Goal: Task Accomplishment & Management: Complete application form

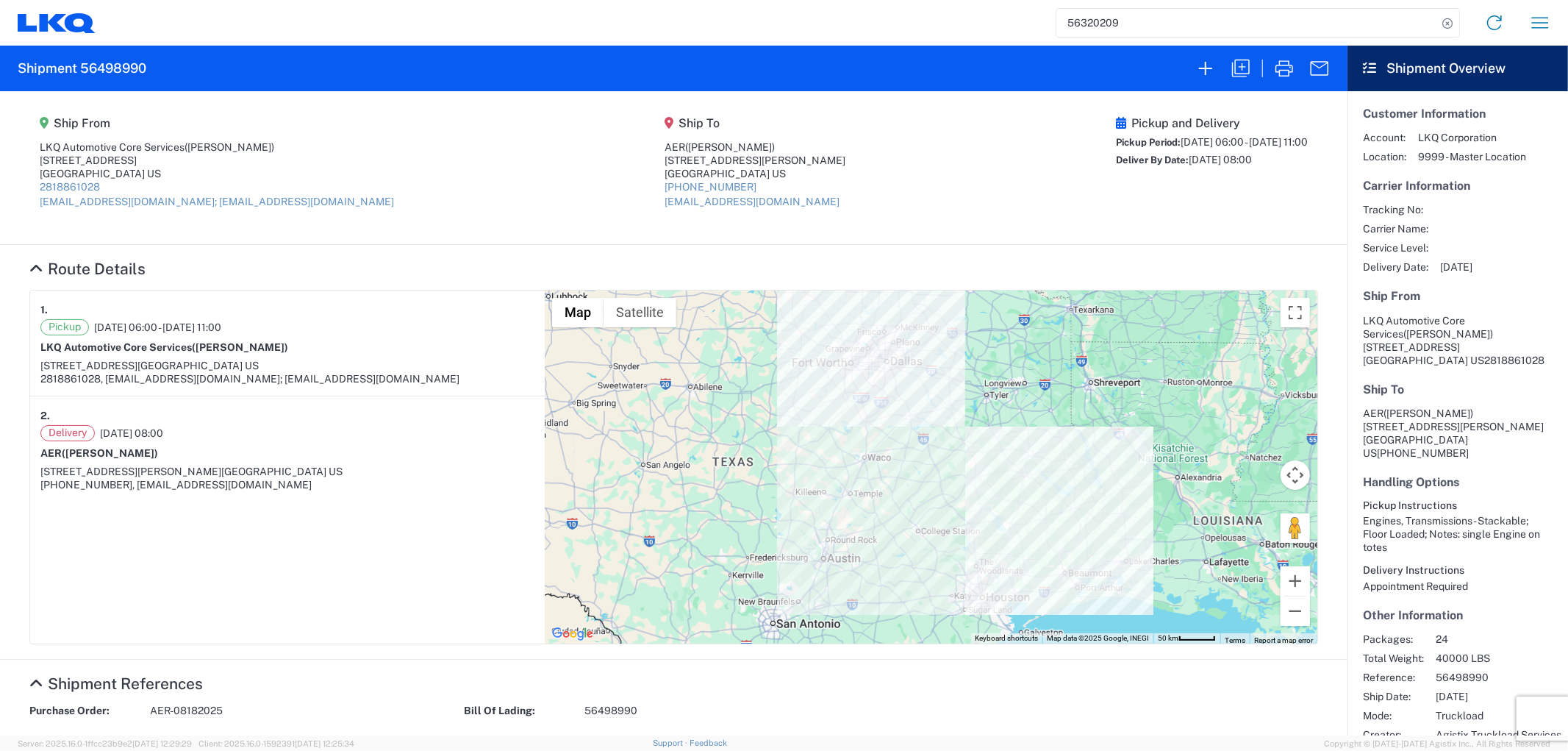
click at [1126, 25] on input "56320209" at bounding box center [1247, 23] width 381 height 28
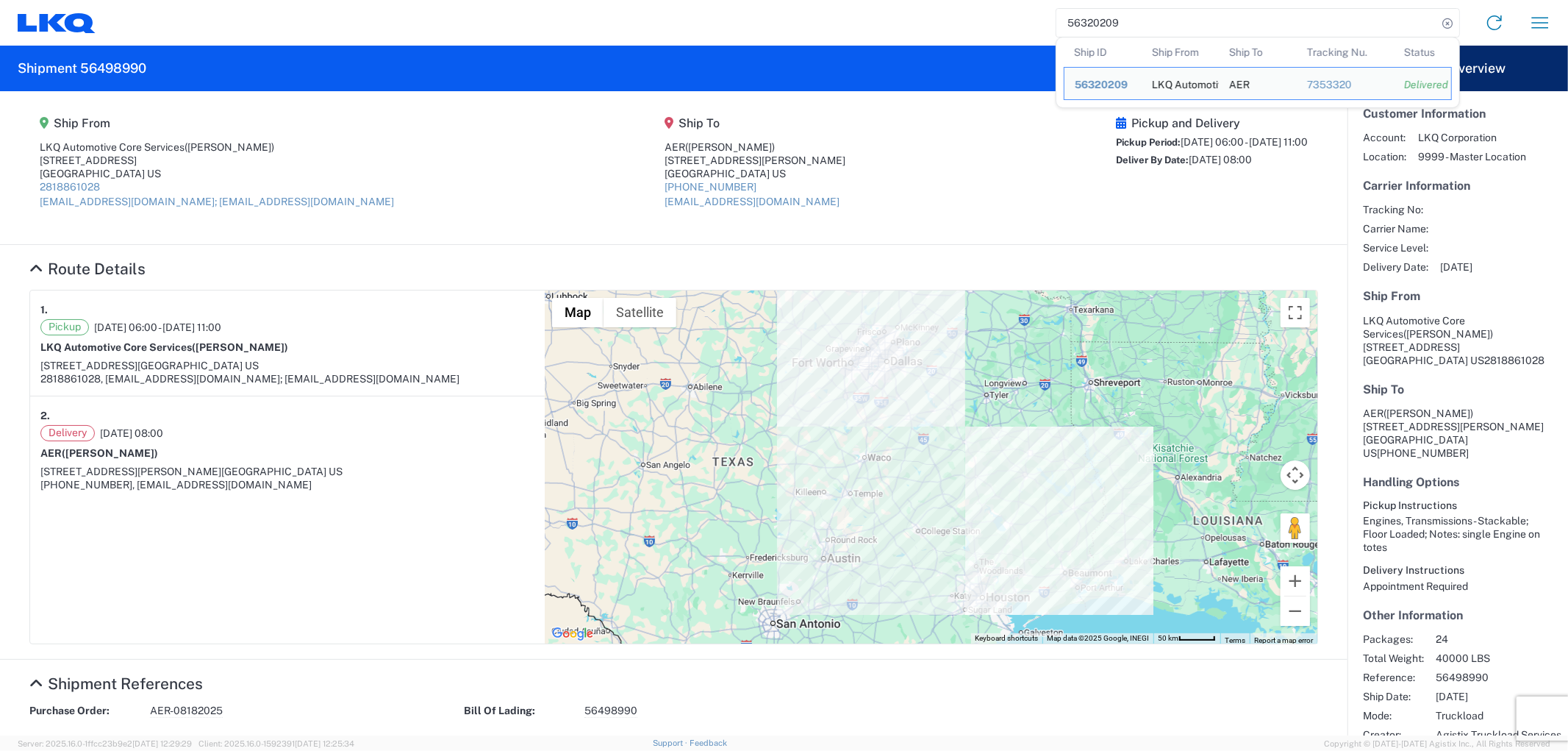
drag, startPoint x: 1129, startPoint y: 24, endPoint x: 1059, endPoint y: 26, distance: 70.0
click at [1064, 27] on input "56320209" at bounding box center [1247, 23] width 381 height 28
paste input "455066"
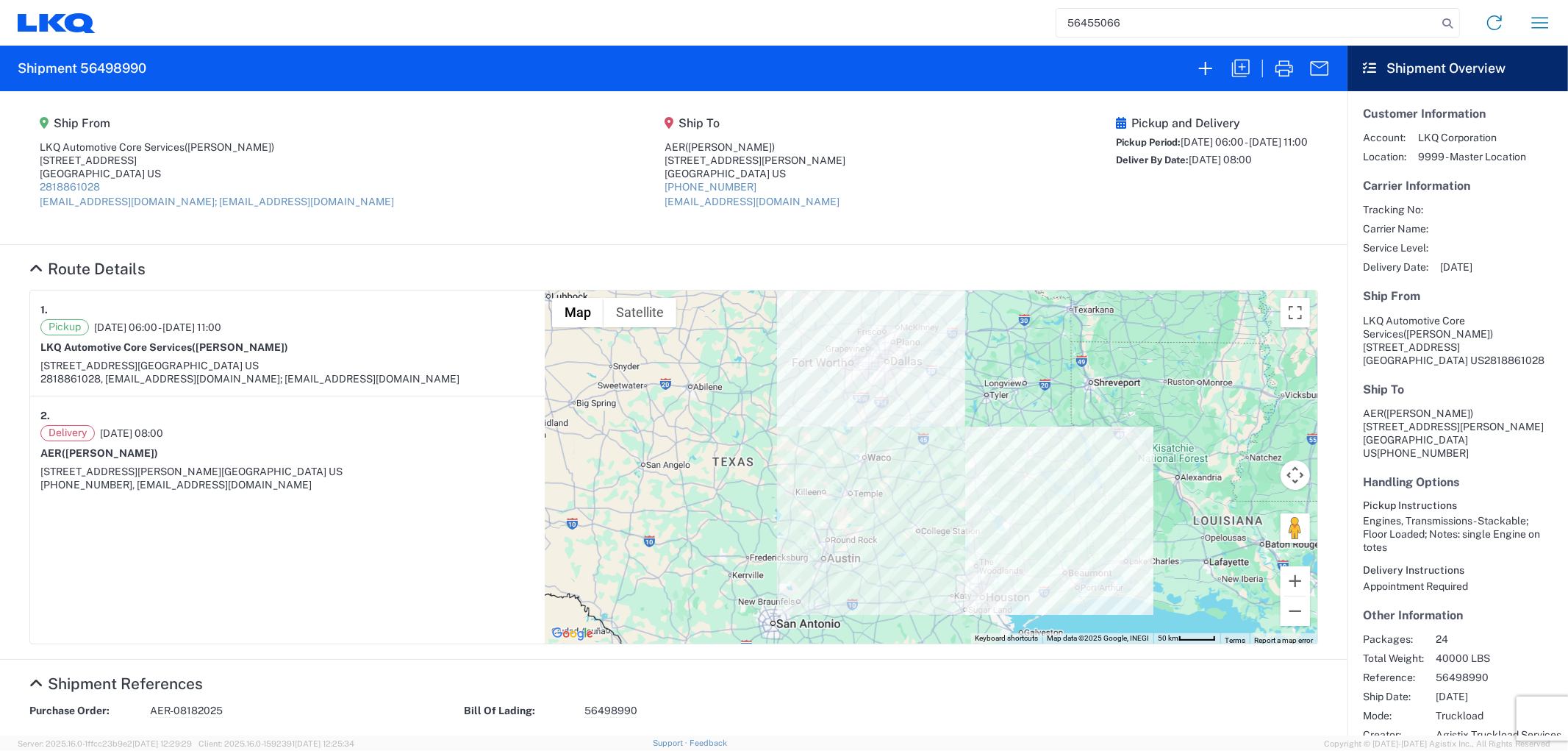
type input "56455066"
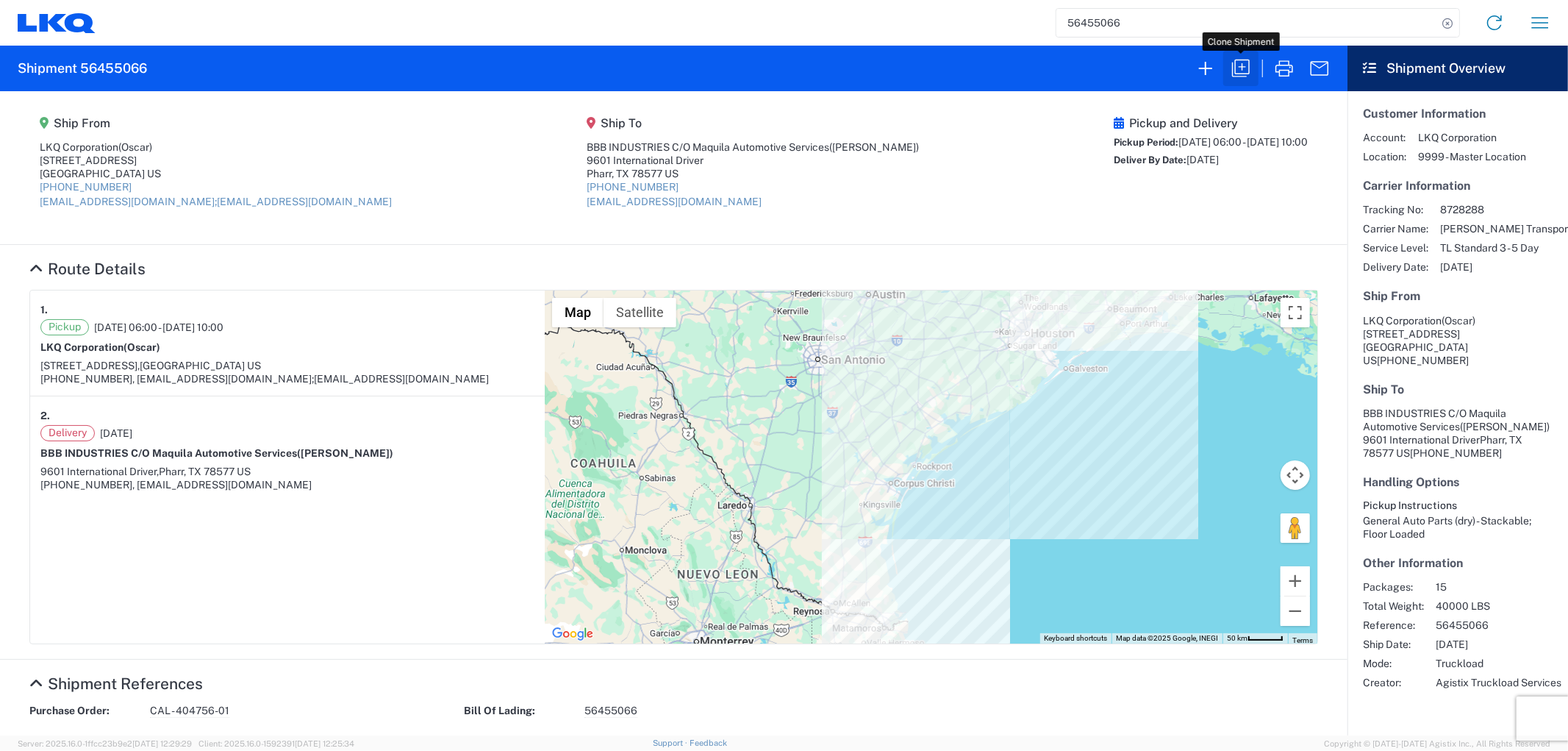
click at [1238, 71] on icon "button" at bounding box center [1240, 68] width 24 height 24
select select "FULL"
select select "US"
select select "LBS"
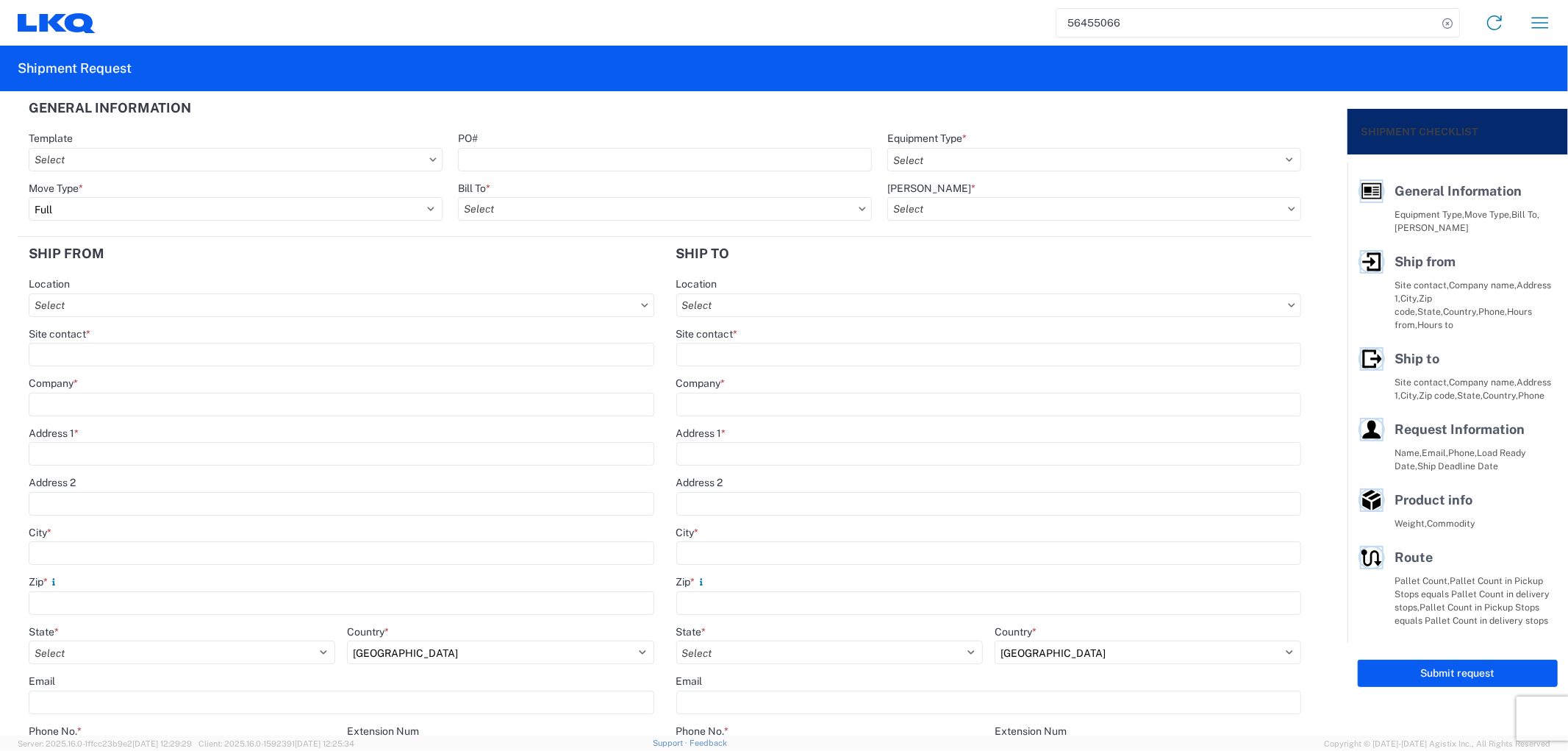
select select "STDV"
type input "Oscar"
type input "LKQ Corporation"
type input "[STREET_ADDRESS]"
type input "[GEOGRAPHIC_DATA]"
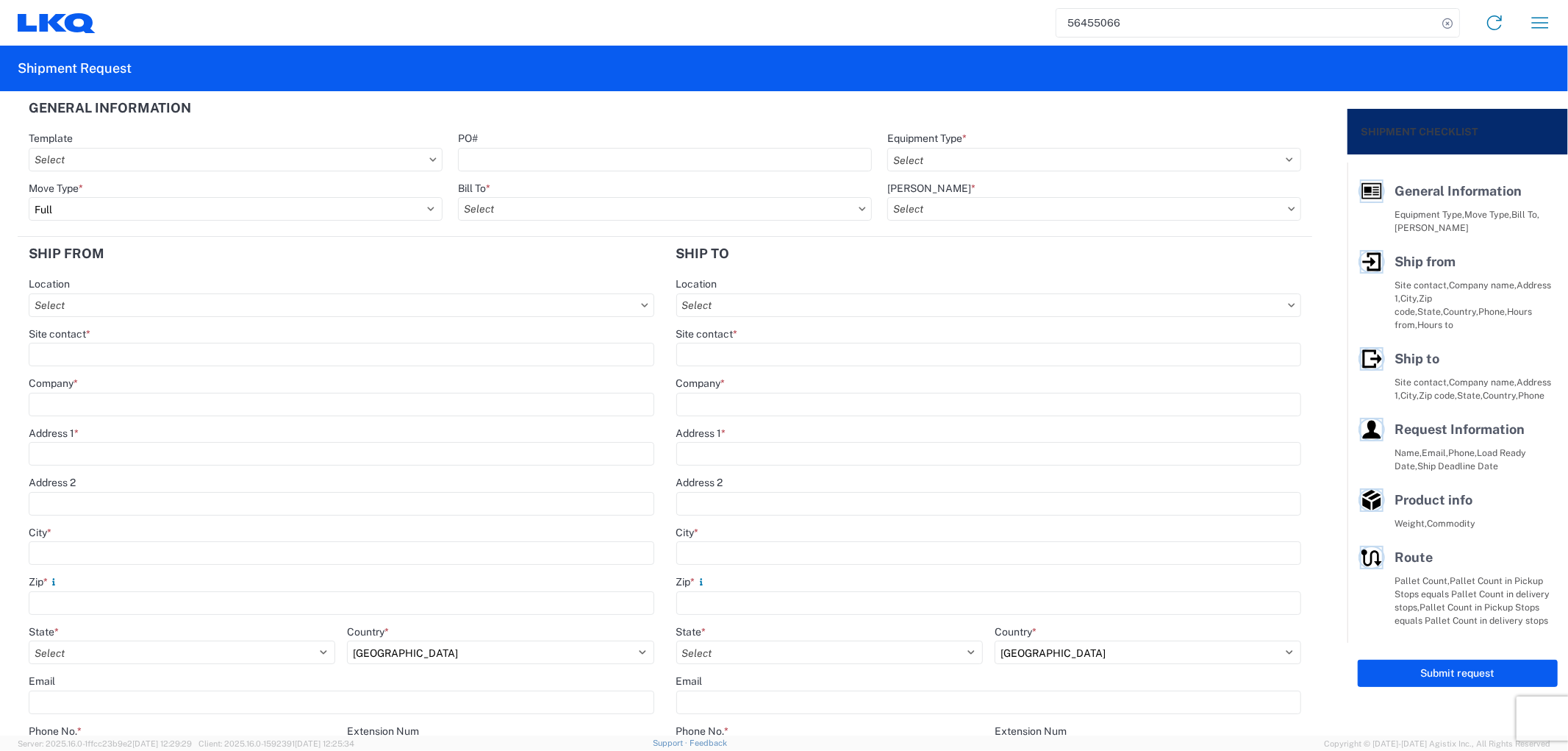
type input "77038"
type input "[EMAIL_ADDRESS][DOMAIN_NAME];[EMAIL_ADDRESS][DOMAIN_NAME]"
type input "[PERSON_NAME]"
type input "BBB INDUSTRIES C/O Maquila Automotive Services"
type input "9601 International Driver"
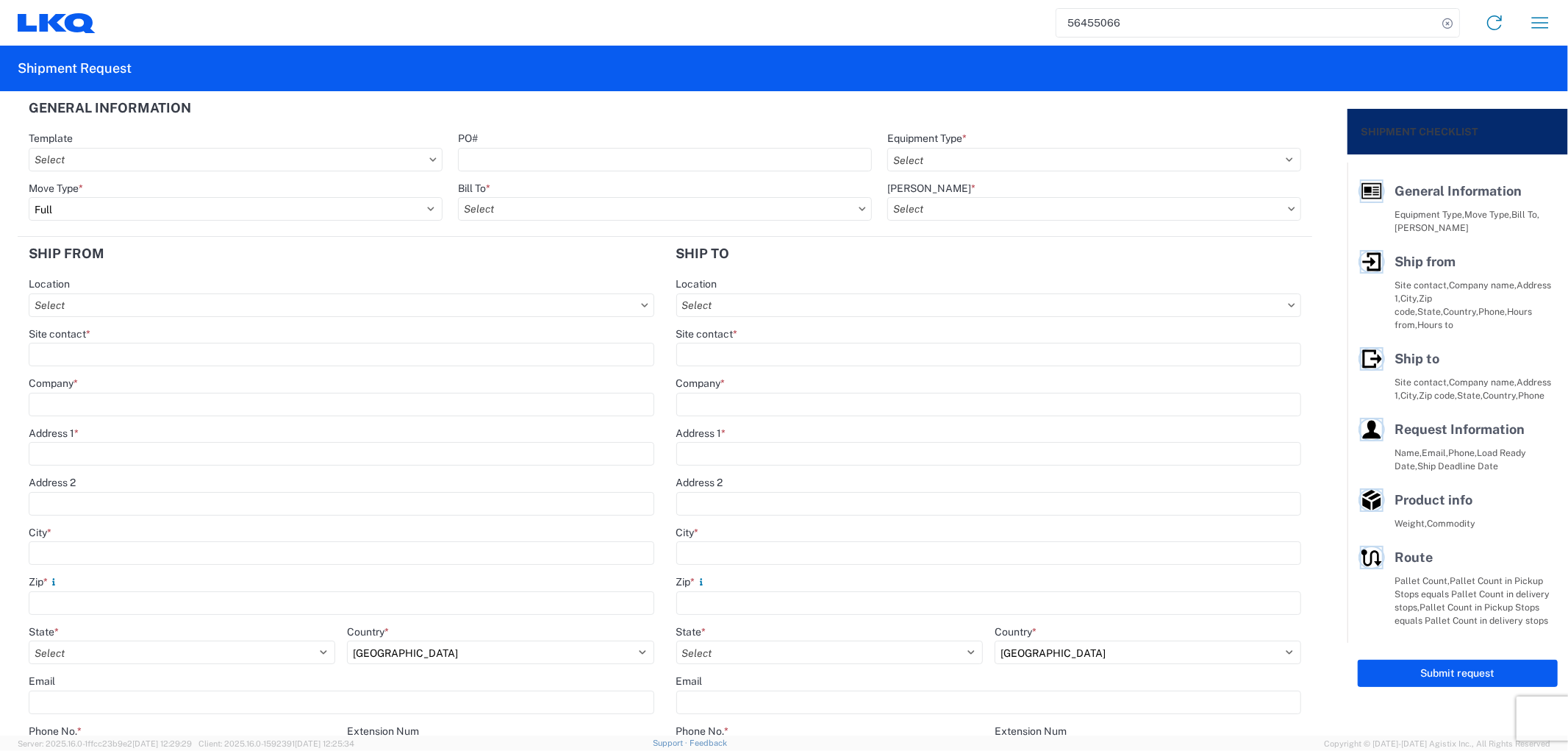
type input "[PERSON_NAME]"
type input "78577"
type input "[EMAIL_ADDRESS][DOMAIN_NAME]"
type input "Oscar"
type input "[EMAIL_ADDRESS][DOMAIN_NAME]"
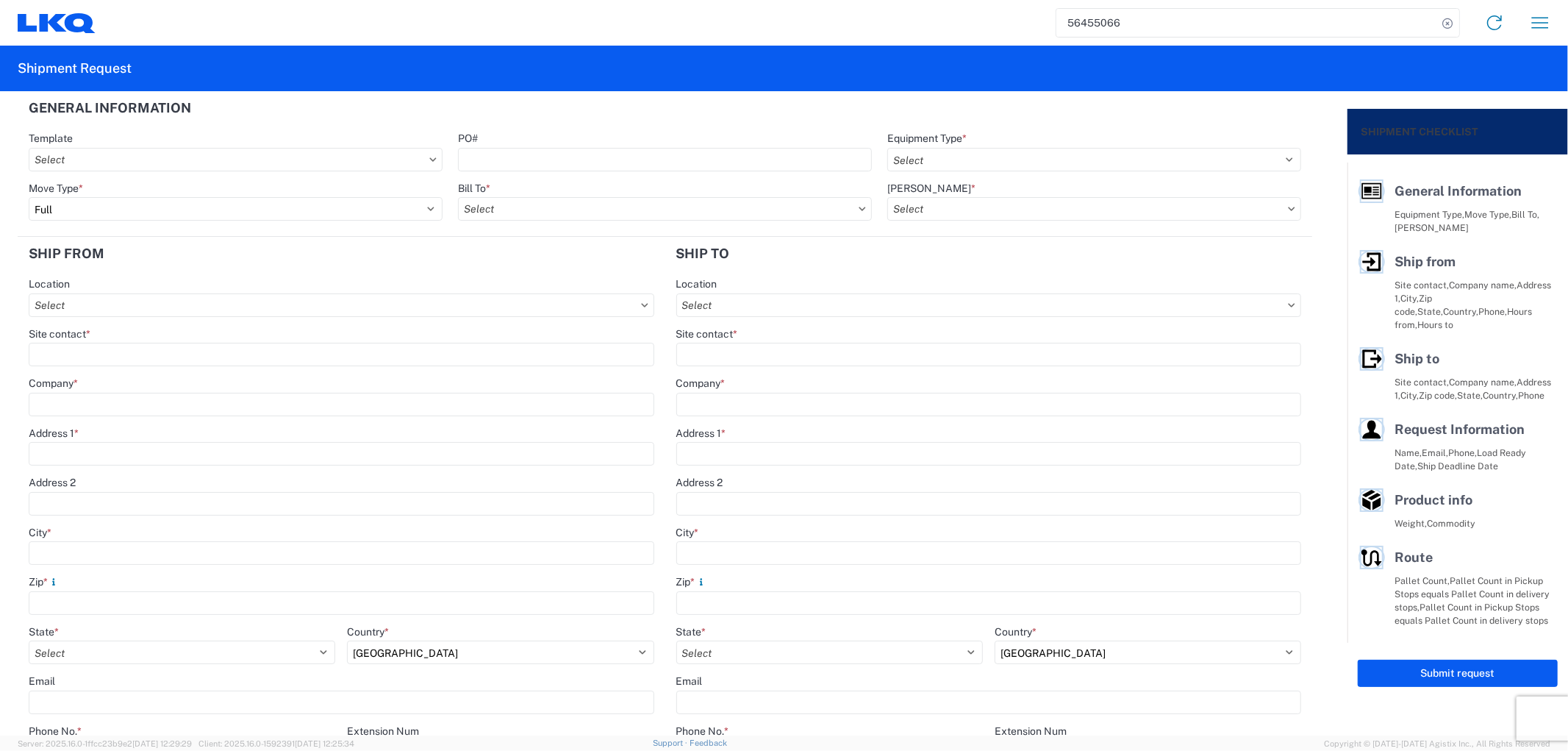
type input "[PHONE_NUMBER]"
type input "[DATE]"
type input "40000"
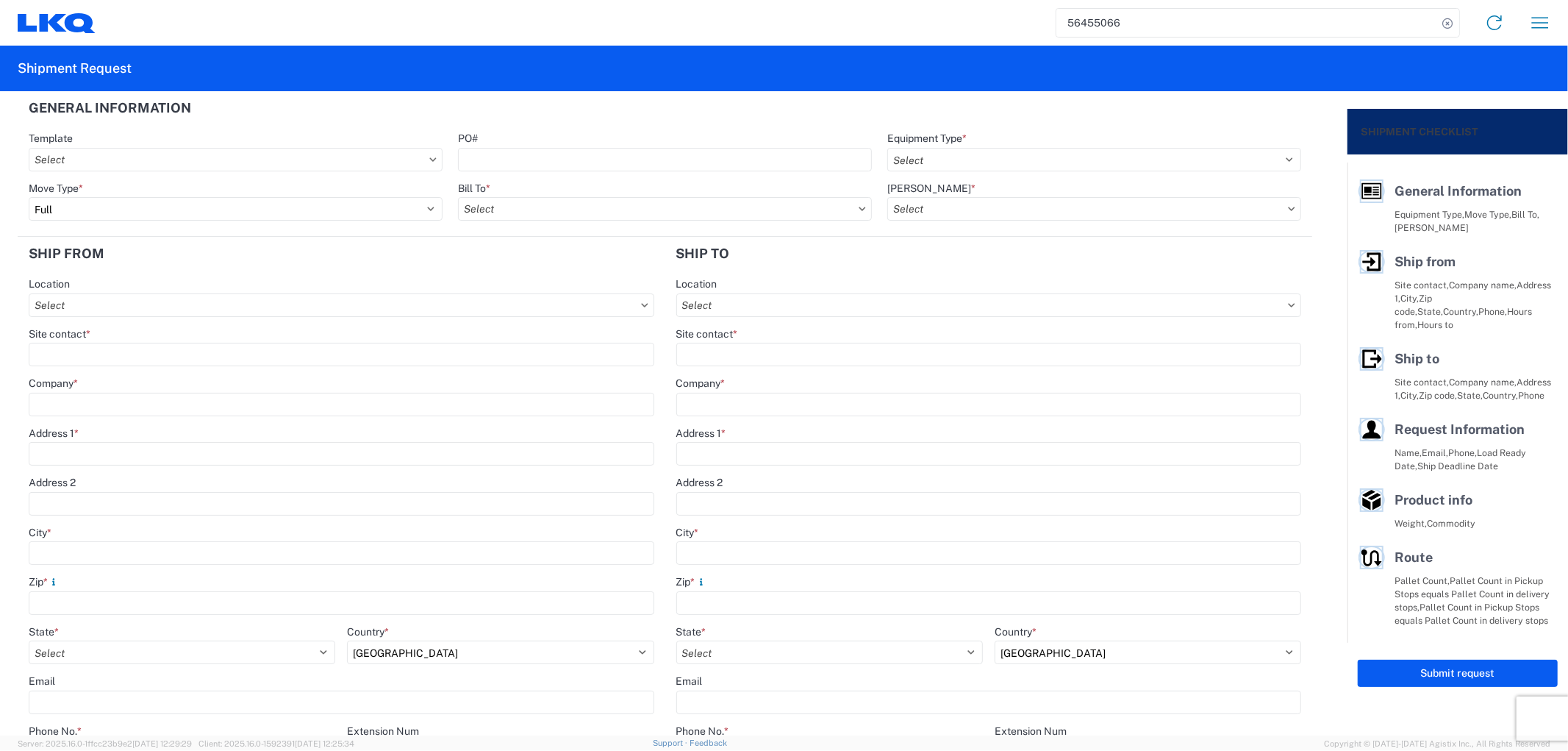
type input "General Auto Parts (dry)"
type input "15"
type input "0"
type input "40"
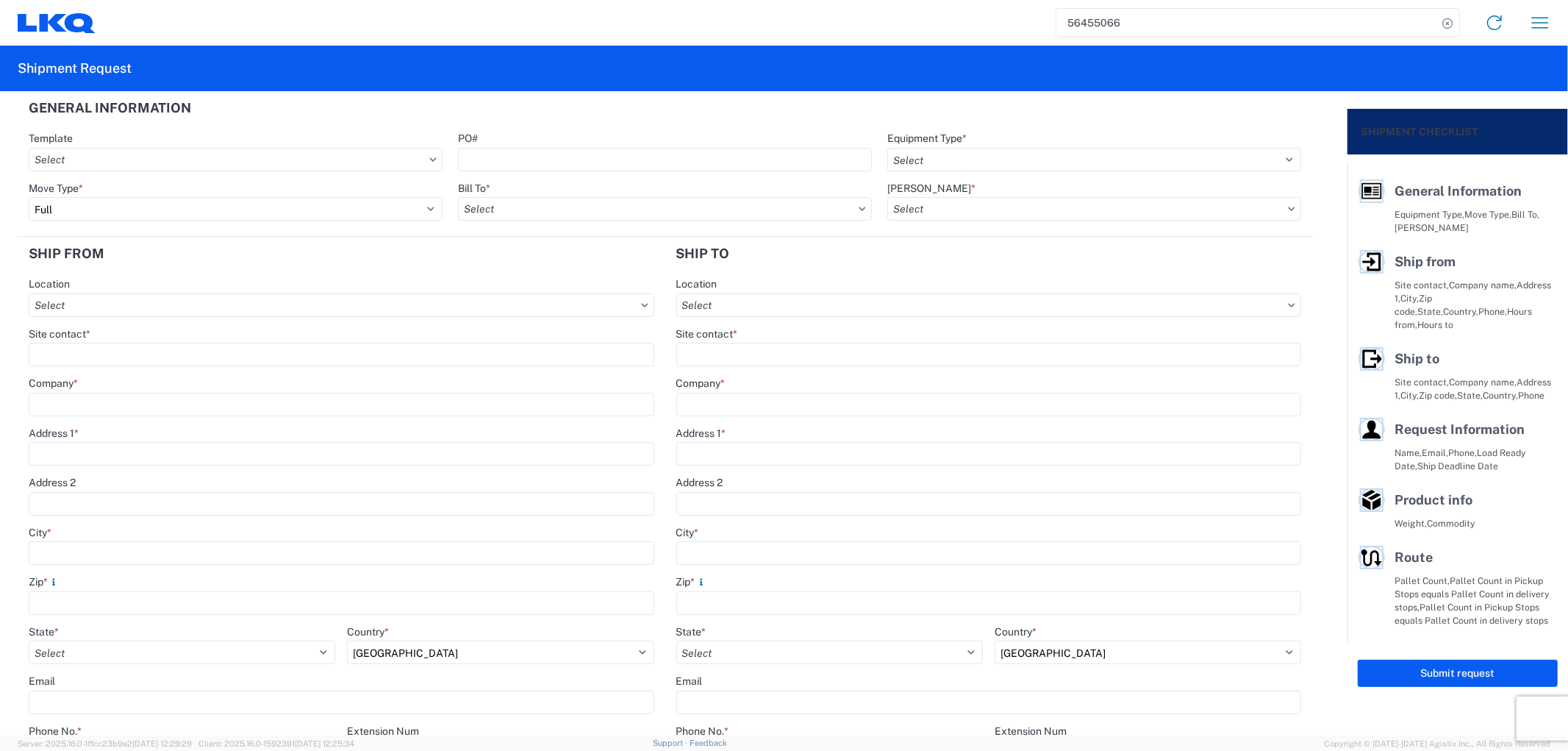
type input "36"
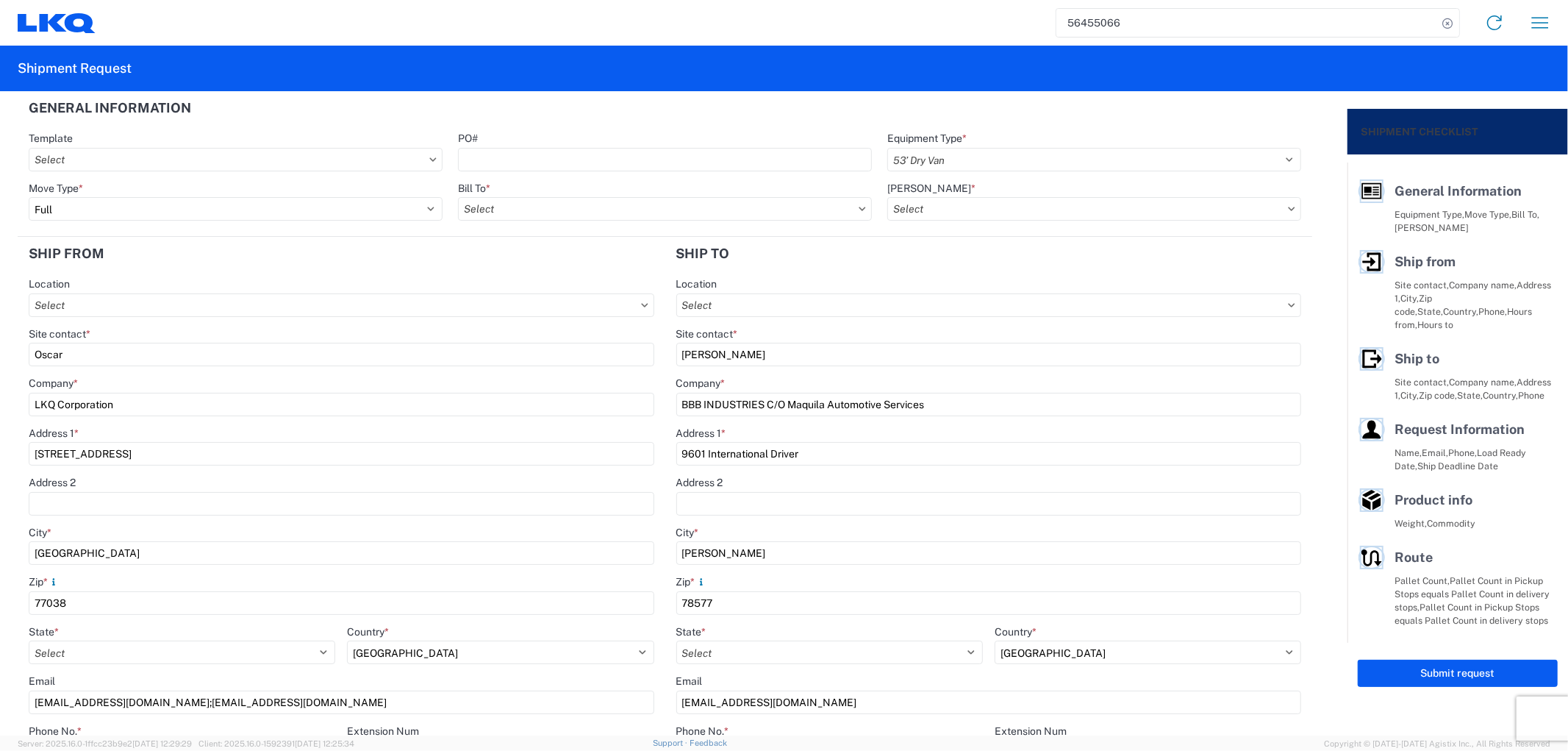
select select "US"
type input "1760 - LKQ Best Core"
type input "1760-6300-66000-0000 - 1760 Freight Out"
type input "1760 - LKQ Best Core"
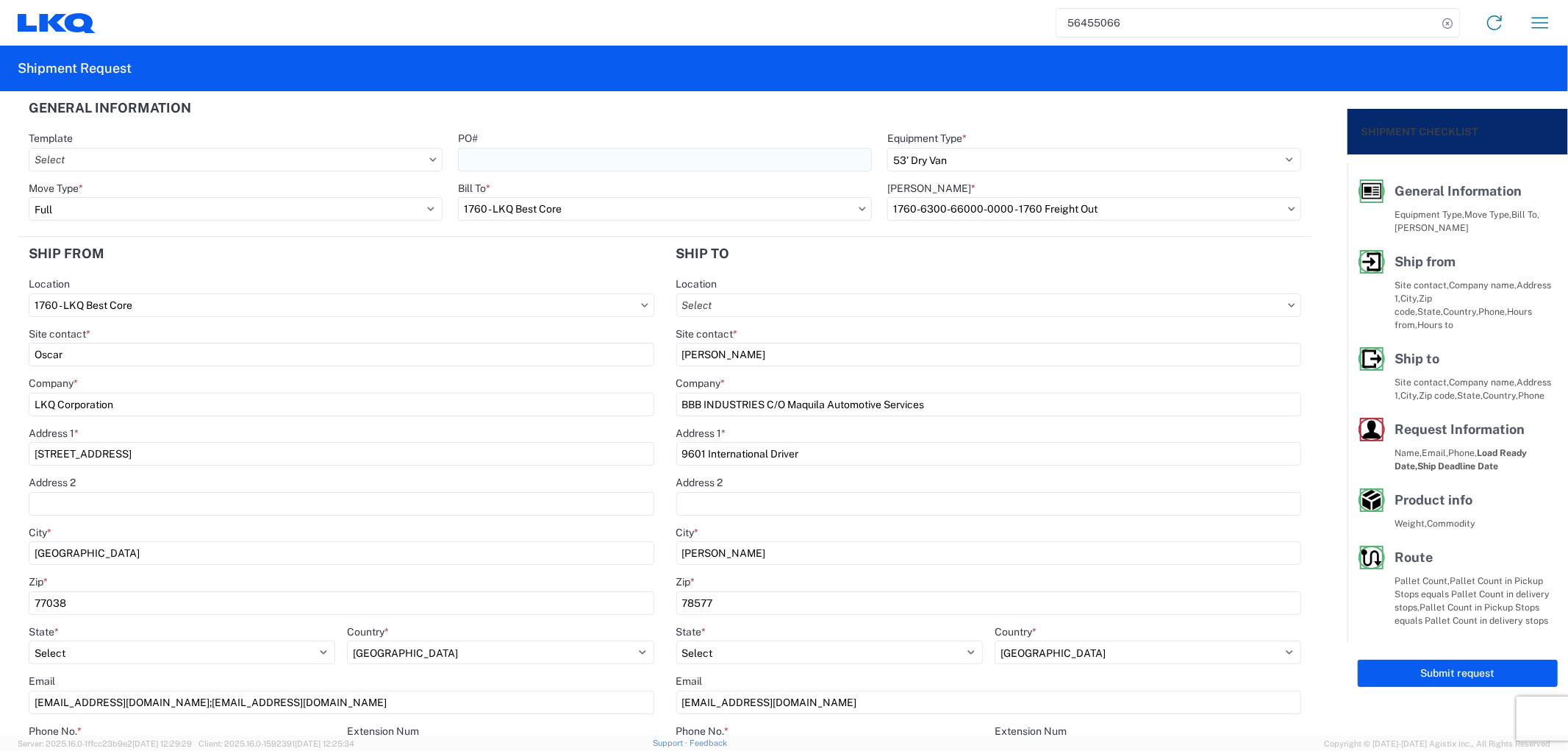
click at [643, 167] on input "PO#" at bounding box center [665, 159] width 414 height 24
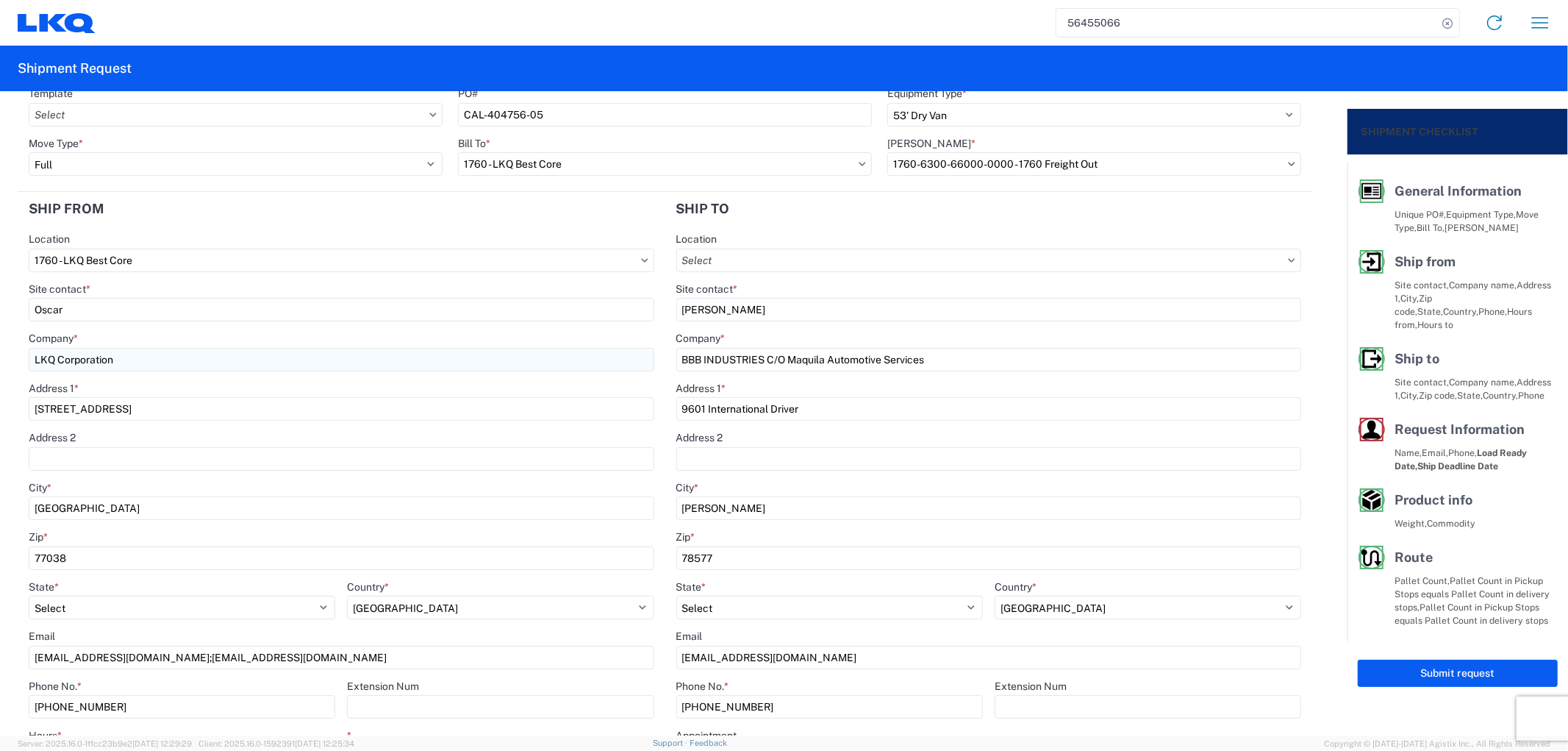
scroll to position [82, 0]
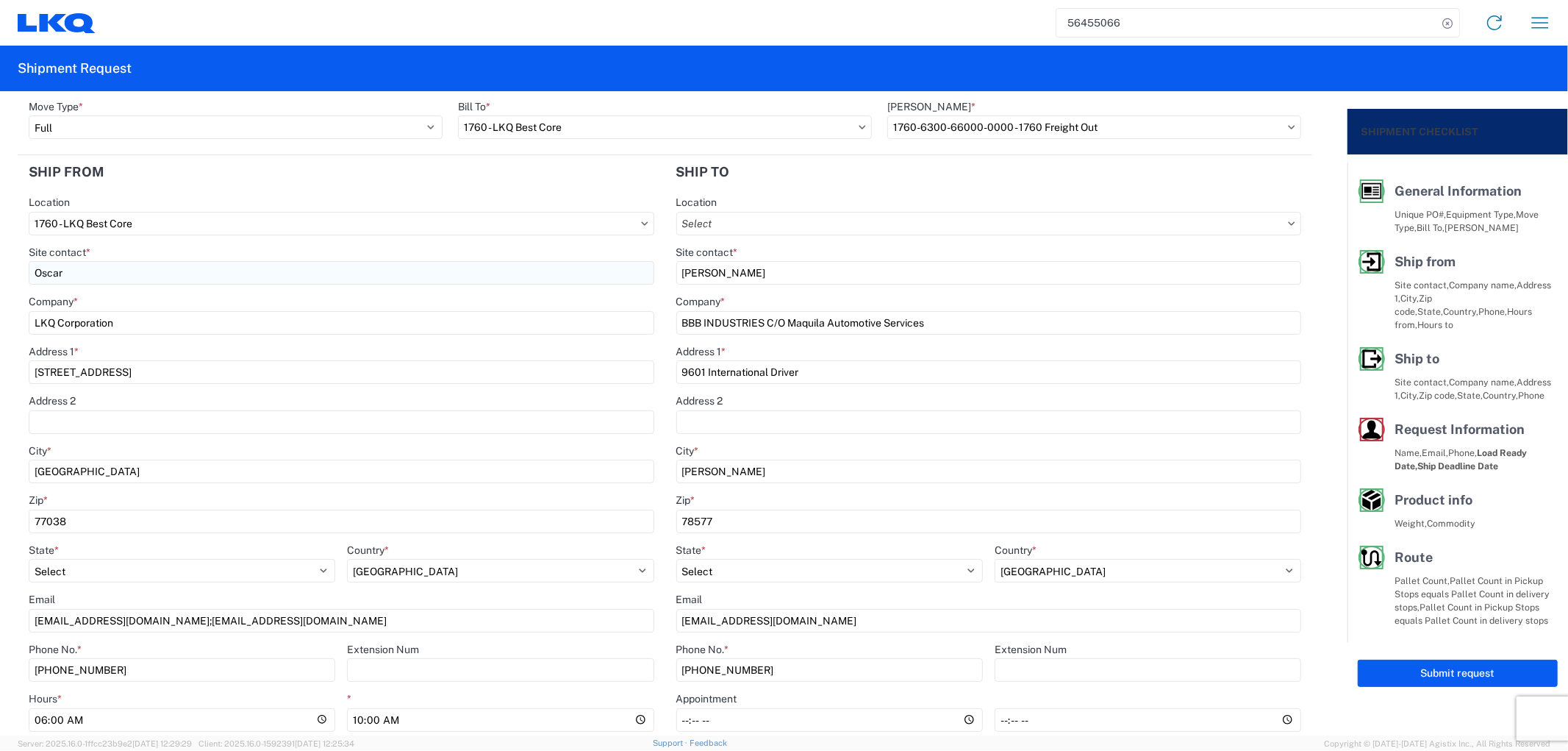
type input "CAL-404756-05"
drag, startPoint x: 86, startPoint y: 276, endPoint x: -49, endPoint y: 275, distance: 135.0
click at [0, 275] on html "56455066 Home Shipment request Shipment tracking Shipment Request General Infor…" at bounding box center [784, 376] width 1568 height 751
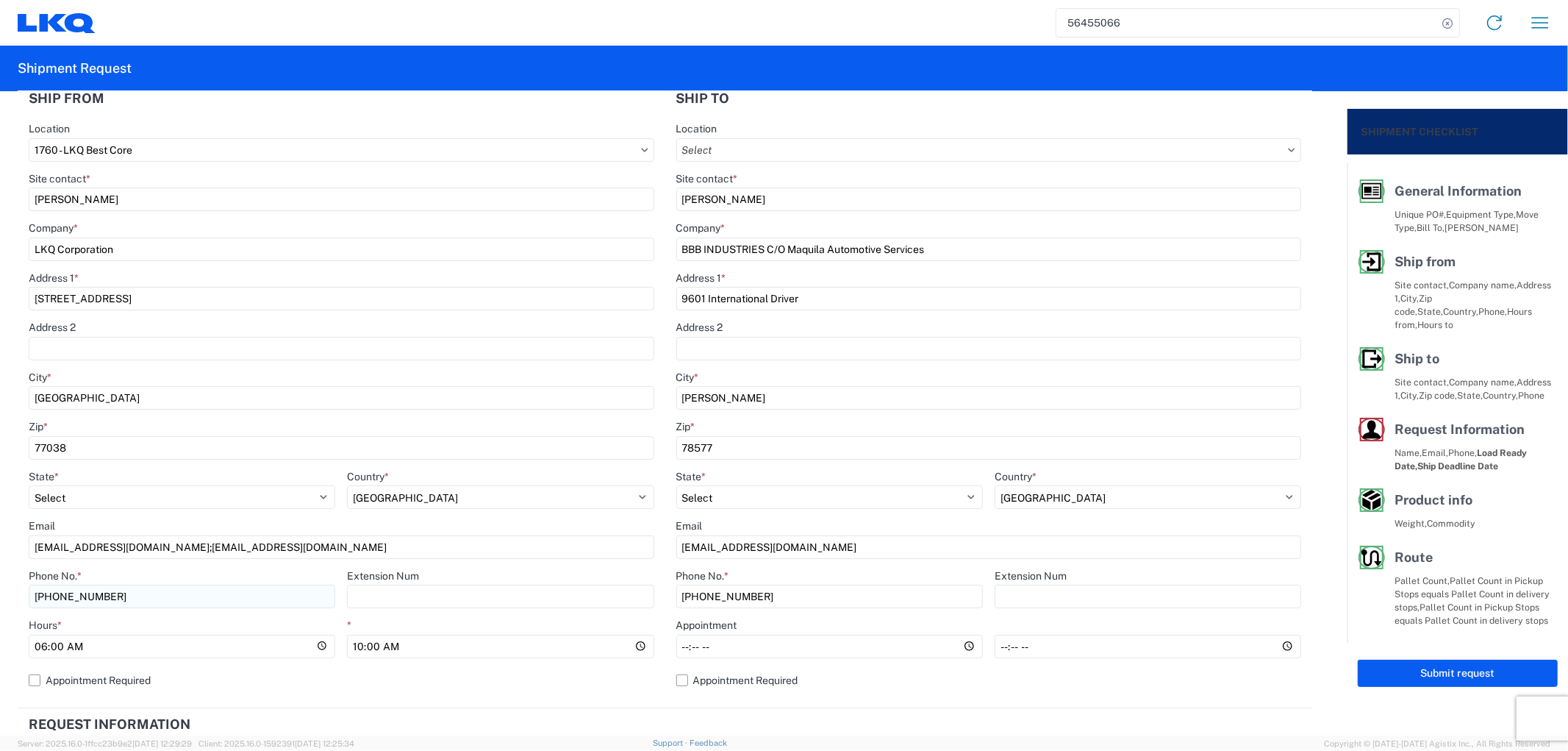
scroll to position [245, 0]
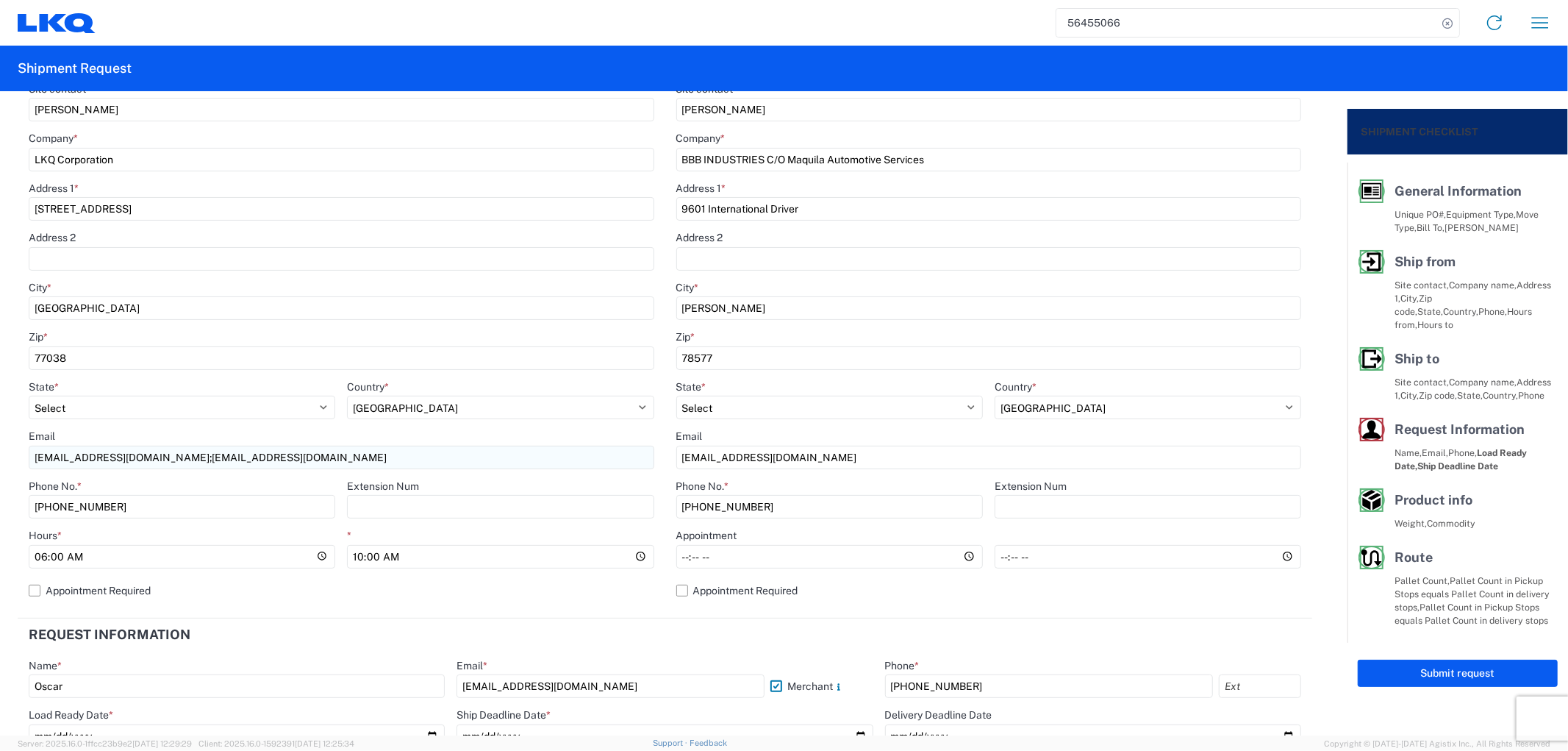
type input "[PERSON_NAME]"
drag, startPoint x: 289, startPoint y: 459, endPoint x: -11, endPoint y: 458, distance: 300.0
click at [0, 458] on html "56455066 Home Shipment request Shipment tracking Shipment Request General Infor…" at bounding box center [784, 376] width 1568 height 751
type input "[EMAIL_ADDRESS][DOMAIN_NAME]"
click at [698, 558] on input "Hours *" at bounding box center [829, 557] width 307 height 24
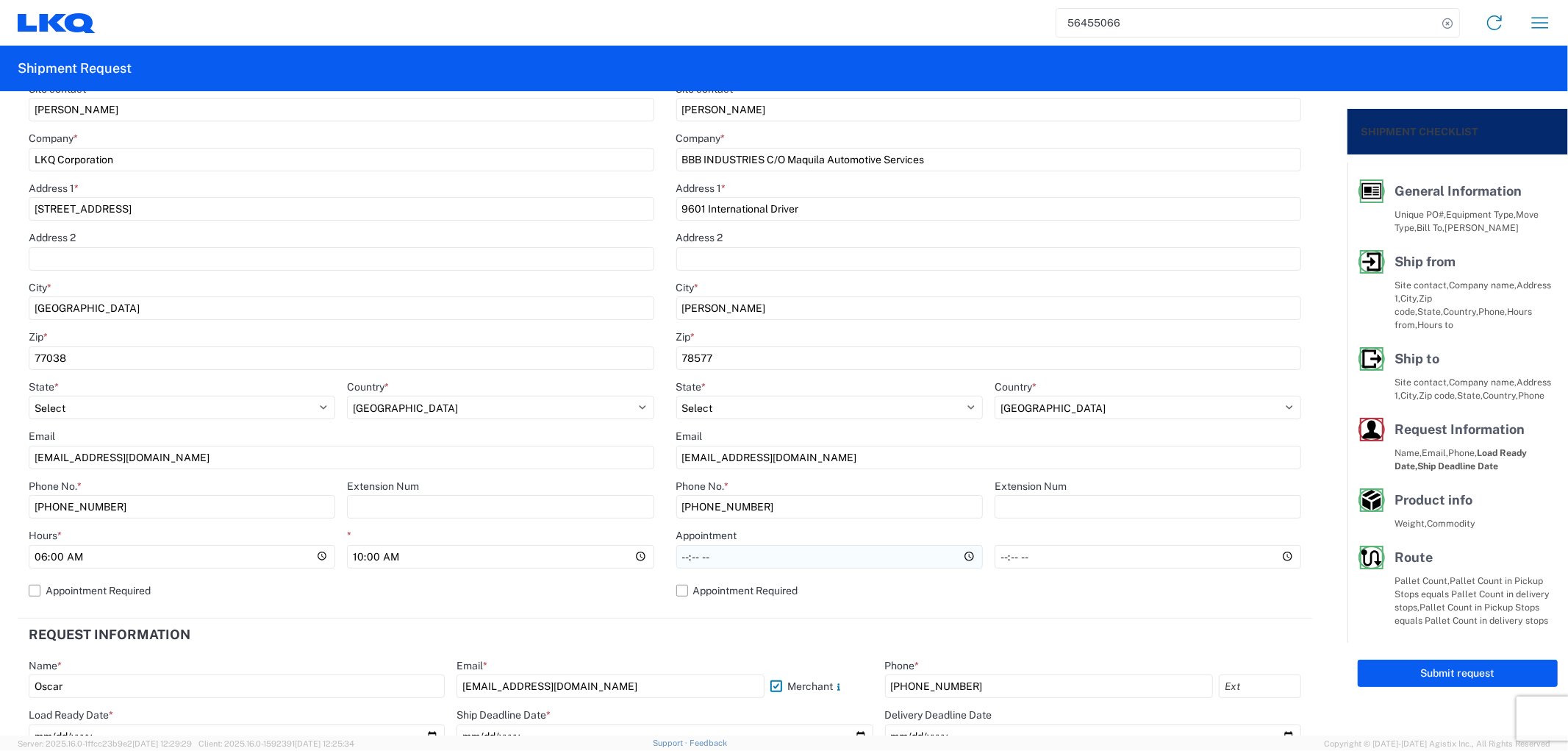
type input "08:00"
click at [580, 595] on label "Appointment Required" at bounding box center [341, 590] width 625 height 24
click at [0, 0] on input "Appointment Required" at bounding box center [0, 0] width 0 height 0
select select "US"
click at [84, 588] on label "Appointment Required" at bounding box center [341, 590] width 625 height 24
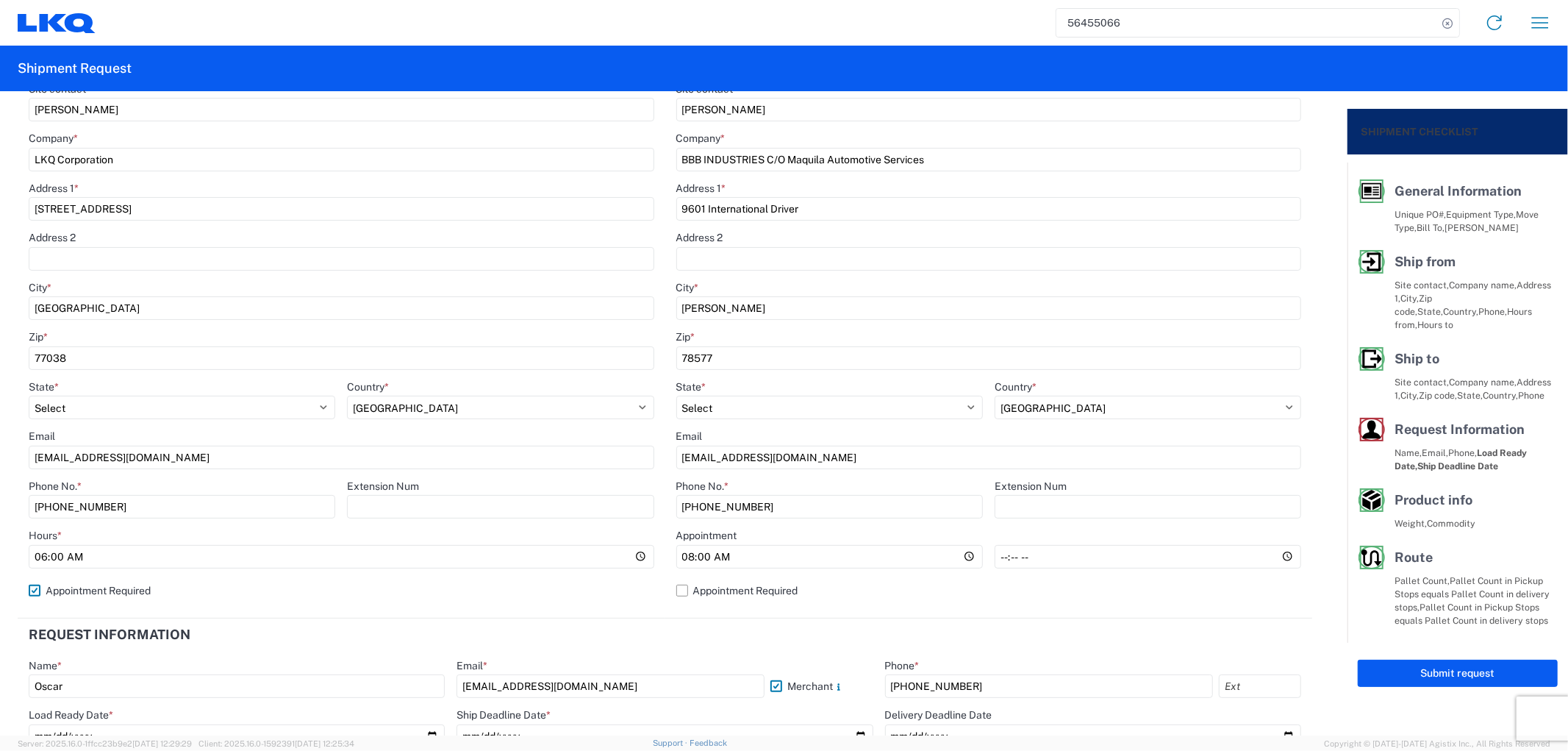
click at [0, 0] on input "Appointment Required" at bounding box center [0, 0] width 0 height 0
select select "US"
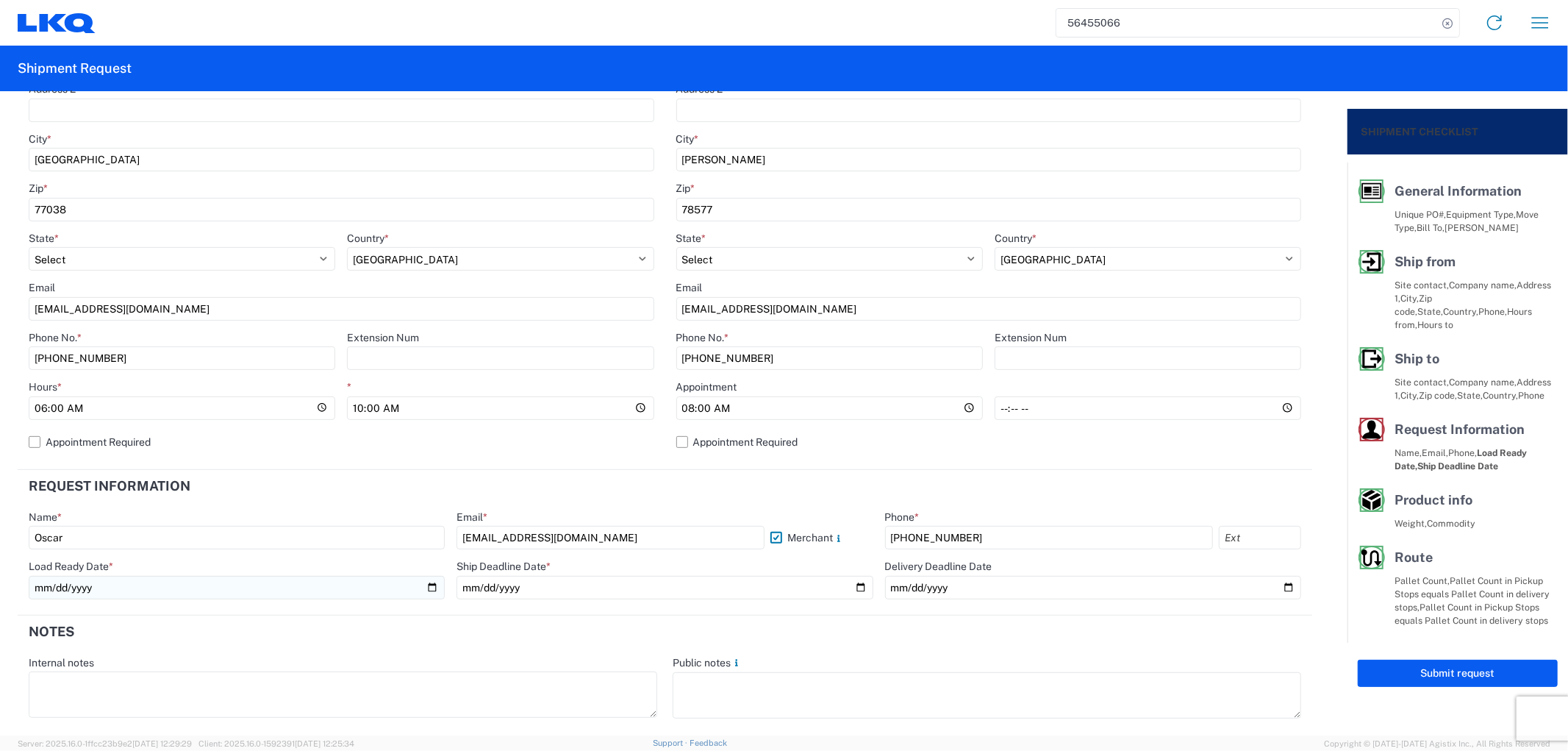
scroll to position [408, 0]
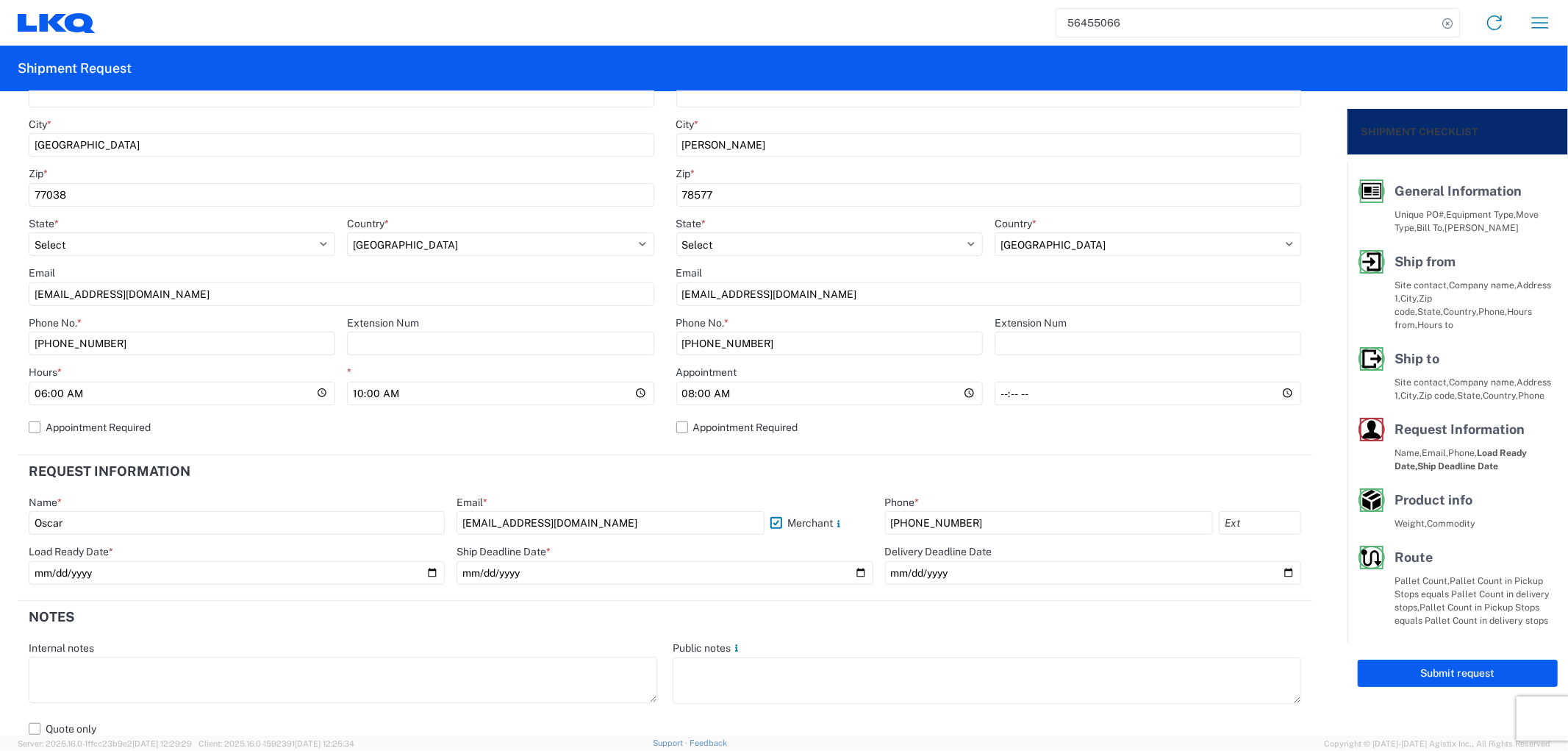
drag, startPoint x: 144, startPoint y: 524, endPoint x: -12, endPoint y: 523, distance: 156.0
click at [0, 523] on html "56455066 Home Shipment request Shipment tracking Shipment Request General Infor…" at bounding box center [784, 376] width 1568 height 751
type input "[PERSON_NAME]"
drag, startPoint x: 576, startPoint y: 523, endPoint x: 325, endPoint y: 516, distance: 251.1
click at [325, 516] on div "Name * [PERSON_NAME] Email * [EMAIL_ADDRESS][DOMAIN_NAME] Merchant Phone * [PHO…" at bounding box center [665, 544] width 1272 height 99
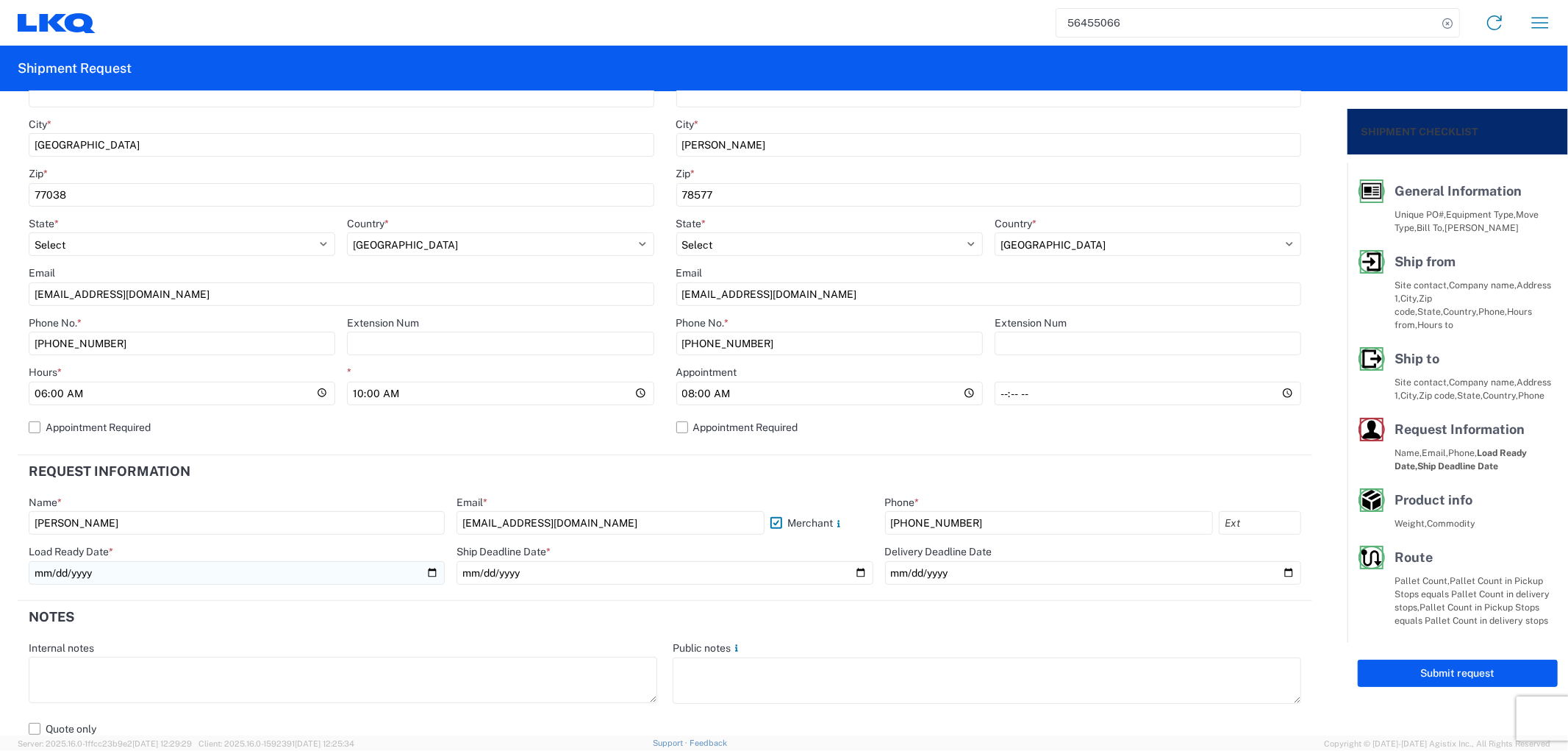
type input "[EMAIL_ADDRESS][DOMAIN_NAME]"
click at [424, 569] on input "[DATE]" at bounding box center [237, 572] width 416 height 24
type input "[DATE]"
click at [852, 567] on input "[DATE]" at bounding box center [665, 572] width 416 height 24
type input "[DATE]"
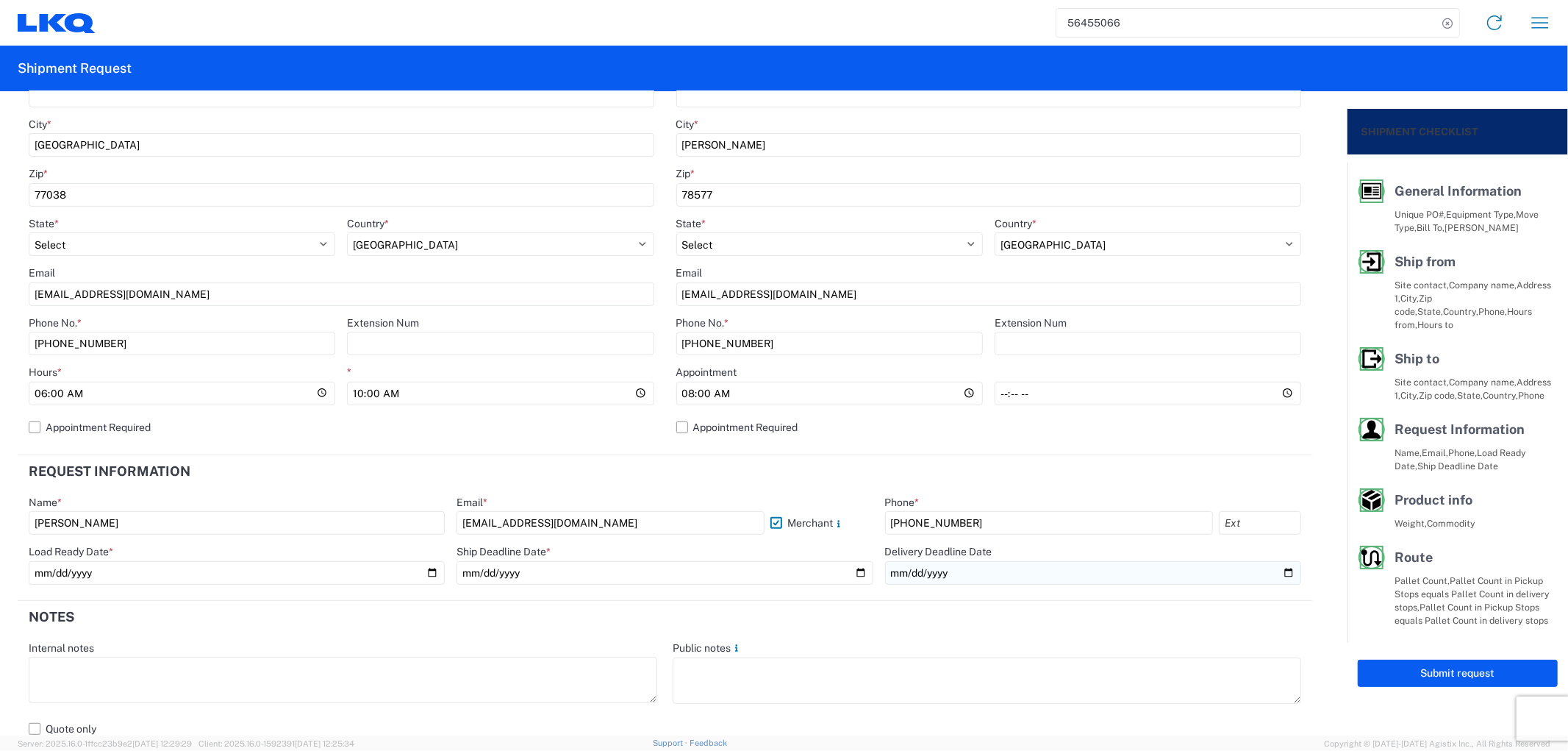
click at [1279, 574] on input "[DATE]" at bounding box center [1093, 572] width 416 height 24
type input "[DATE]"
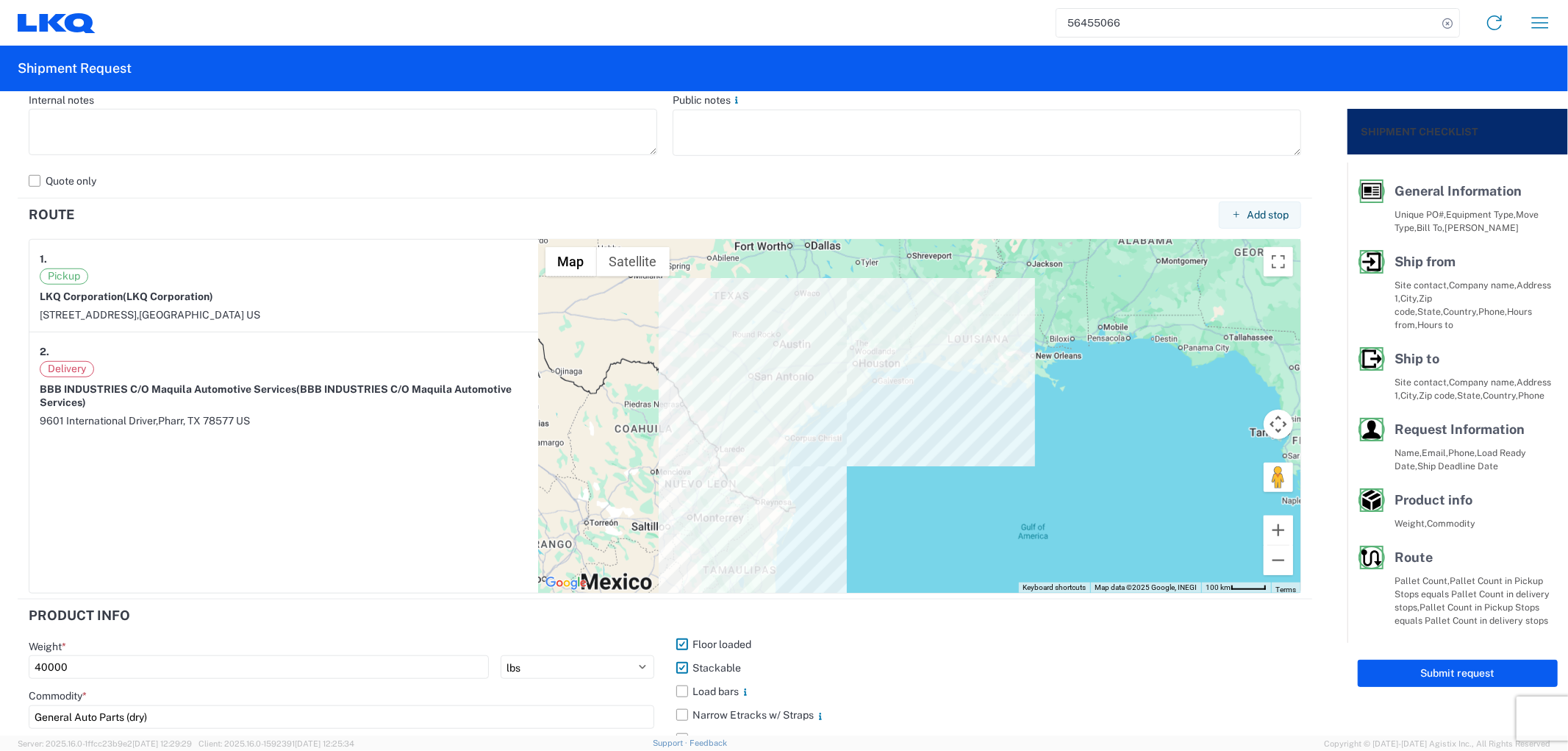
scroll to position [1062, 0]
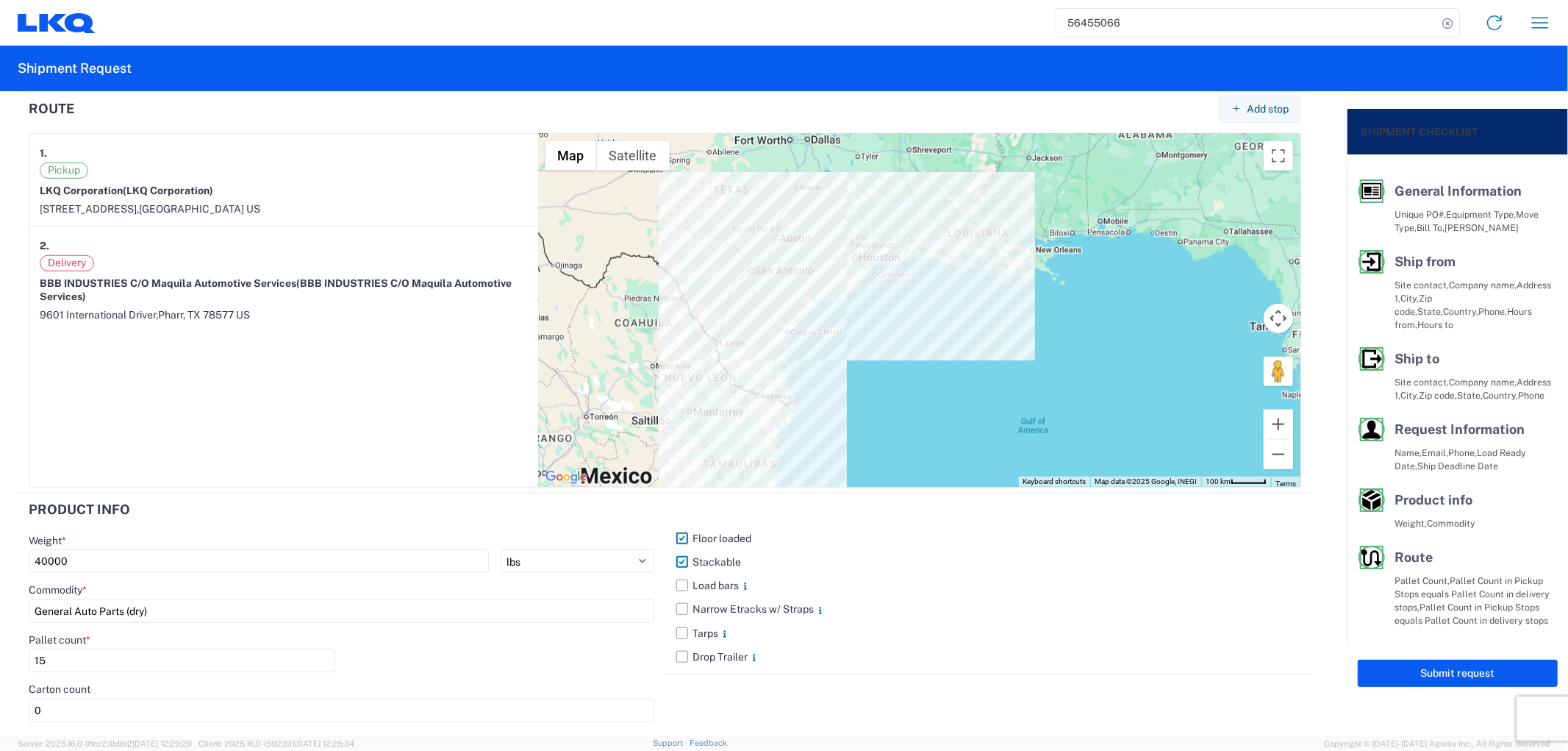
drag, startPoint x: 128, startPoint y: 567, endPoint x: -69, endPoint y: 567, distance: 197.0
click at [0, 567] on html "56455066 Home Shipment request Shipment tracking Shipment Request General Infor…" at bounding box center [784, 376] width 1568 height 751
type input "43500"
click at [87, 662] on input "15" at bounding box center [182, 660] width 307 height 24
drag, startPoint x: 84, startPoint y: 662, endPoint x: 2, endPoint y: 654, distance: 82.4
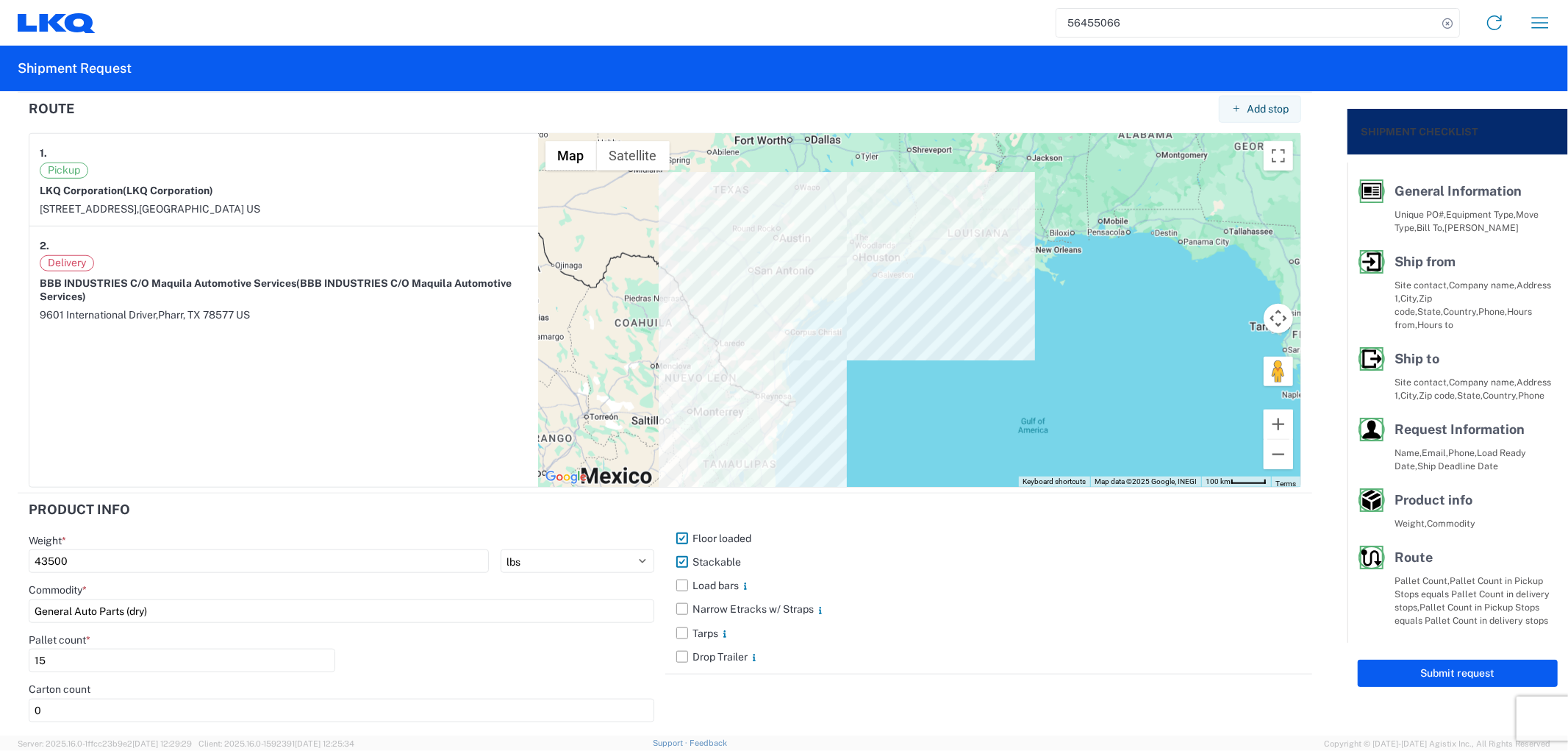
click at [2, 654] on form "General Information Template PO# CAL-404756-05 Equipment Type * Select 53’ Dry …" at bounding box center [674, 413] width 1348 height 644
type input "18"
click at [739, 561] on label "Stackable" at bounding box center [989, 562] width 625 height 24
click at [0, 0] on input "Stackable" at bounding box center [0, 0] width 0 height 0
click at [1467, 659] on button "Submit request" at bounding box center [1457, 672] width 200 height 27
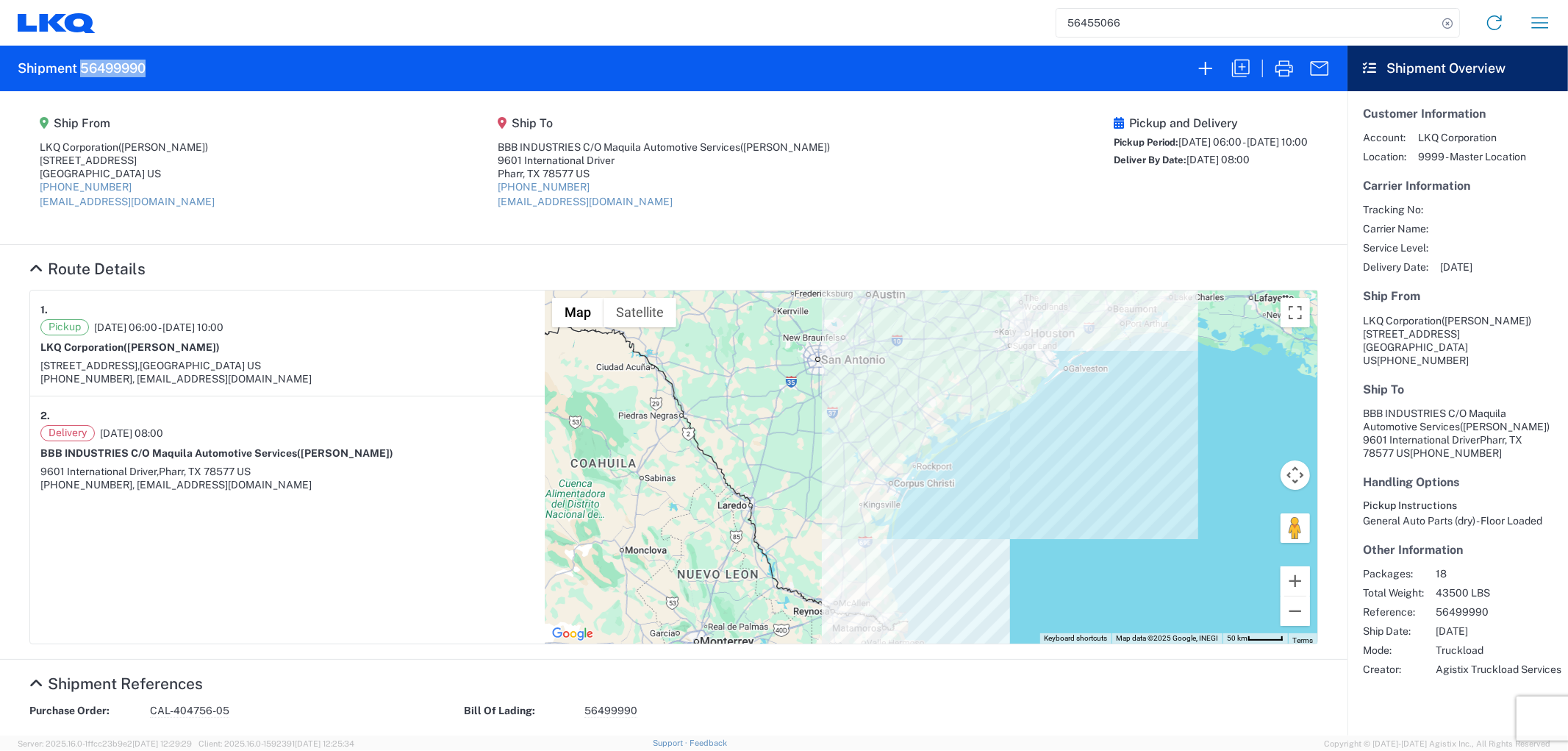
drag, startPoint x: 154, startPoint y: 69, endPoint x: 80, endPoint y: 72, distance: 74.1
click at [80, 72] on agx-form-header "Shipment 56499990" at bounding box center [674, 69] width 1348 height 46
copy h2 "56499990"
click at [1130, 22] on input "56455066" at bounding box center [1247, 23] width 381 height 28
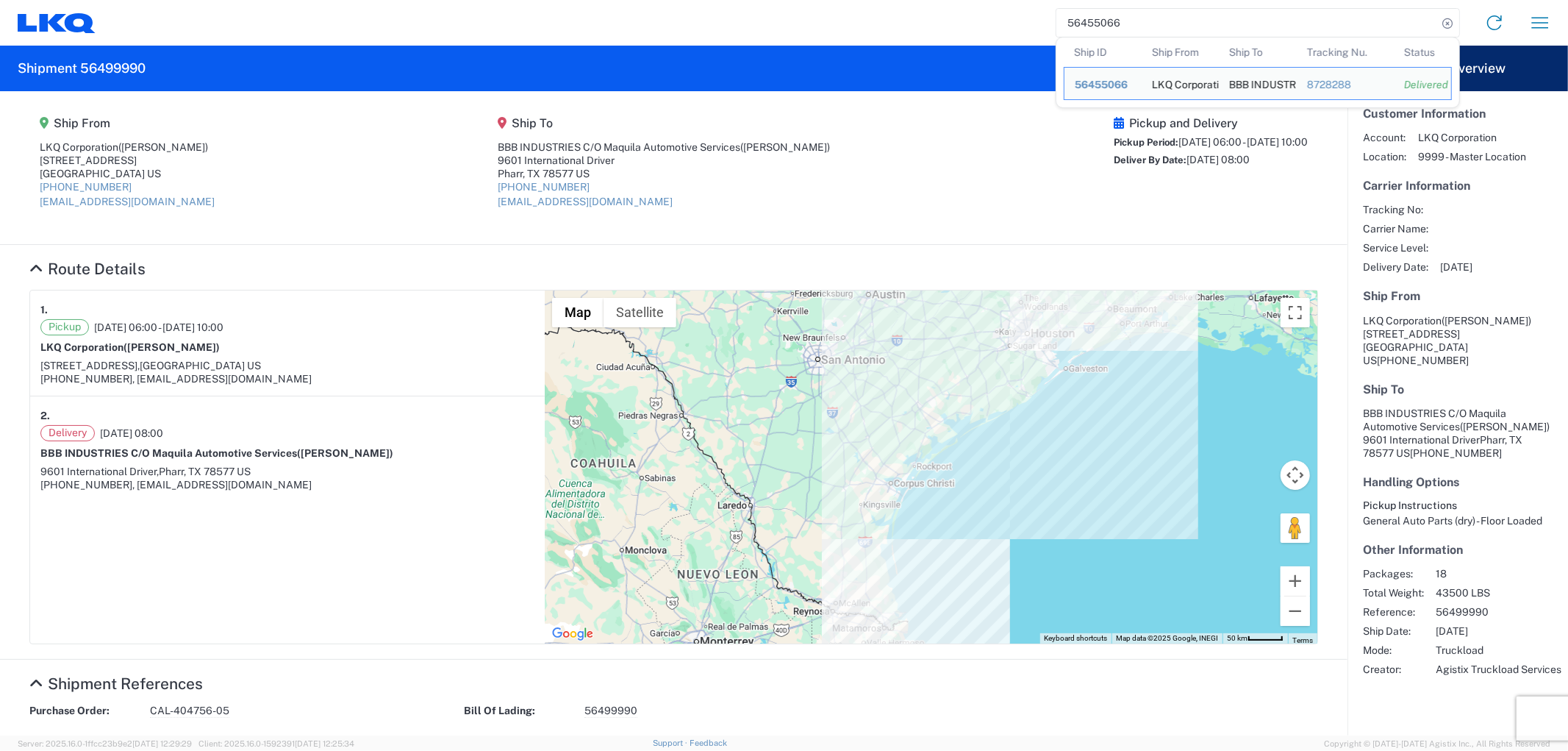
drag, startPoint x: 1130, startPoint y: 20, endPoint x: 1047, endPoint y: 25, distance: 83.2
click at [1047, 25] on div "56455066 Ship ID Ship From Ship To Tracking Nu. Status Ship ID 56455066 Ship Fr…" at bounding box center [829, 22] width 1467 height 35
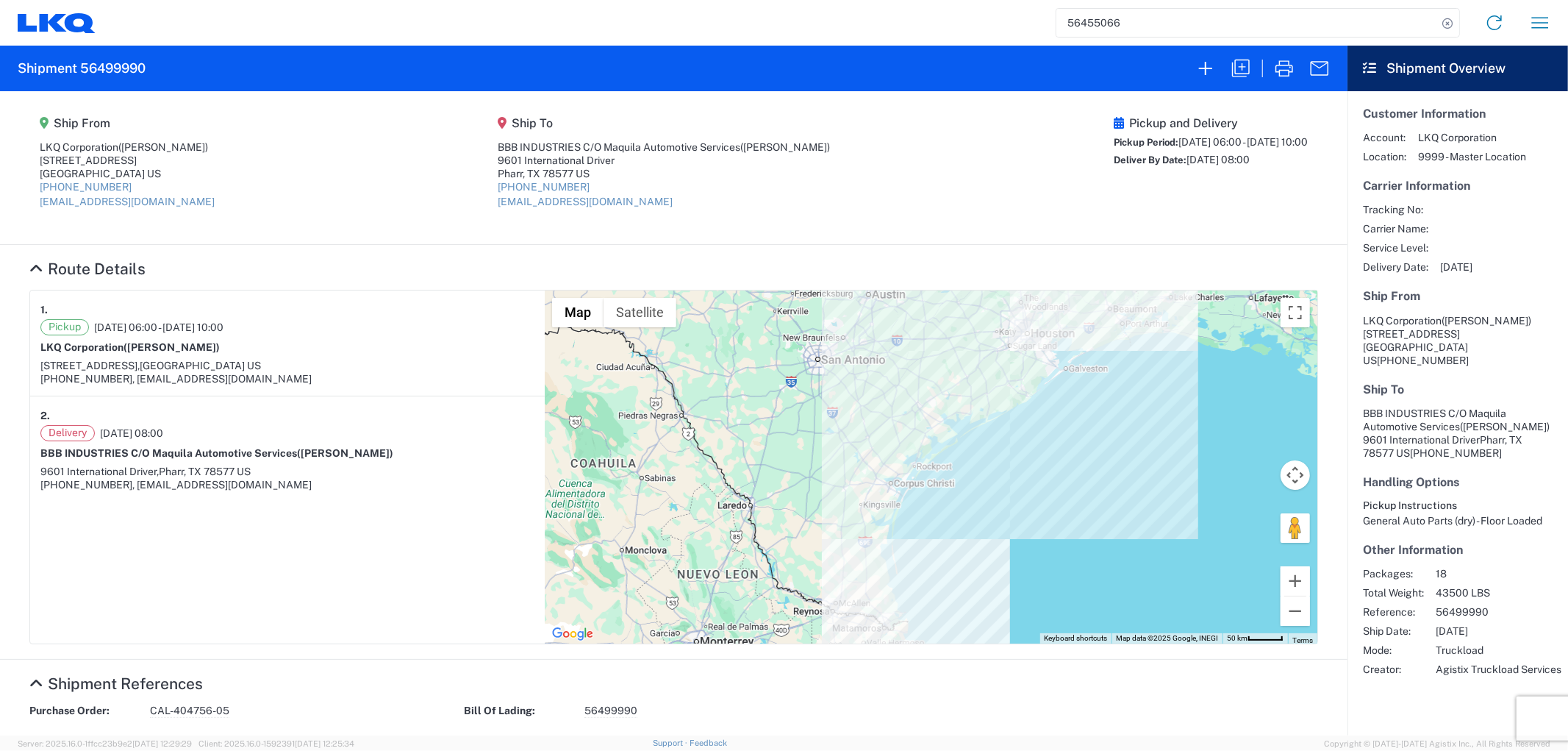
paste input "88390"
type input "56488390"
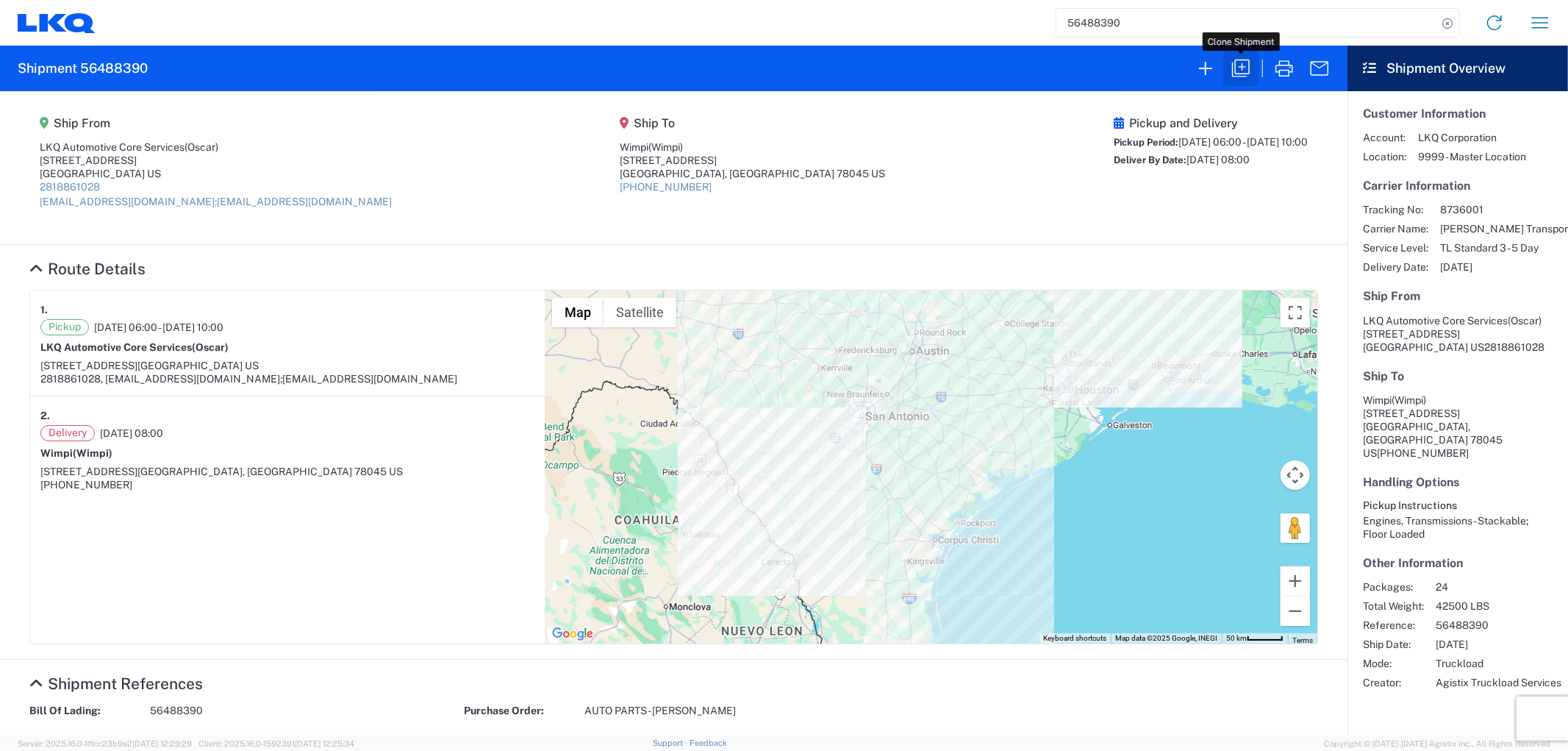
click at [1236, 72] on icon "button" at bounding box center [1240, 68] width 24 height 24
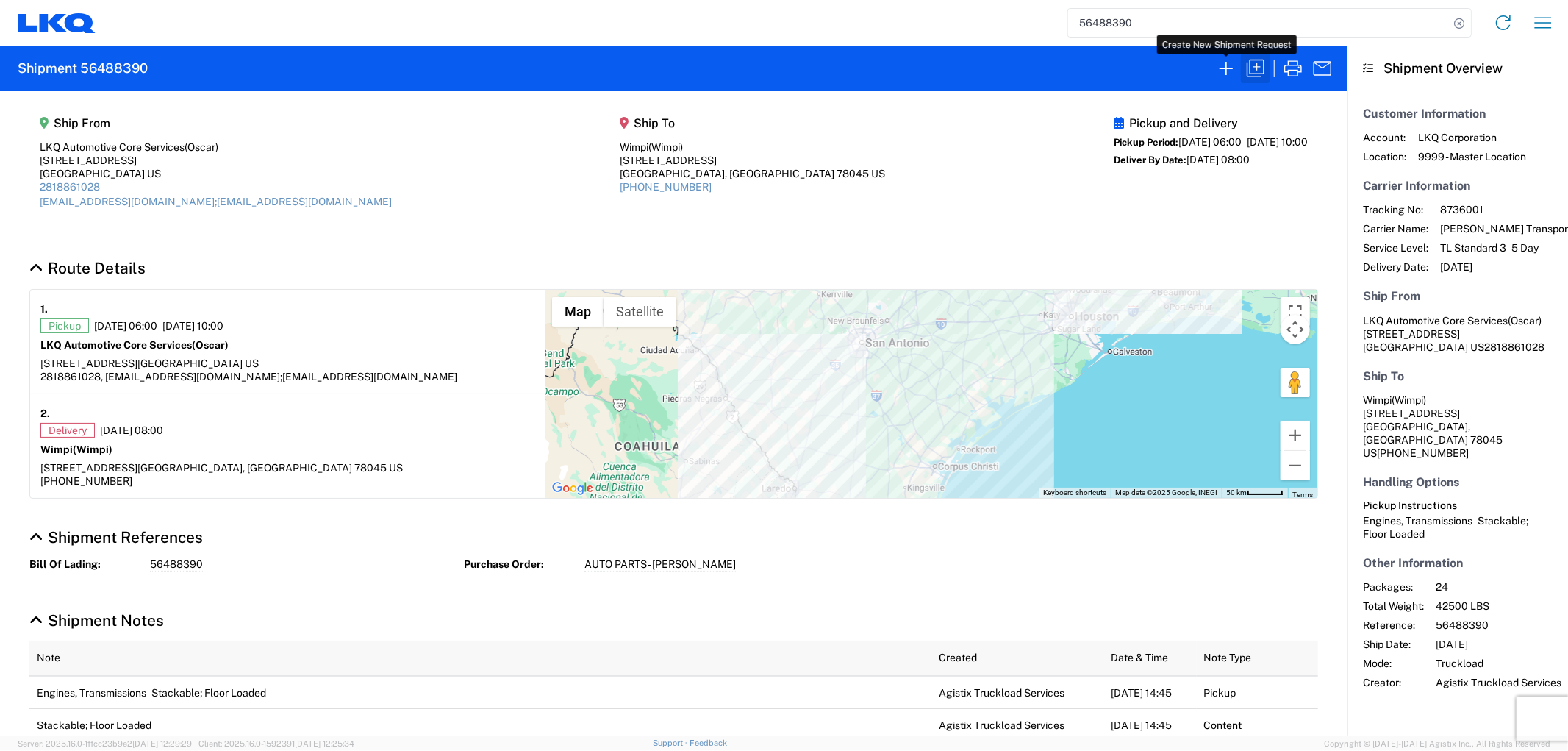
select select "STDV"
select select "FULL"
select select "US"
select select "LBS"
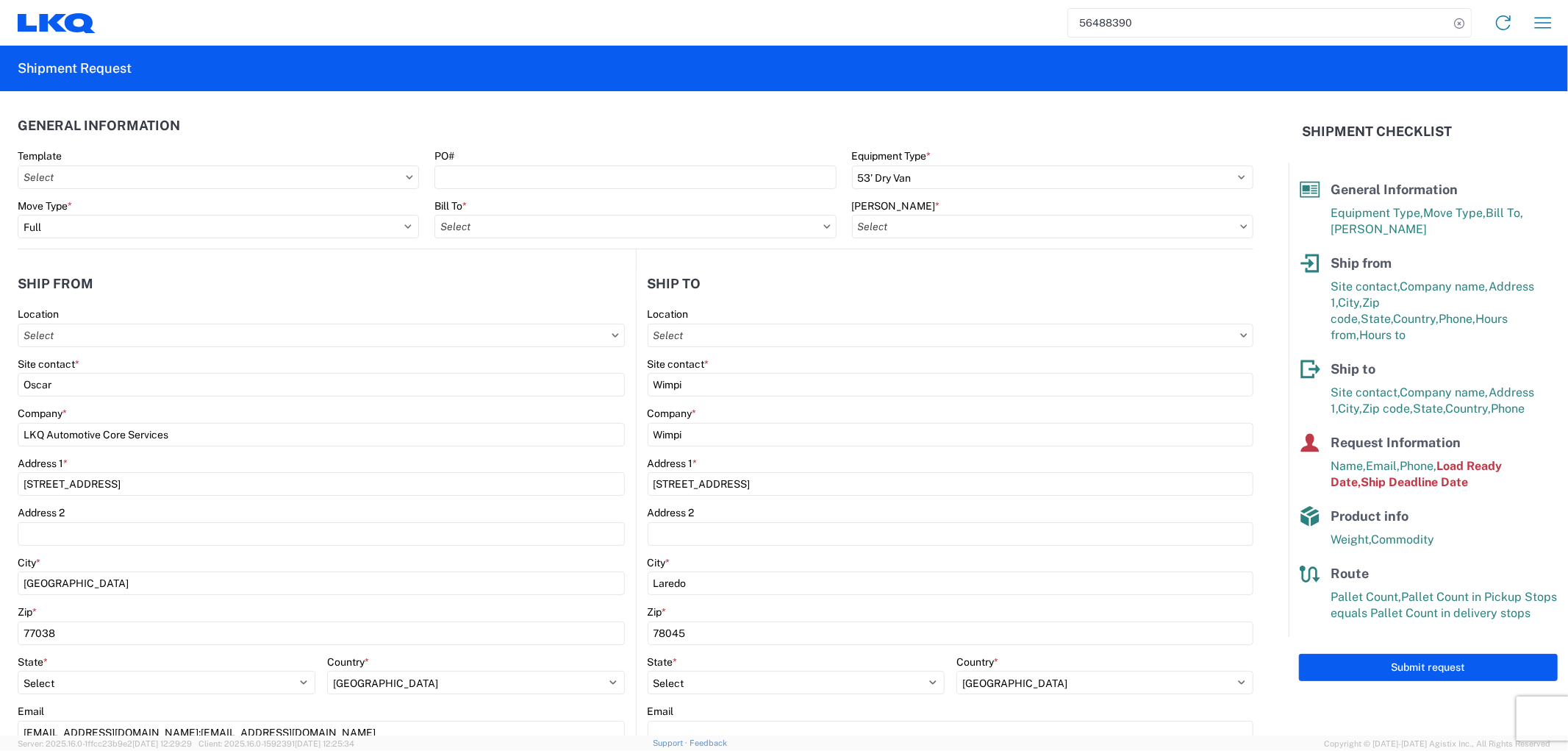
type input "1760 - LKQ Best Core"
type input "1760-6300-66000-0000 - 1760 Freight Out"
type input "1760 - LKQ Best Core"
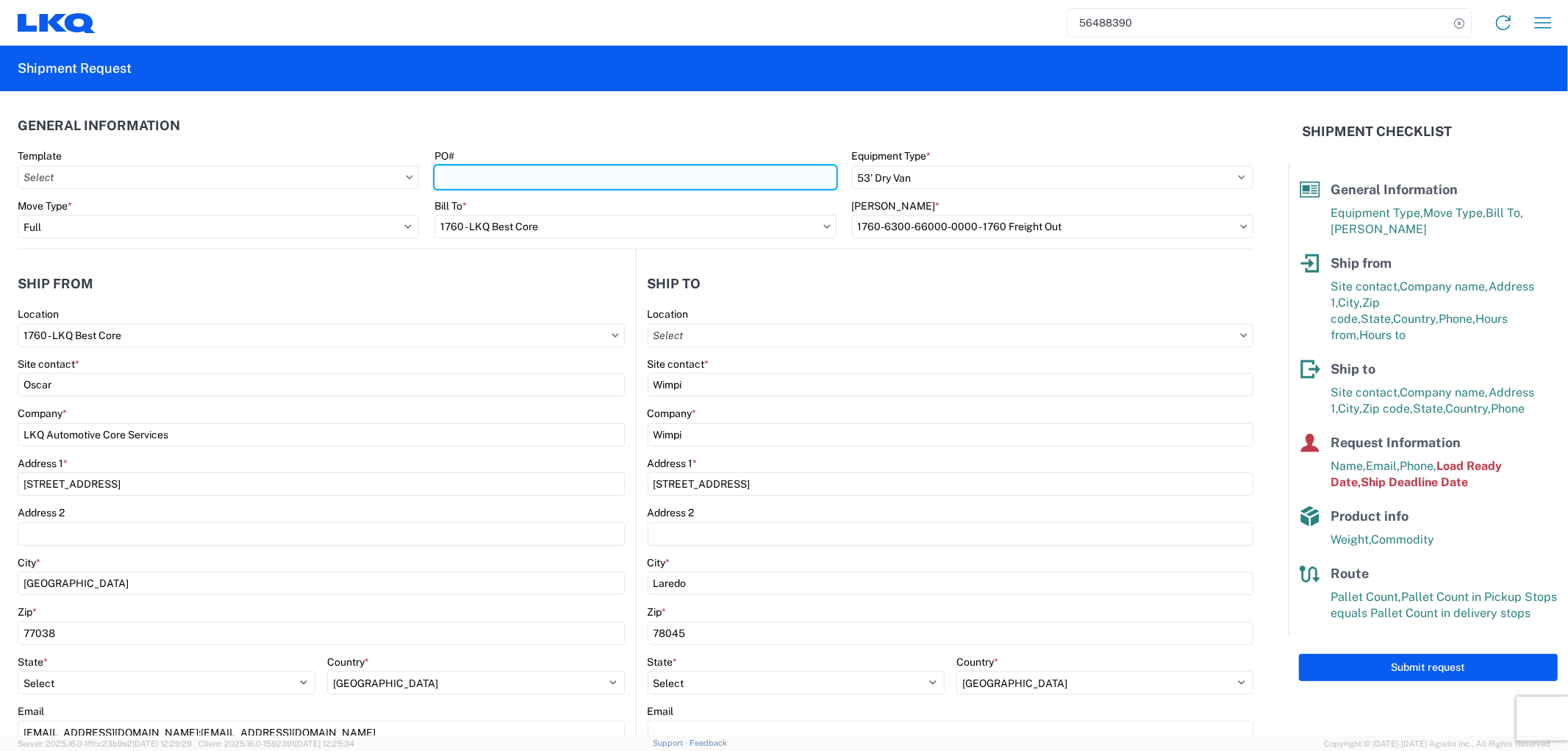
click at [566, 180] on input "PO#" at bounding box center [635, 177] width 402 height 24
type input "ENG-08152025"
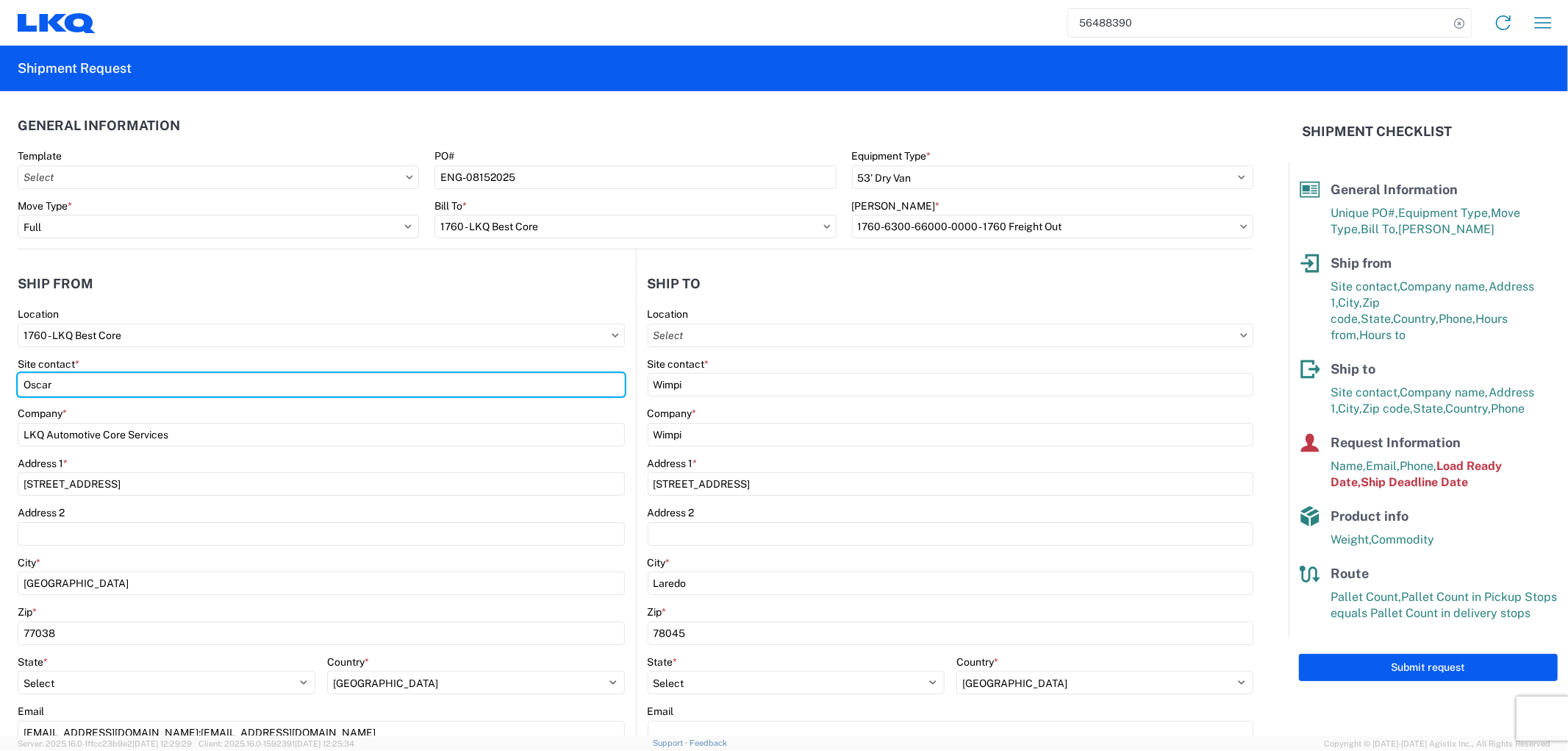
drag, startPoint x: 82, startPoint y: 389, endPoint x: -27, endPoint y: 389, distance: 109.0
click at [0, 389] on html "56488390 Home Shipment request Shipment tracking Shipment Request General Infor…" at bounding box center [784, 376] width 1568 height 751
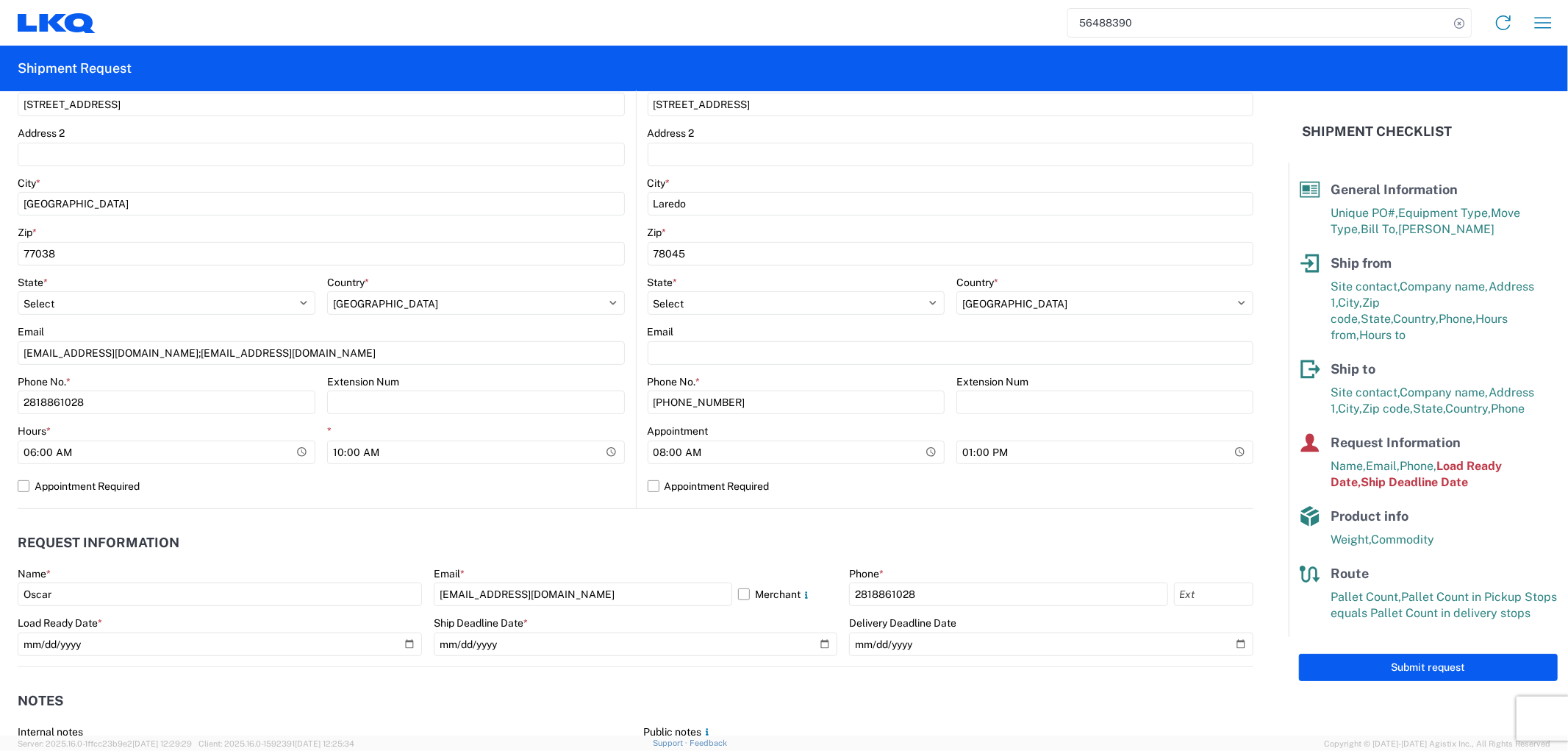
scroll to position [408, 0]
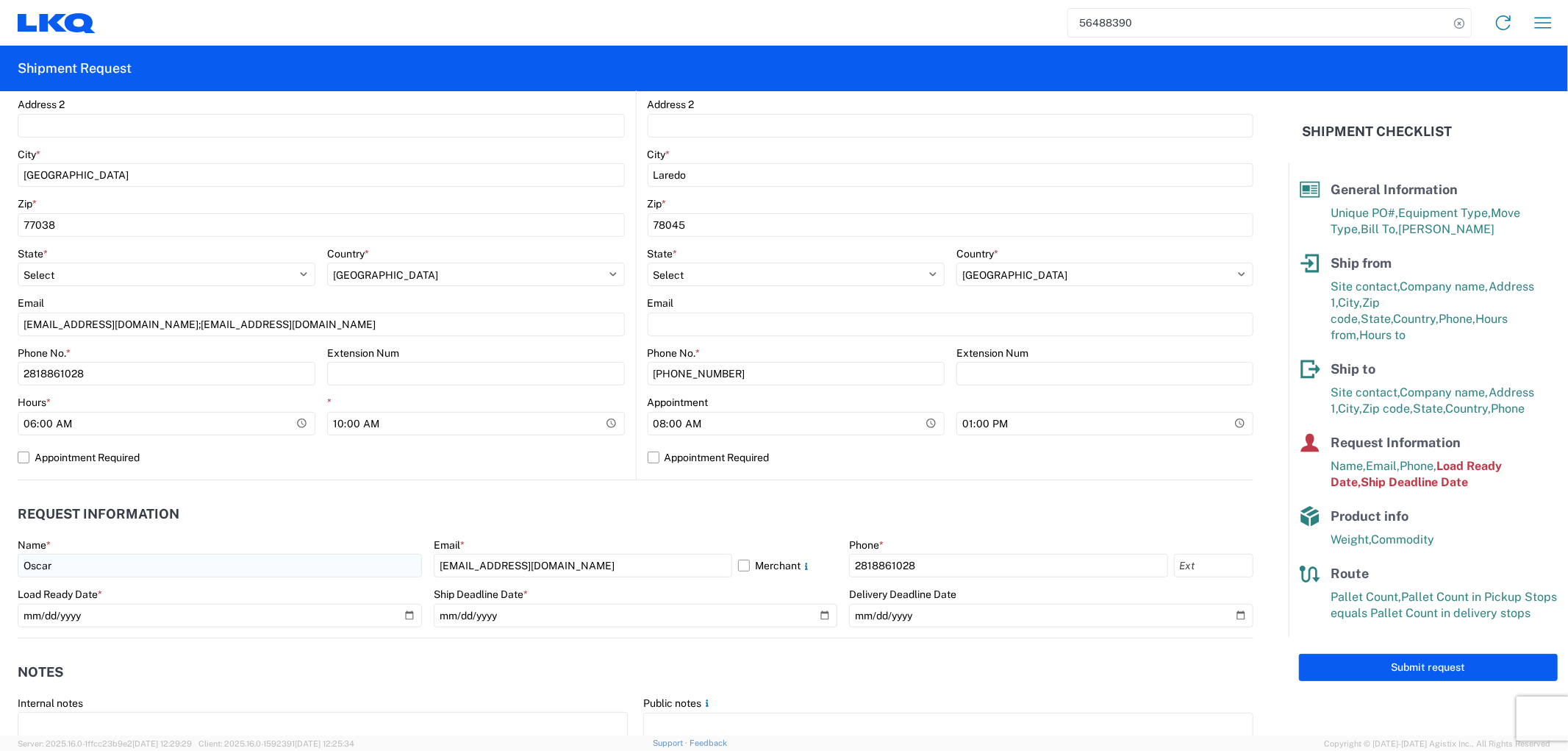
type input "[PERSON_NAME]"
drag, startPoint x: 171, startPoint y: 562, endPoint x: -61, endPoint y: 558, distance: 232.0
click at [0, 558] on html "56488390 Home Shipment request Shipment tracking Shipment Request General Infor…" at bounding box center [784, 376] width 1568 height 751
type input "[PERSON_NAME]"
click at [550, 561] on input "[EMAIL_ADDRESS][DOMAIN_NAME]" at bounding box center [583, 565] width 298 height 24
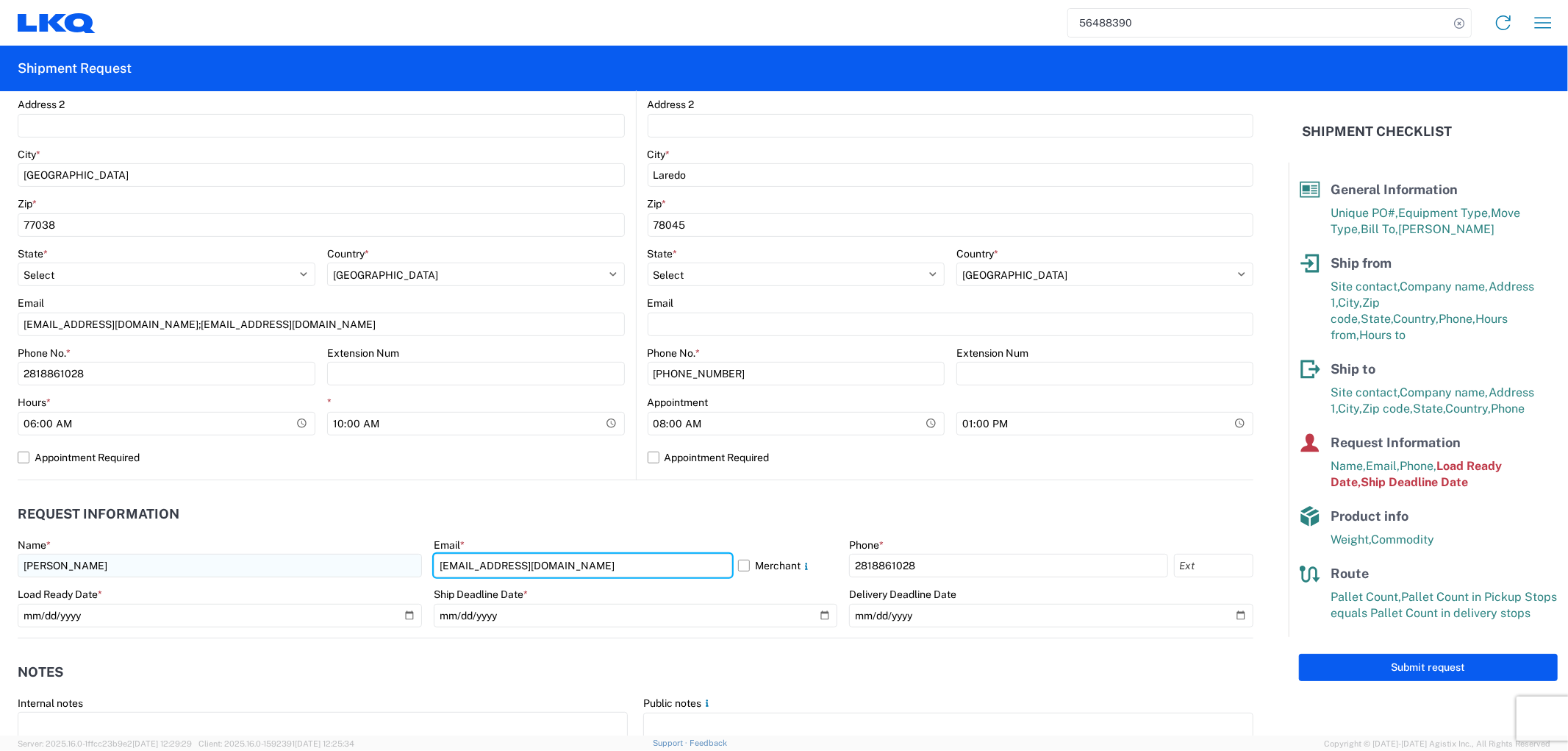
drag, startPoint x: 417, startPoint y: 571, endPoint x: 346, endPoint y: 571, distance: 71.0
click at [346, 571] on div "Name * [PERSON_NAME] Email * [EMAIL_ADDRESS][DOMAIN_NAME] Merchant Phone * [PHO…" at bounding box center [636, 587] width 1236 height 99
type input "[EMAIL_ADDRESS][DOMAIN_NAME]"
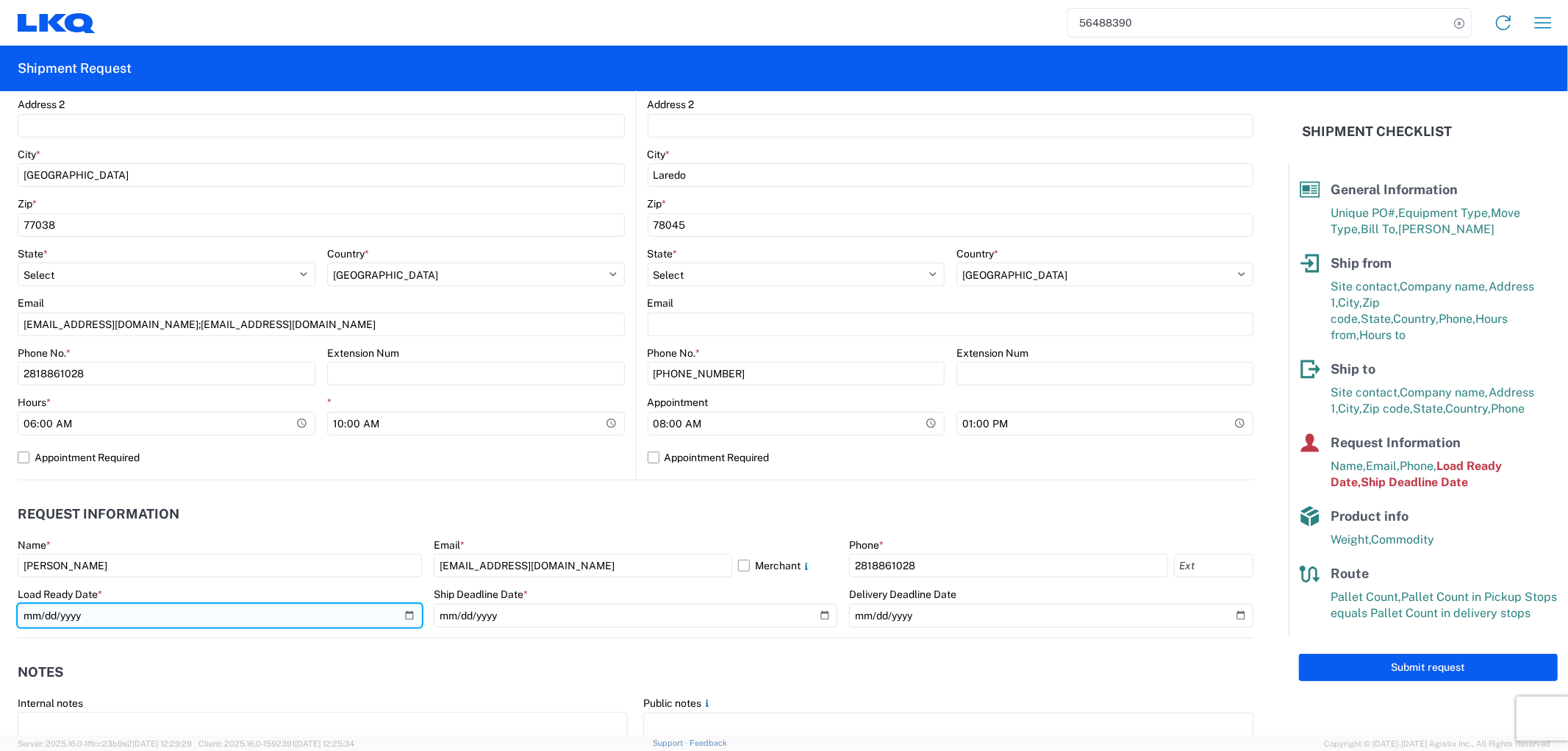
click at [407, 613] on input "[DATE]" at bounding box center [220, 615] width 404 height 24
type input "[DATE]"
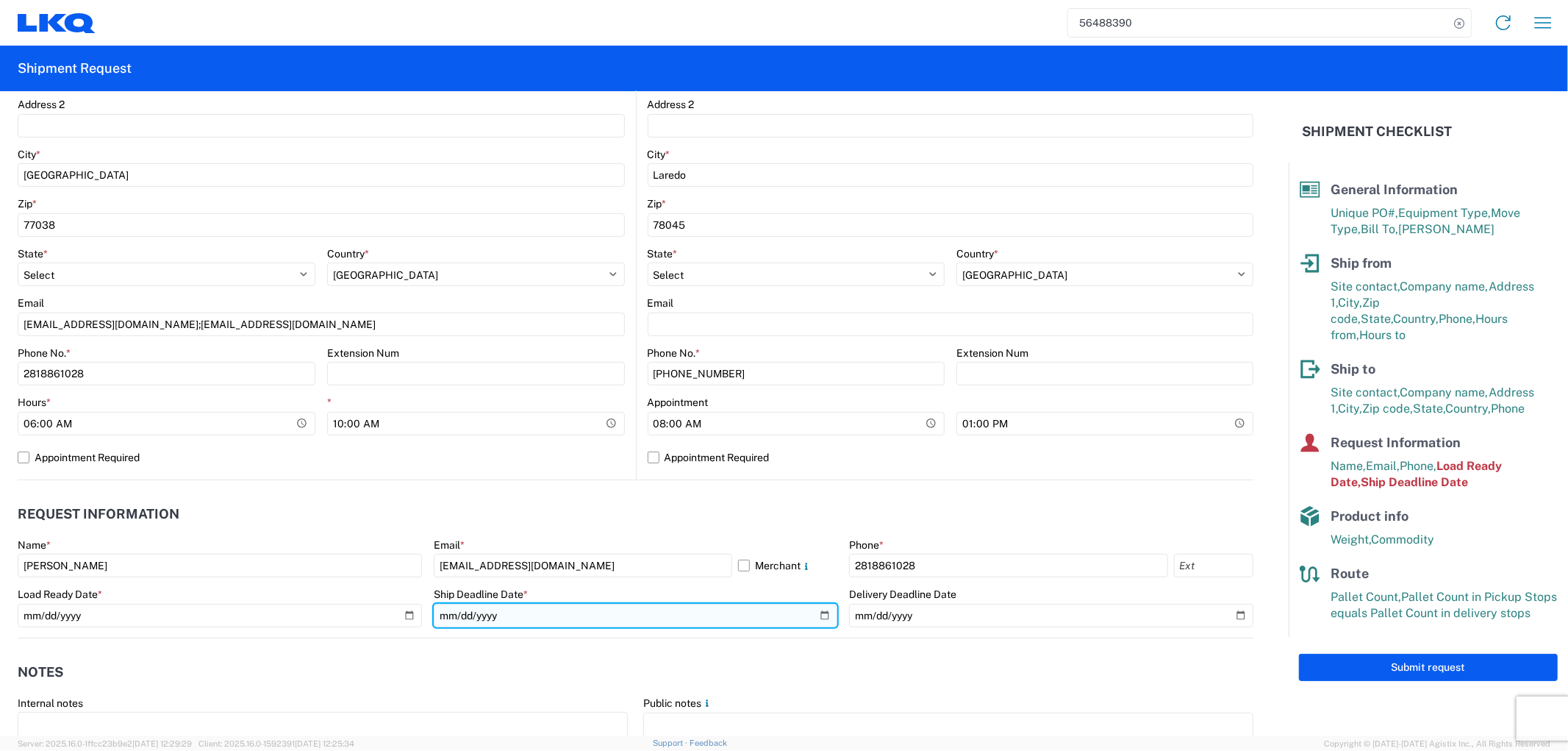
click at [816, 618] on input "[DATE]" at bounding box center [635, 615] width 404 height 24
type input "[DATE]"
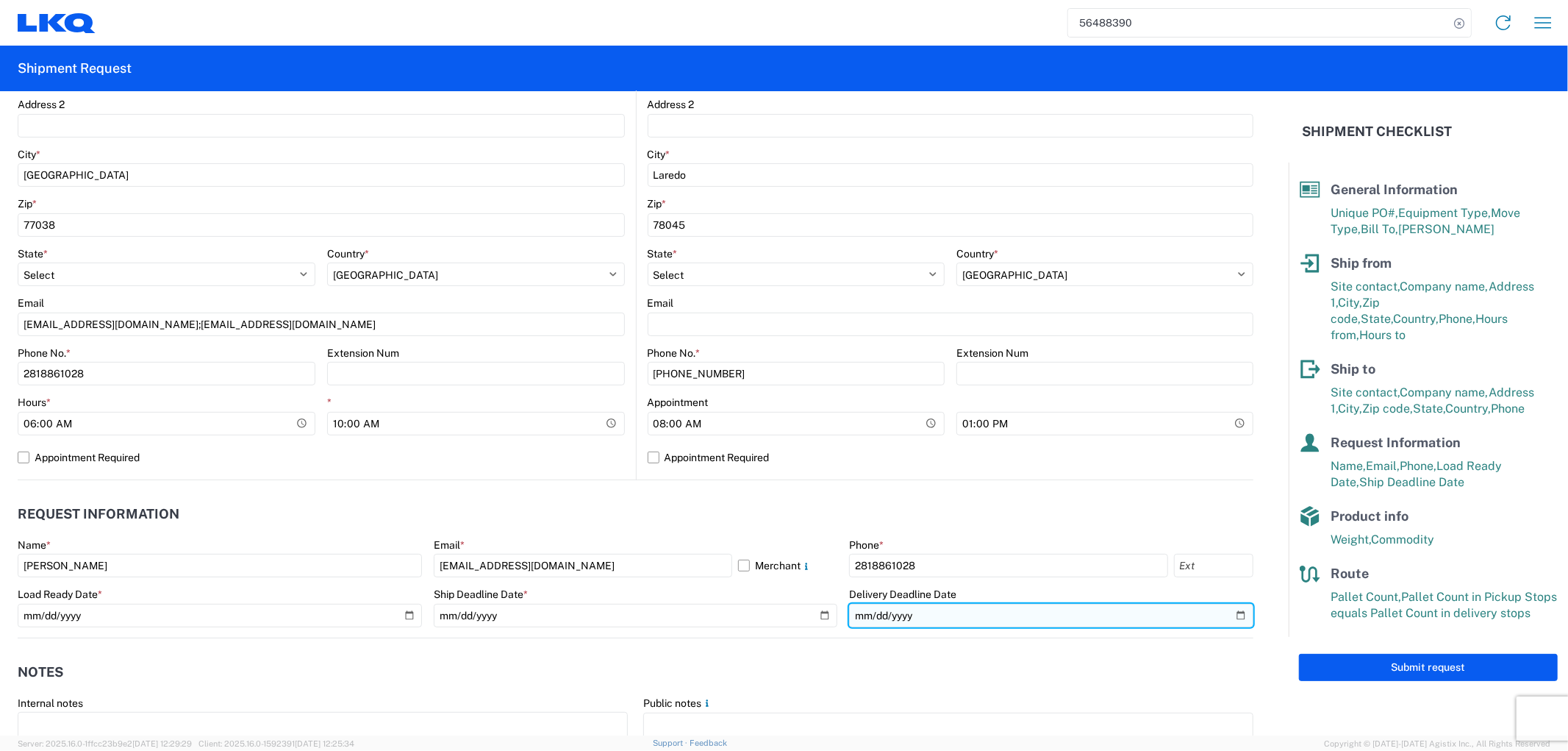
click at [1222, 620] on input "[DATE]" at bounding box center [1051, 615] width 404 height 24
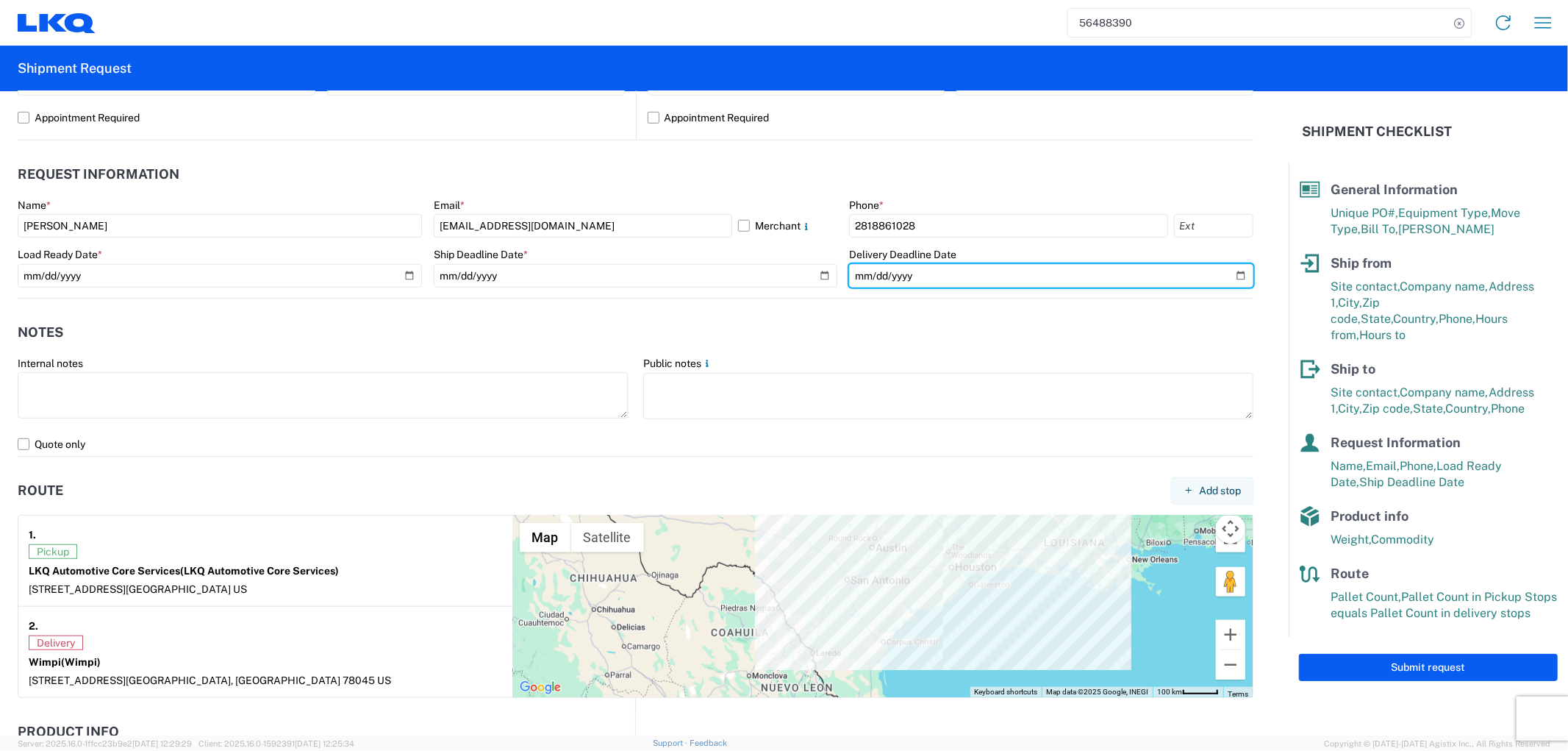
scroll to position [980, 0]
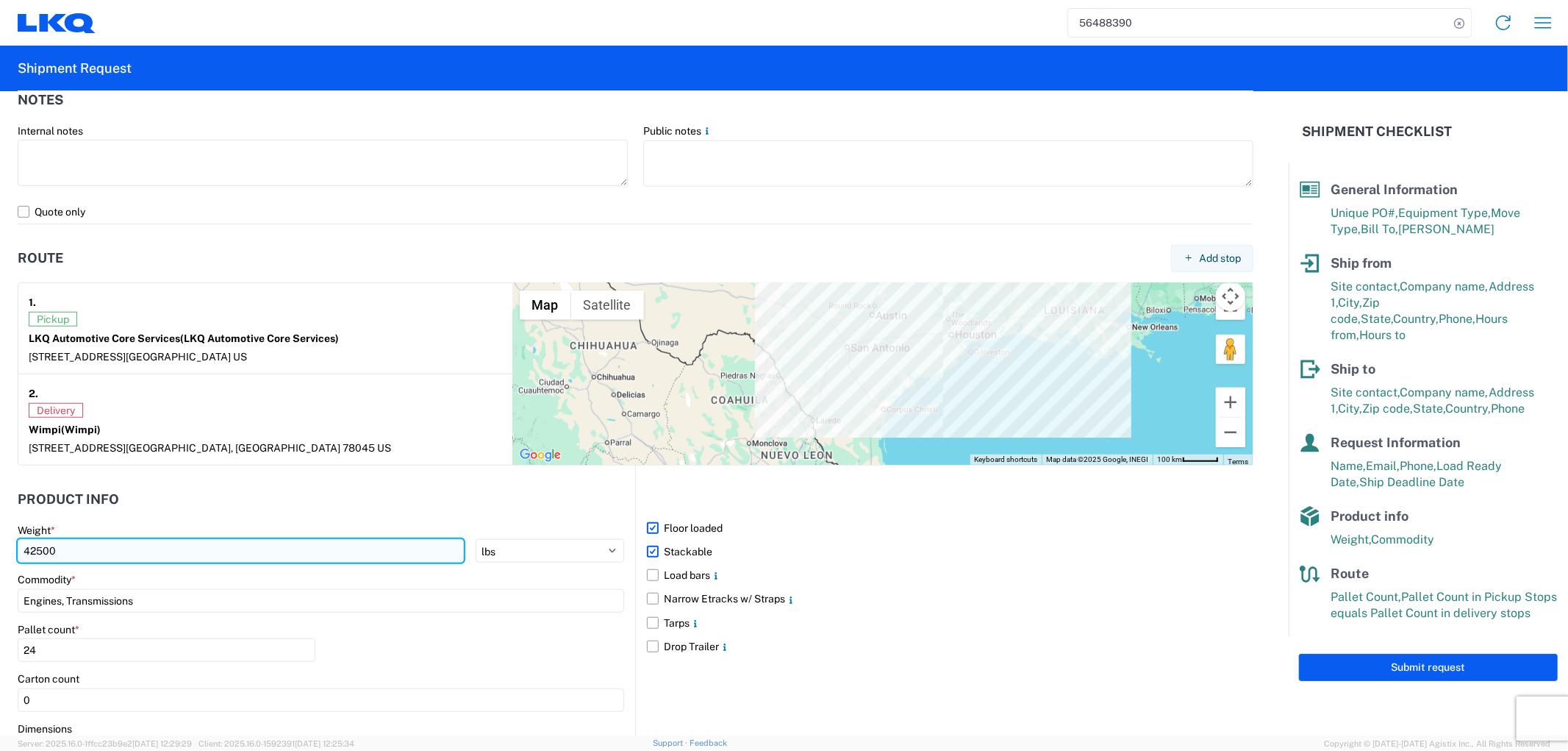
click at [239, 553] on input "42500" at bounding box center [241, 550] width 446 height 24
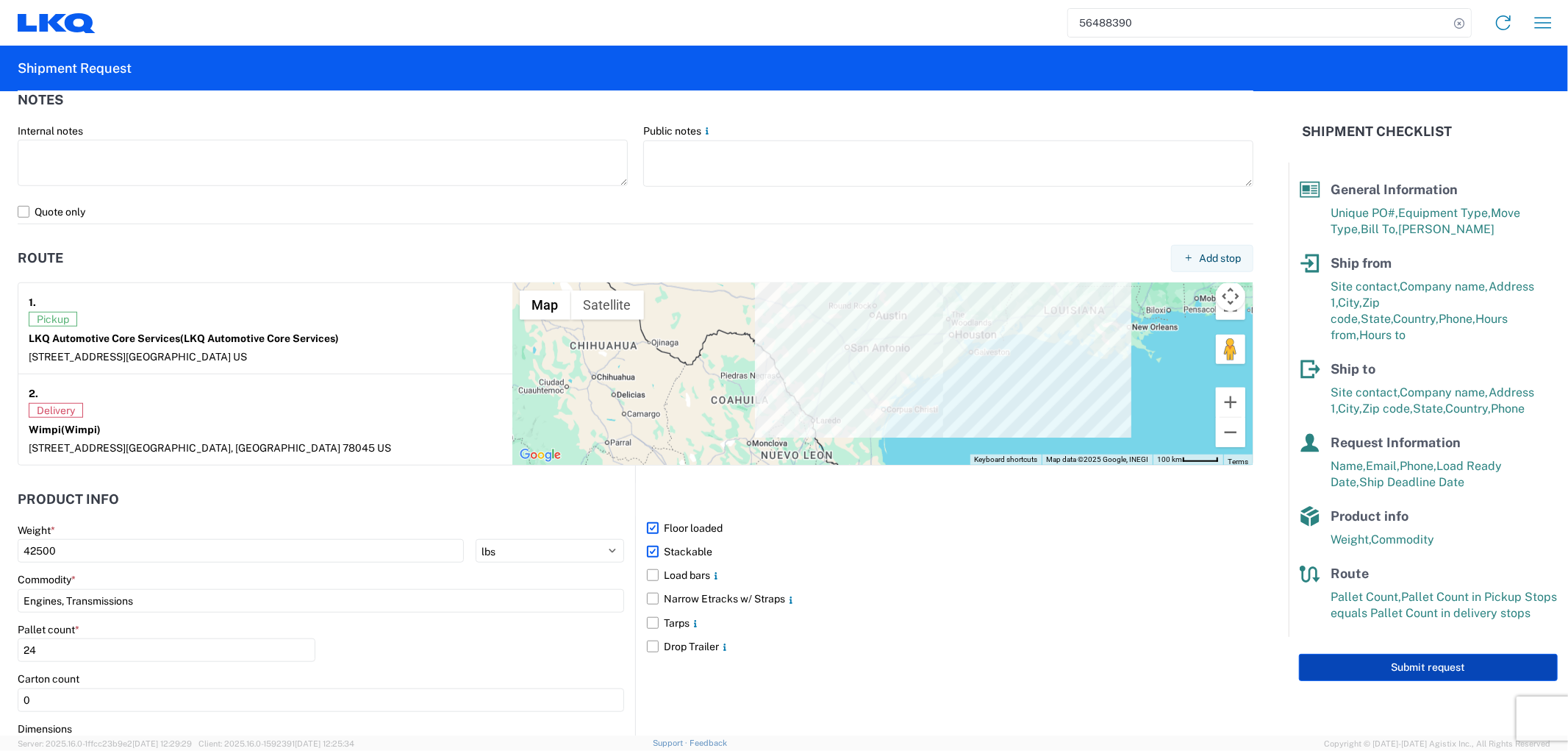
click at [1318, 653] on button "Submit request" at bounding box center [1429, 667] width 259 height 27
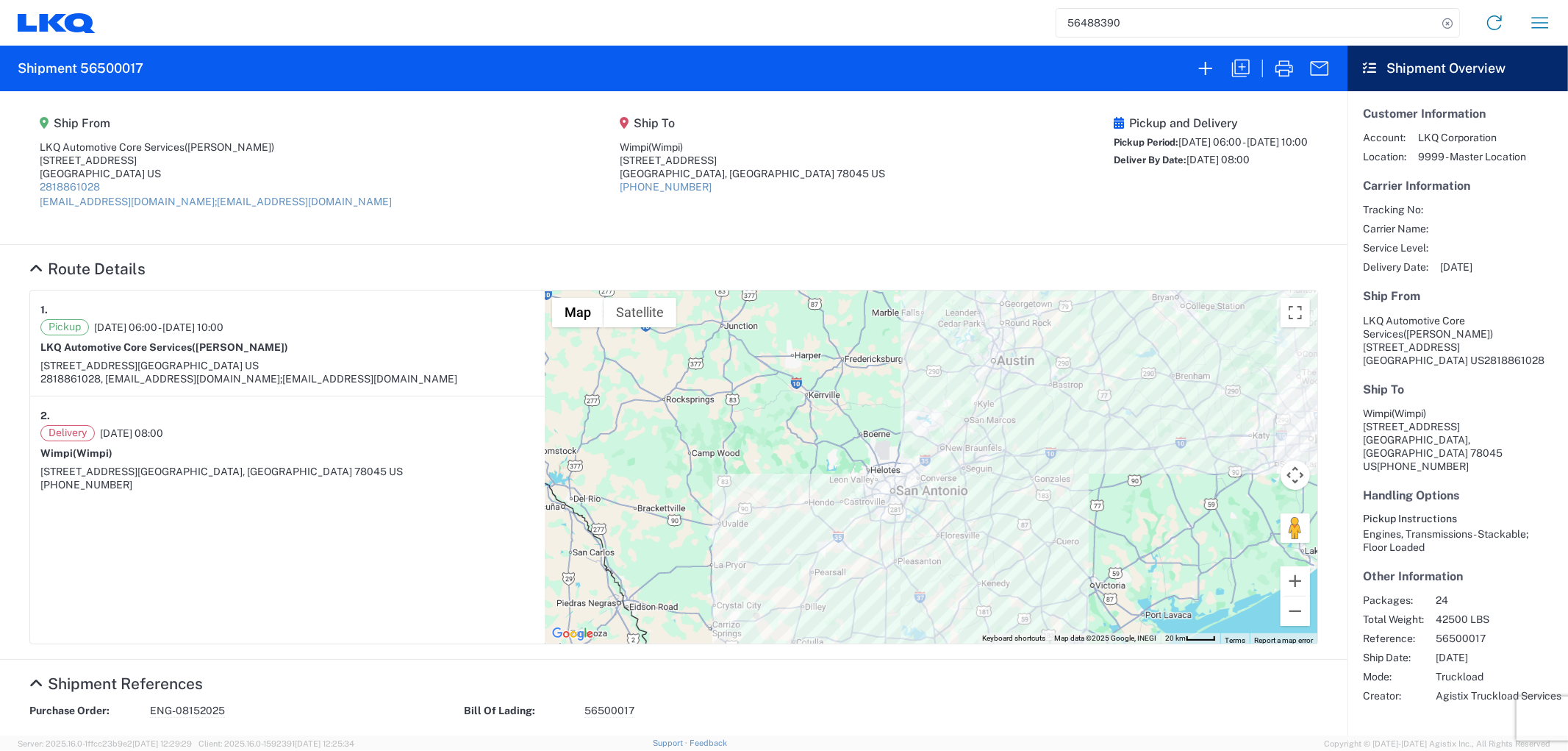
click at [1008, 171] on agx-shipment-main-routing-info "Ship From LKQ Automotive Core Services ([PERSON_NAME]) [STREET_ADDRESS] 2818861…" at bounding box center [674, 167] width 1288 height 124
click at [1220, 159] on div "Deliver By Date: [DATE] 08:00" at bounding box center [1211, 161] width 194 height 15
drag, startPoint x: 149, startPoint y: 59, endPoint x: 80, endPoint y: 61, distance: 69.0
click at [80, 61] on agx-form-header "Shipment 56500017" at bounding box center [674, 69] width 1348 height 46
copy h2 "56500017"
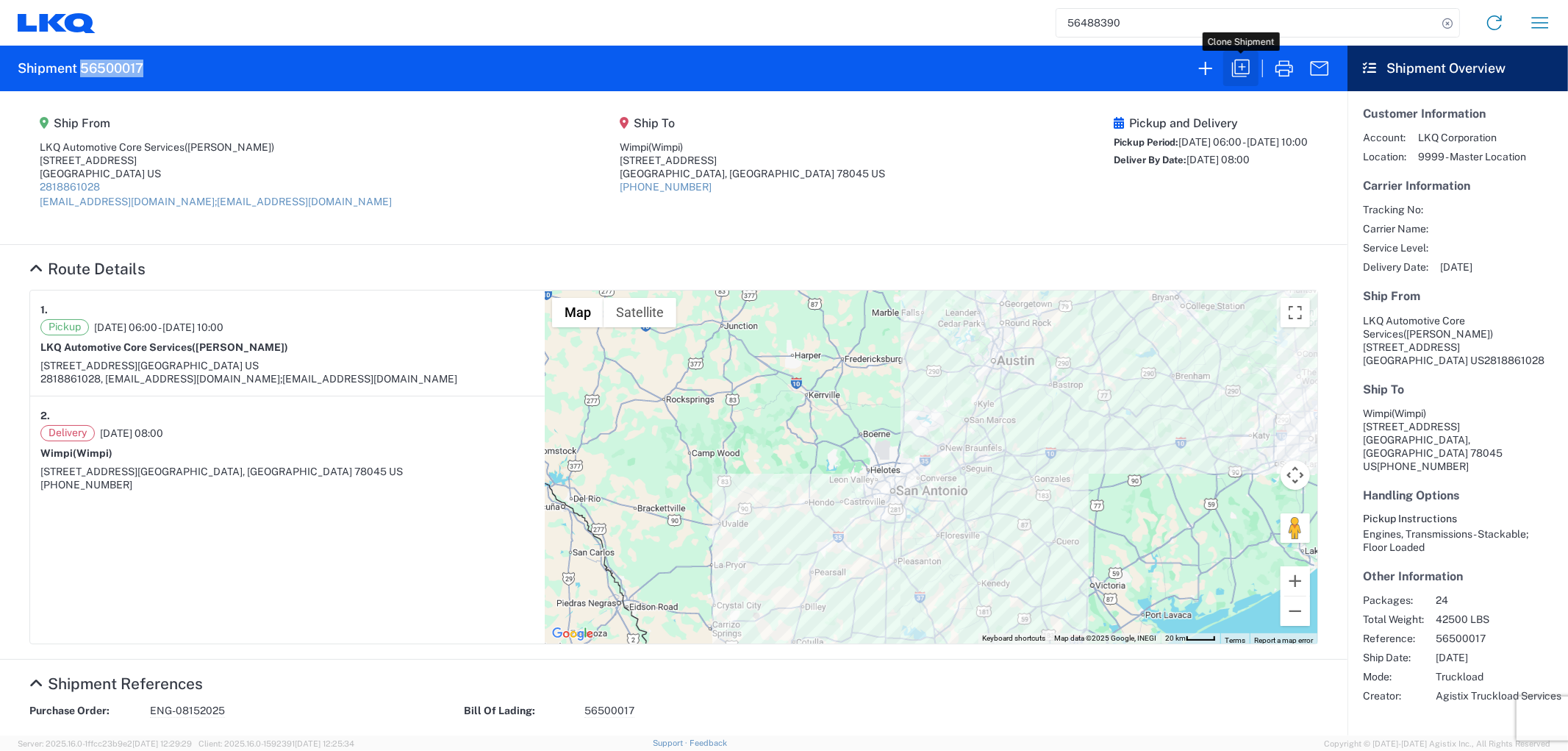
click at [1238, 68] on icon "button" at bounding box center [1240, 68] width 24 height 24
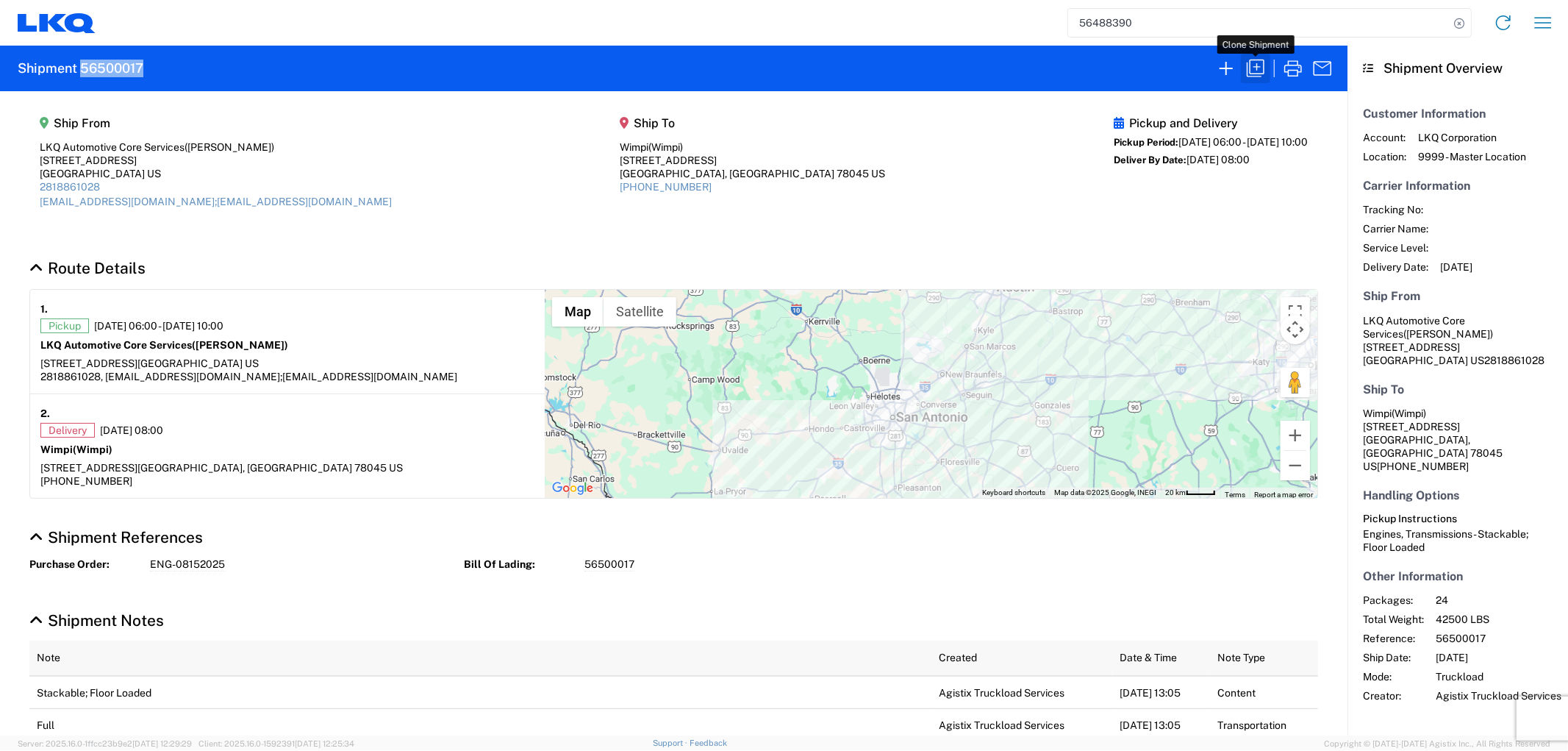
select select "STDV"
select select "FULL"
select select "US"
select select "LBS"
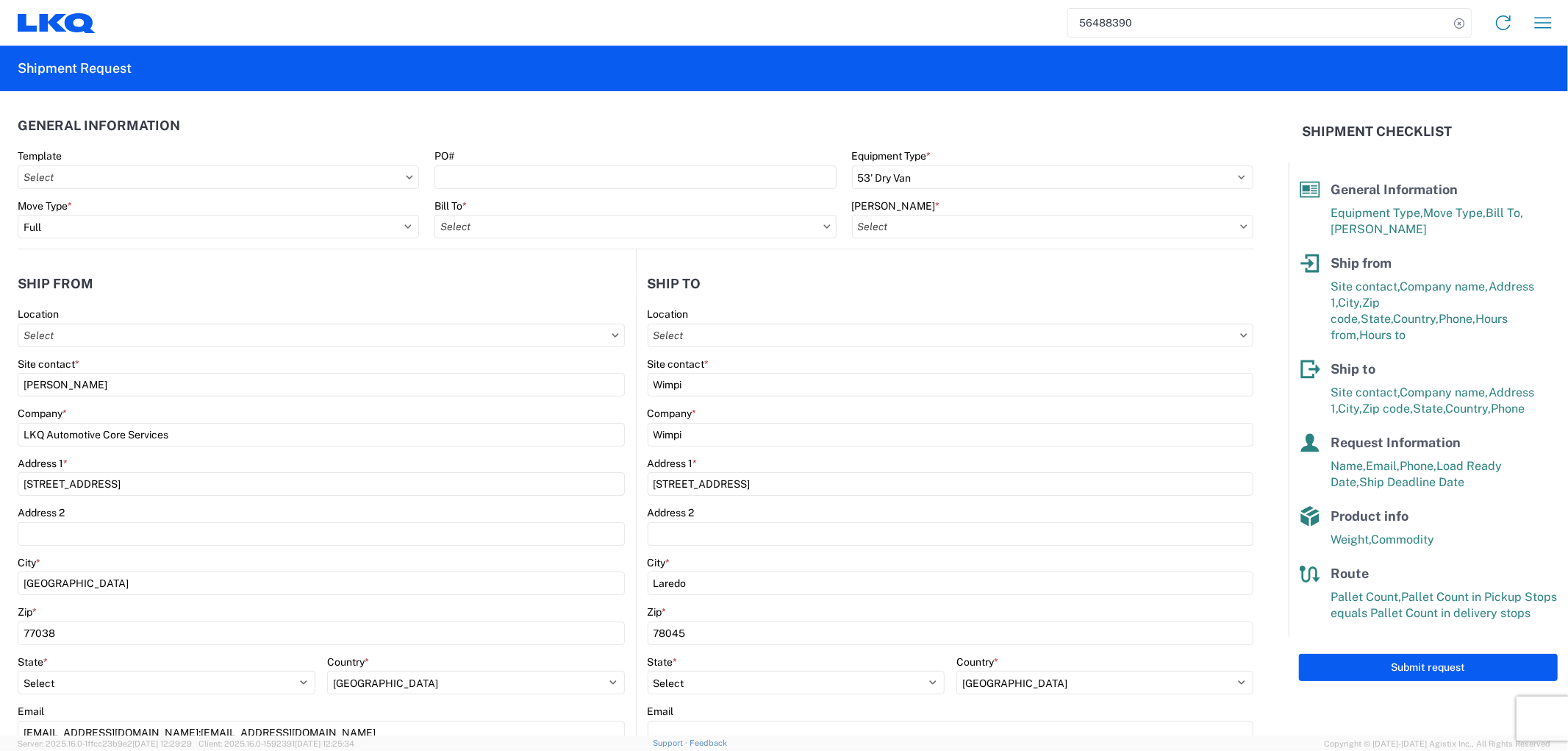
type input "1760 - LKQ Best Core"
type input "1760-6300-66000-0000 - 1760 Freight Out"
type input "1760 - LKQ Best Core"
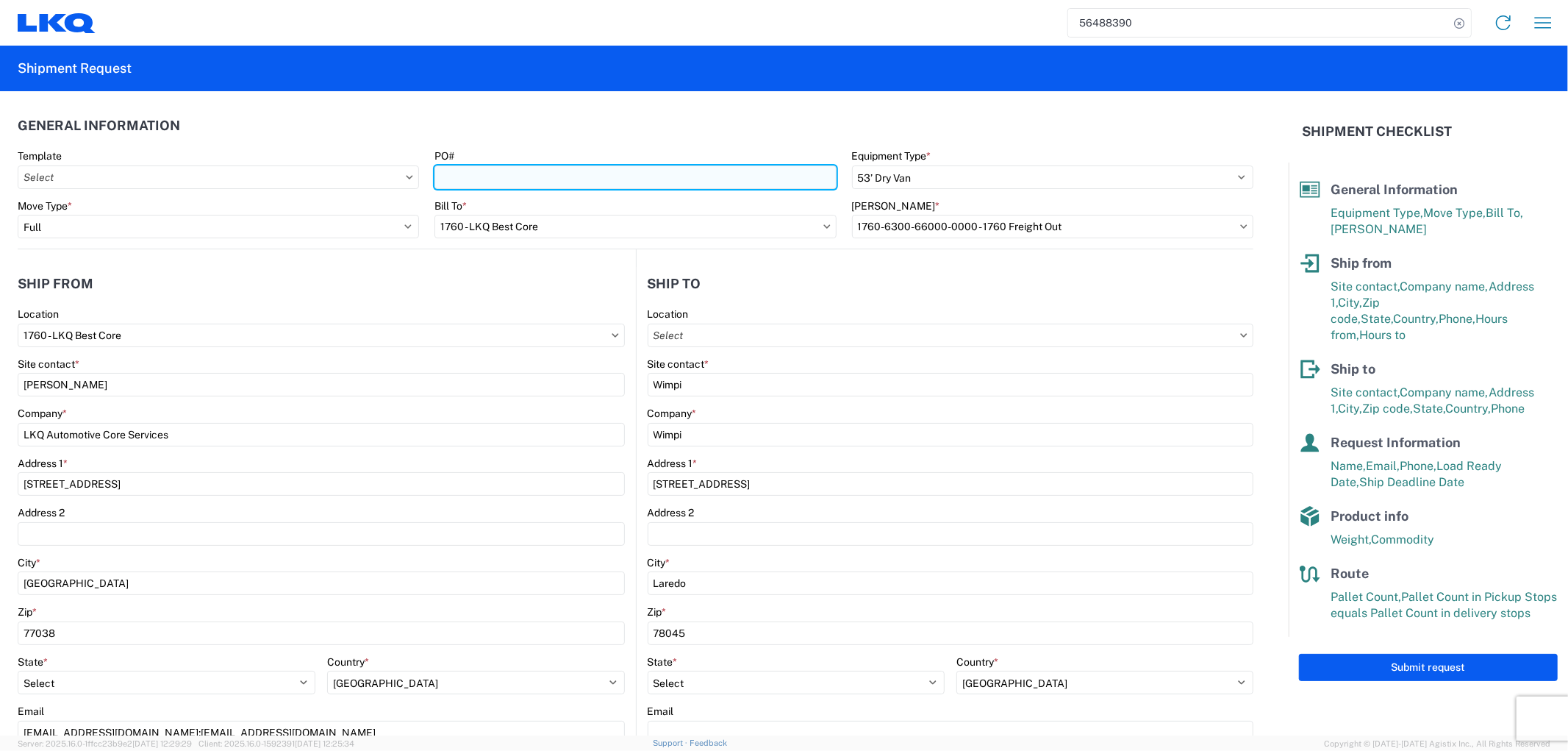
click at [460, 179] on input "PO#" at bounding box center [635, 177] width 402 height 24
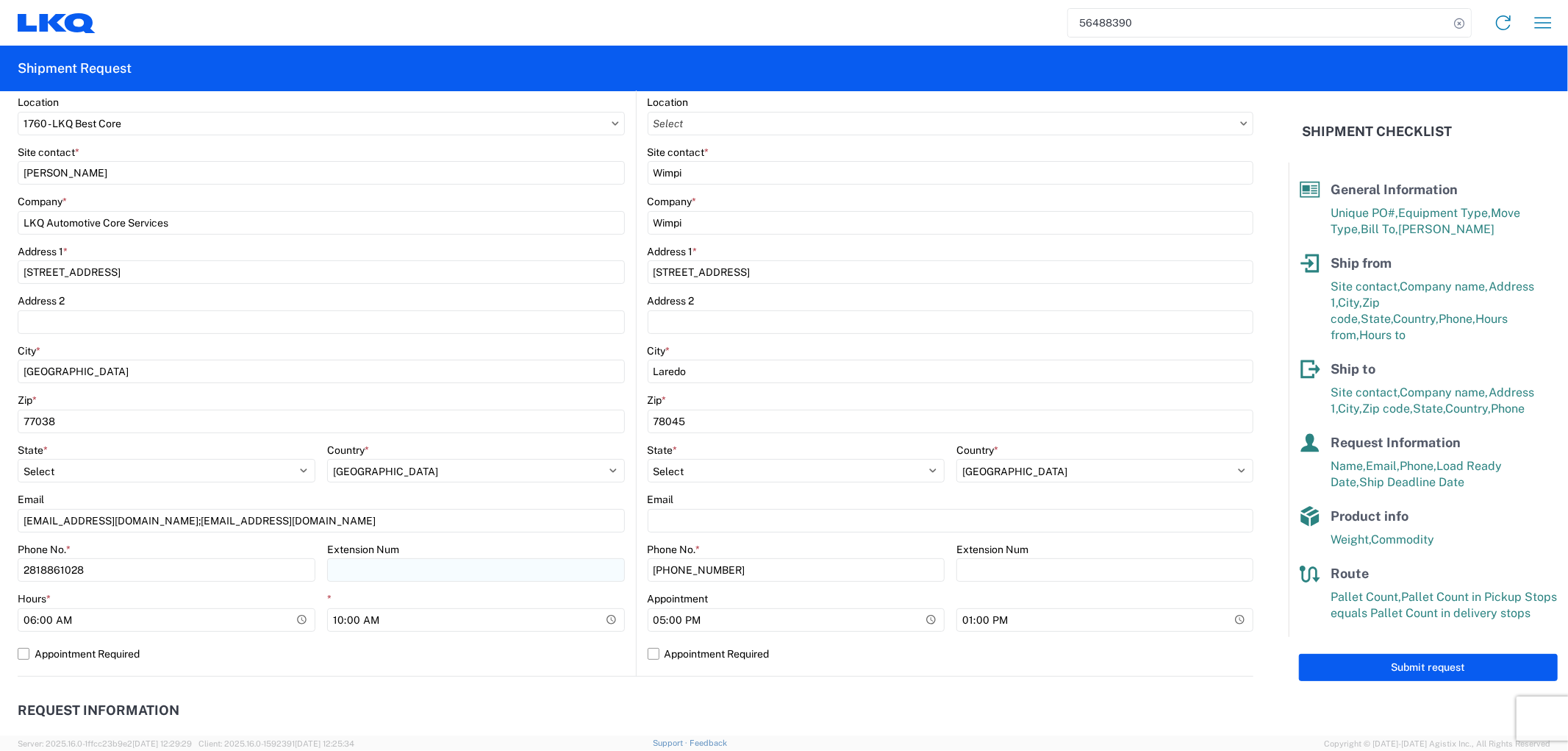
scroll to position [408, 0]
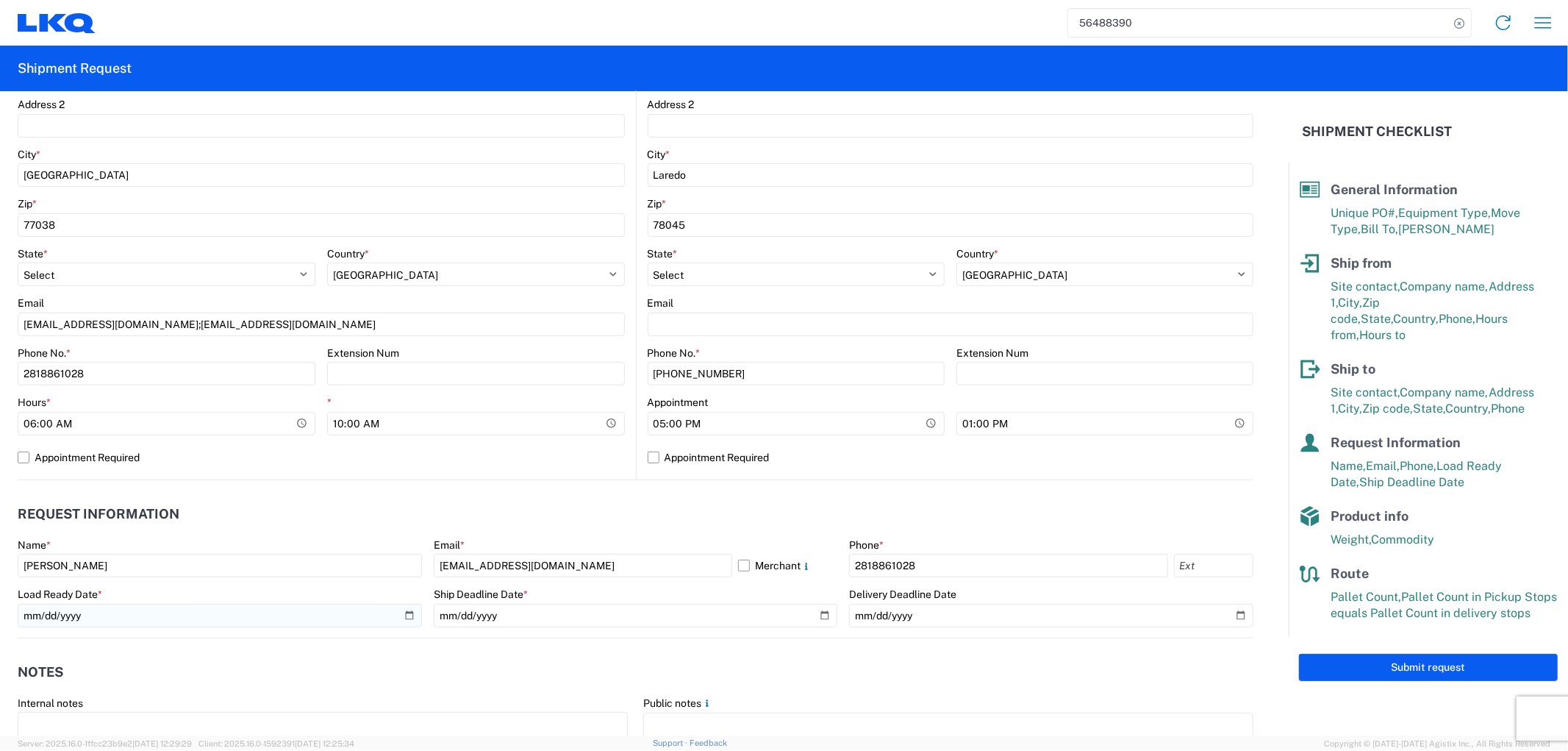
type input "ENG-08182025-01"
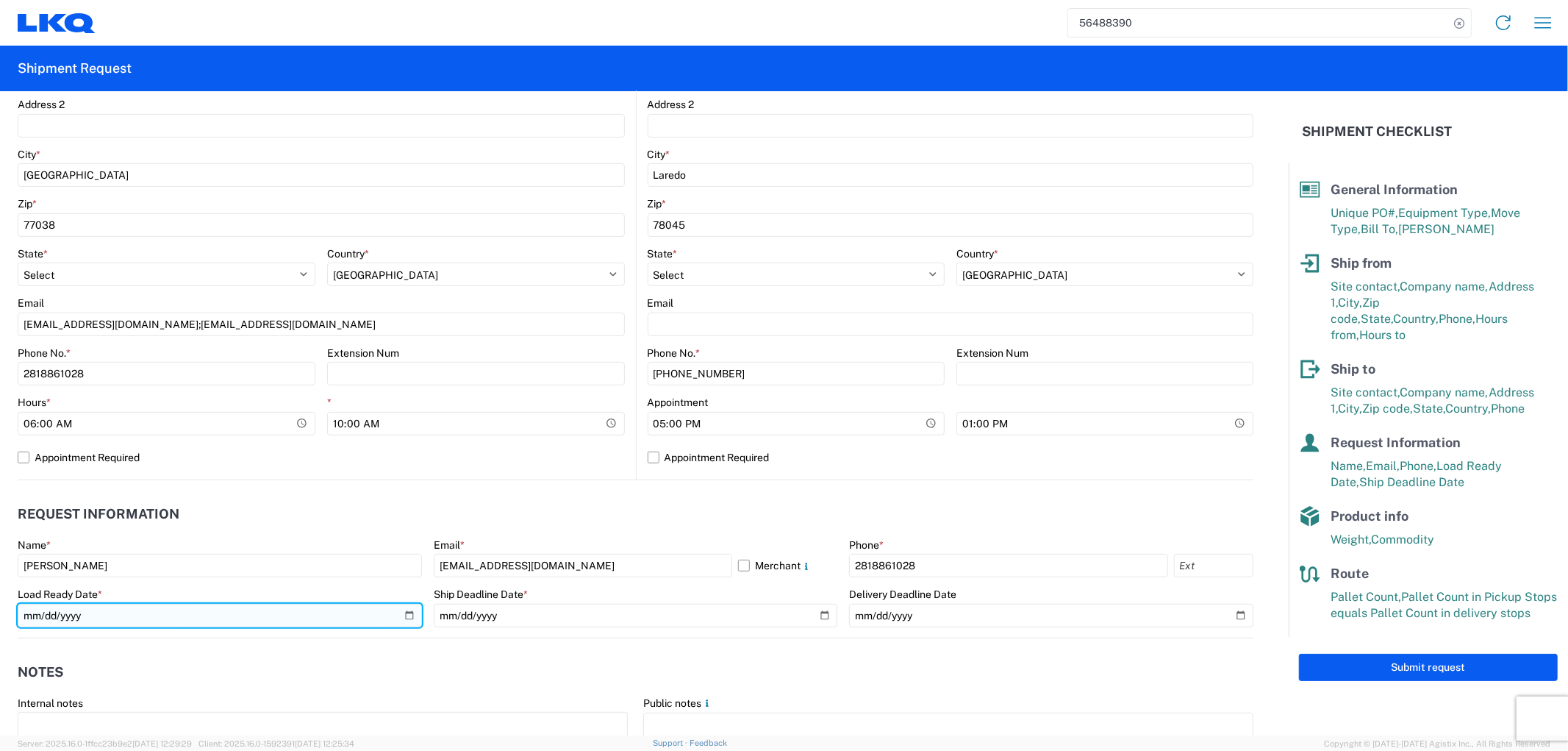
click at [408, 617] on input "[DATE]" at bounding box center [220, 615] width 404 height 24
type input "[DATE]"
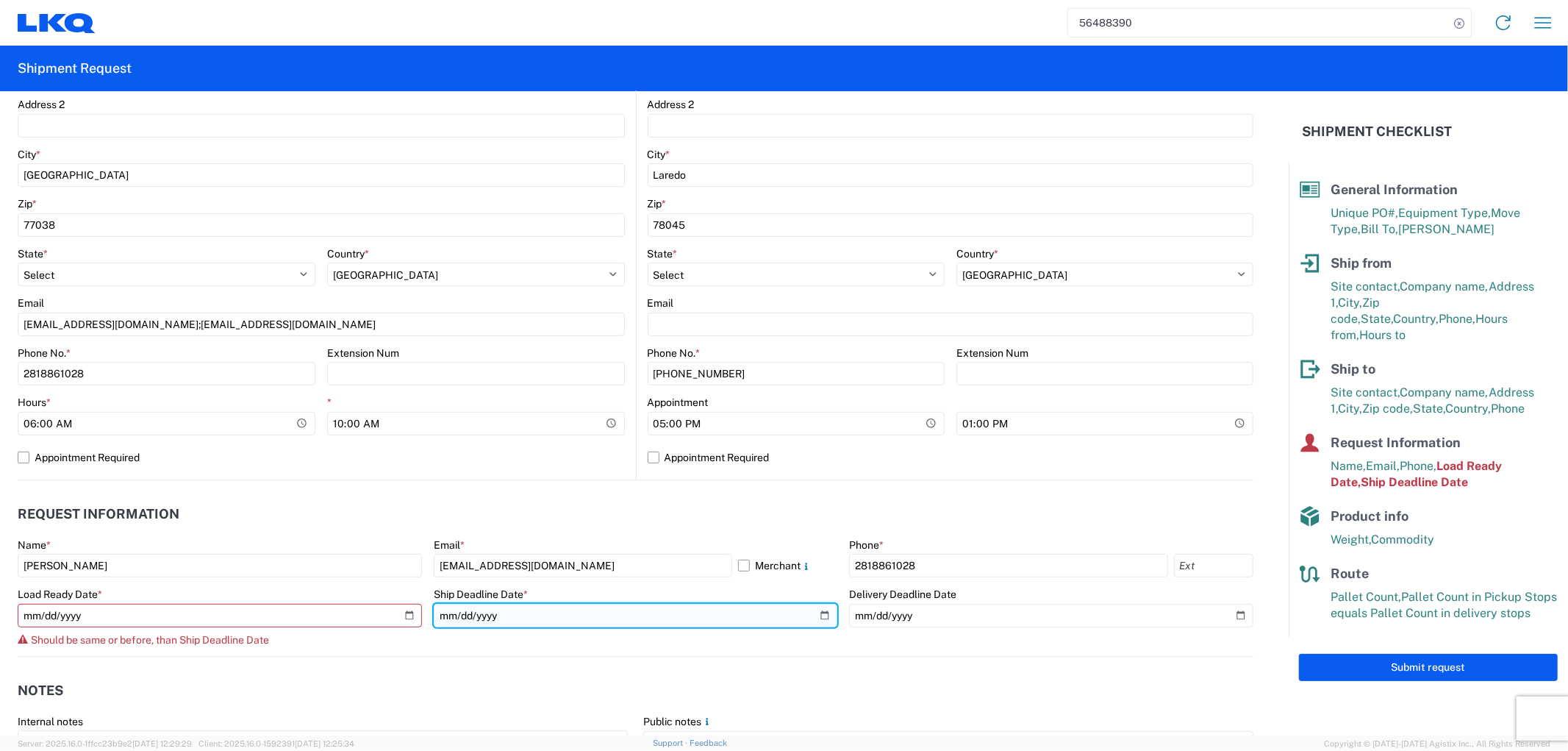
click at [816, 614] on input "[DATE]" at bounding box center [635, 615] width 404 height 24
type input "[DATE]"
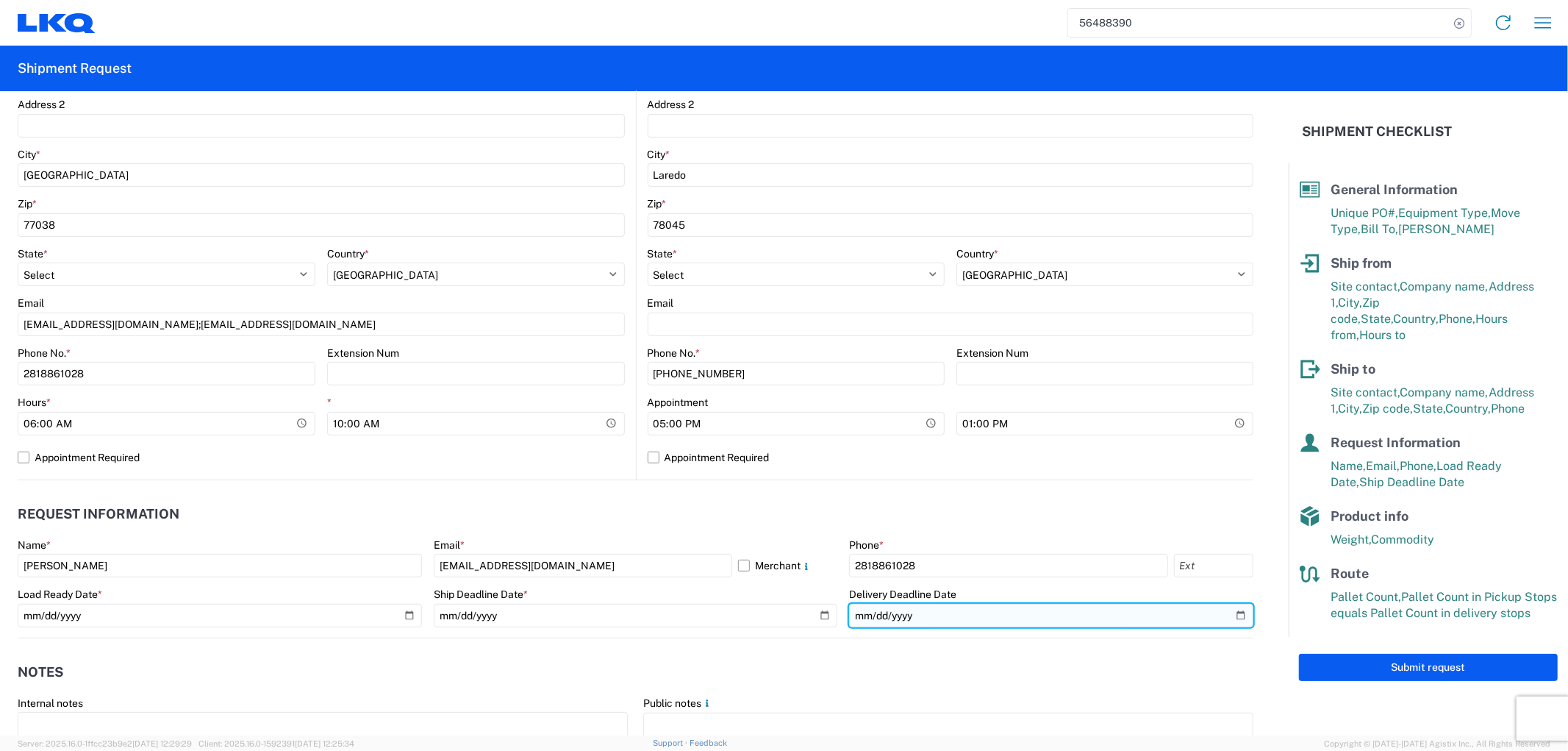
click at [1228, 617] on input "[DATE]" at bounding box center [1051, 615] width 404 height 24
type input "[DATE]"
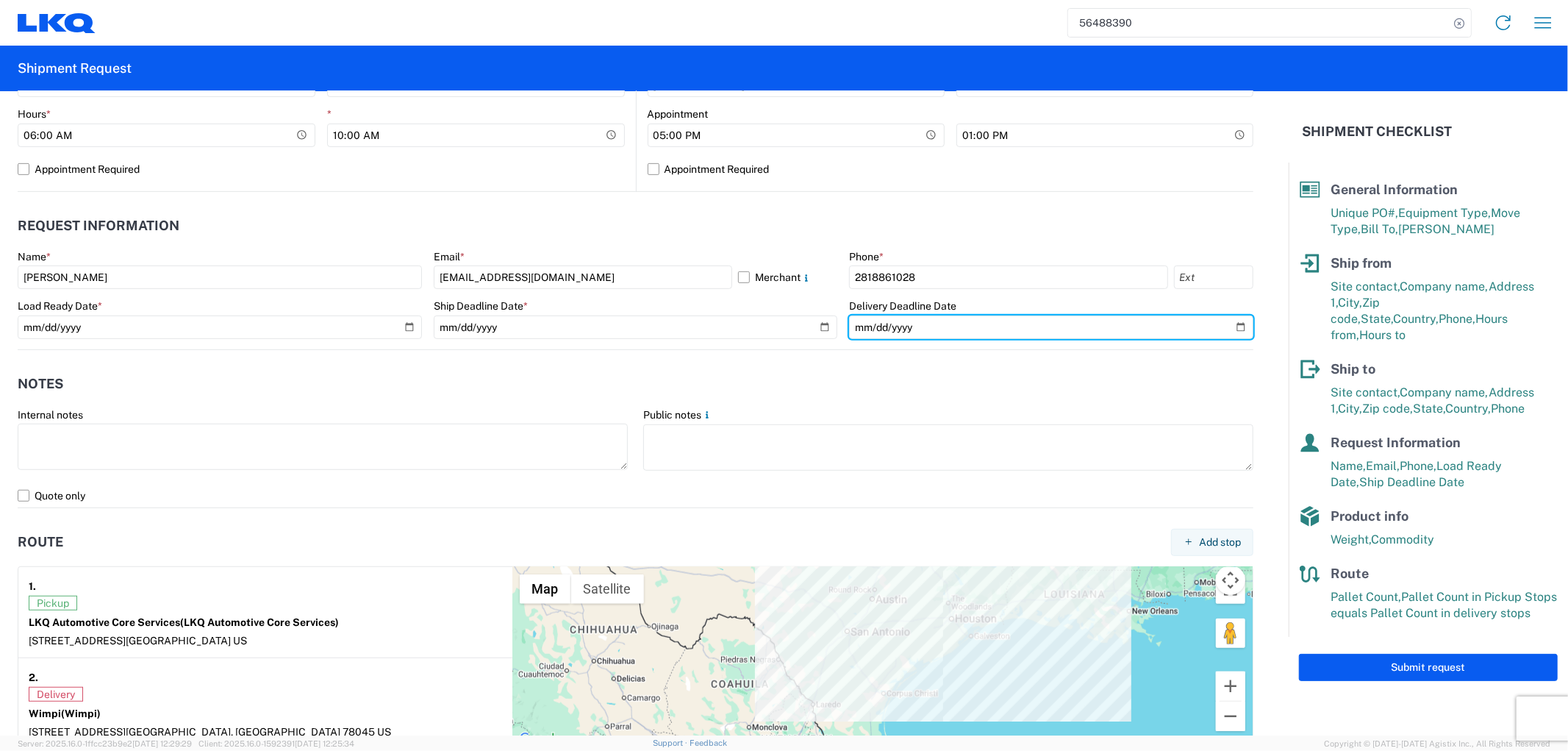
scroll to position [489, 0]
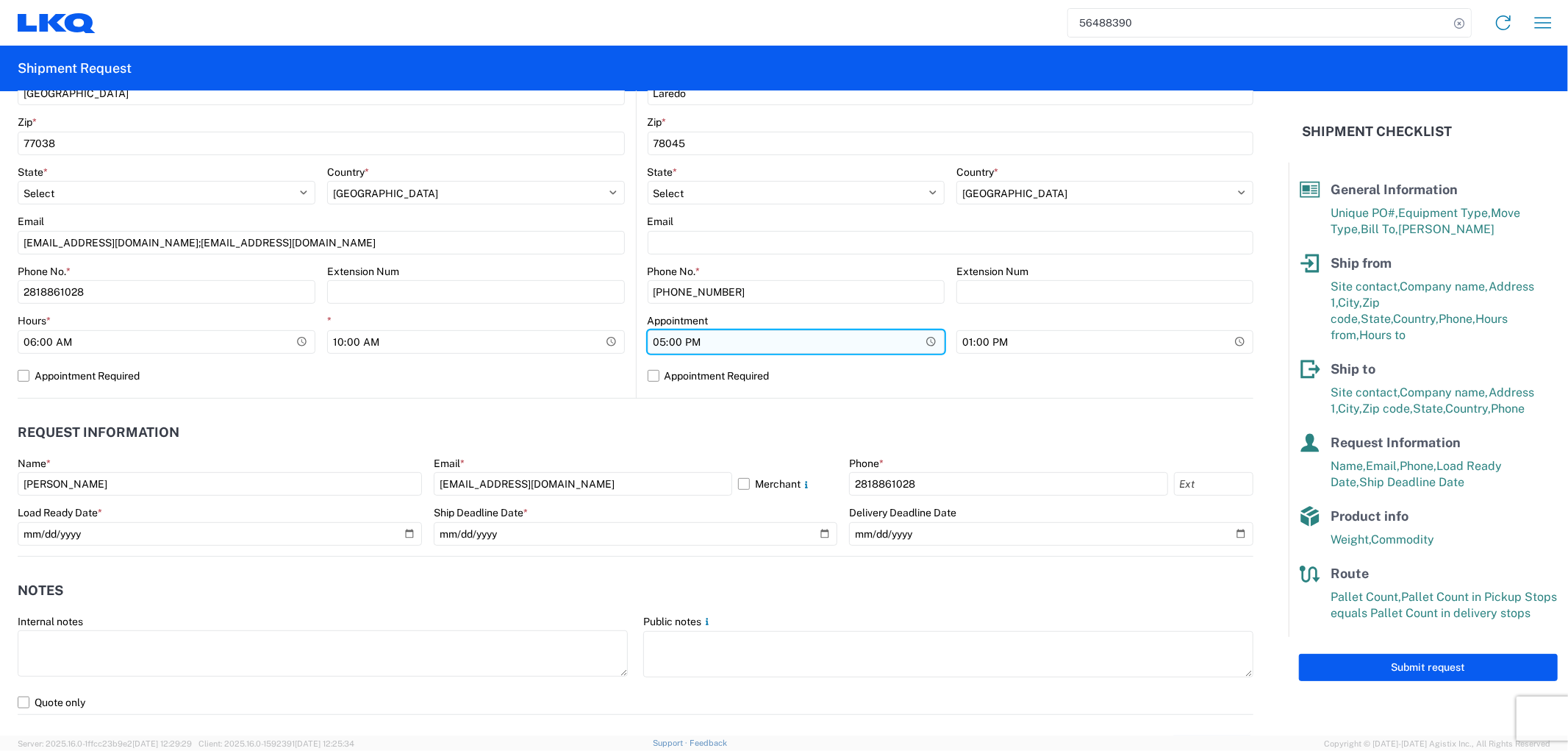
click at [316, 348] on input "17:00:00" at bounding box center [166, 342] width 298 height 24
type input "08:00"
click at [843, 391] on div "Location Site contact * Wimpi Company * Wimpi Address 1 * 14405 Investment Ave …" at bounding box center [951, 108] width 607 height 580
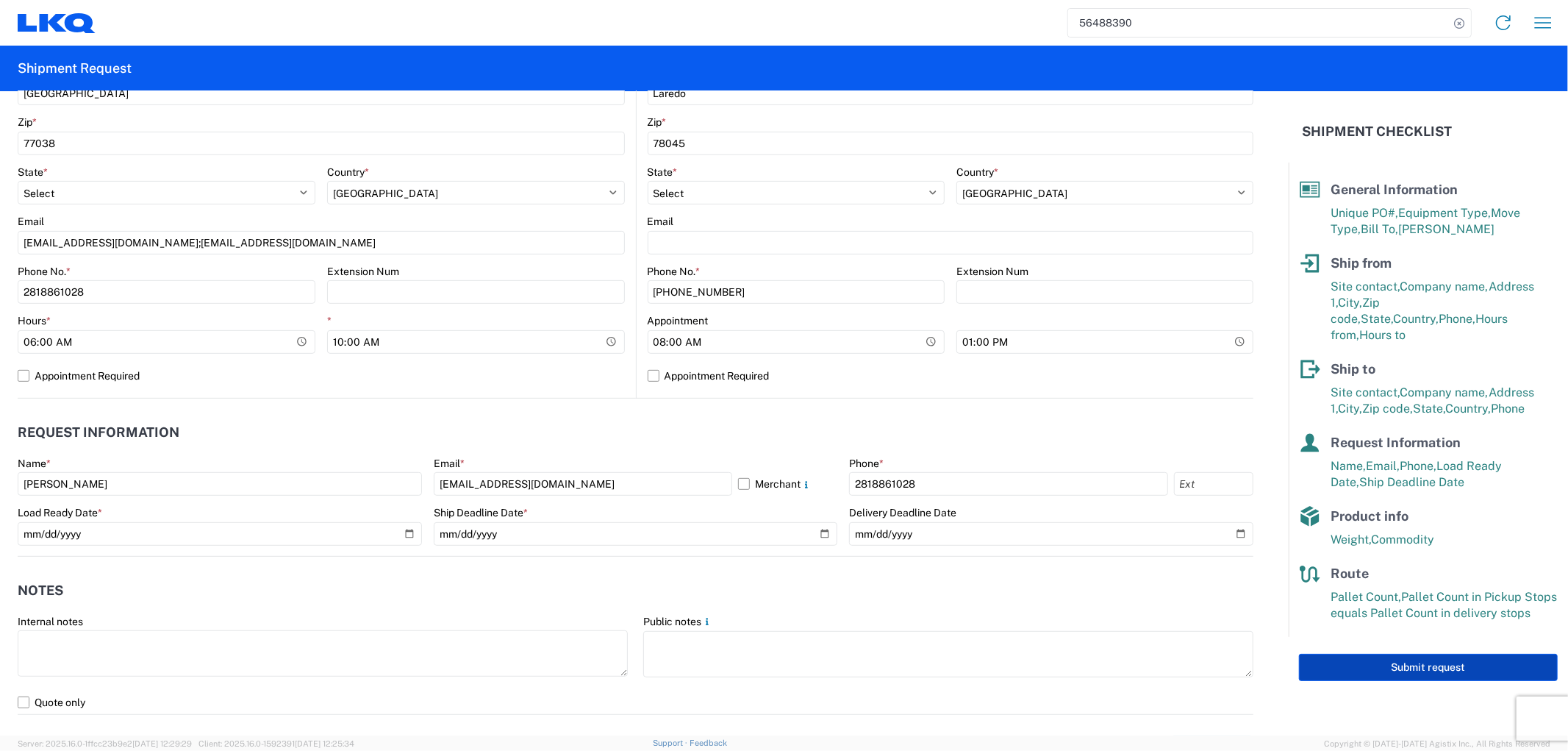
click at [1334, 653] on button "Submit request" at bounding box center [1429, 667] width 259 height 27
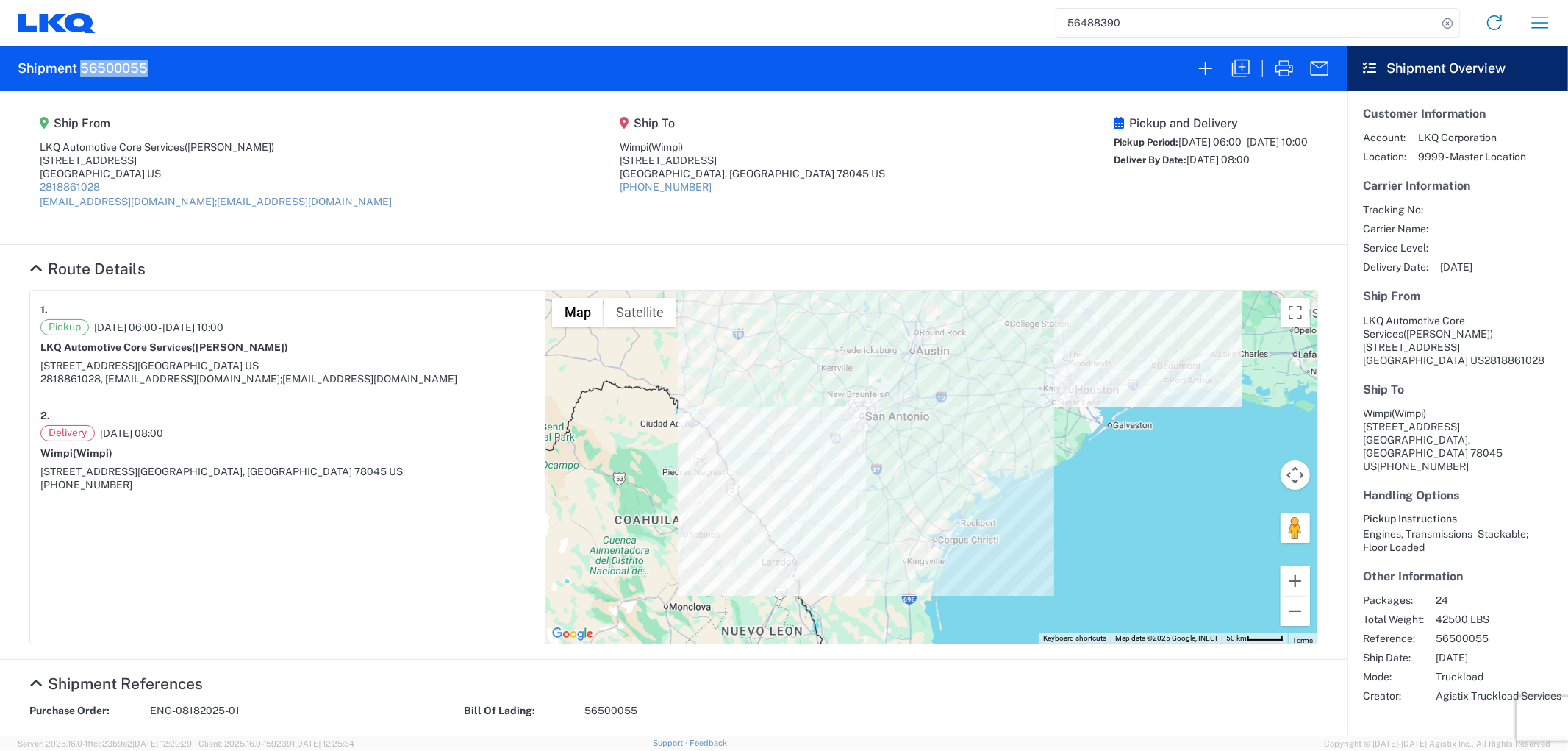
drag, startPoint x: 137, startPoint y: 62, endPoint x: 82, endPoint y: 64, distance: 55.0
click at [82, 64] on agx-form-header "Shipment 56500055" at bounding box center [674, 69] width 1348 height 46
copy h2 "56500055"
click at [1238, 66] on icon "button" at bounding box center [1240, 68] width 24 height 24
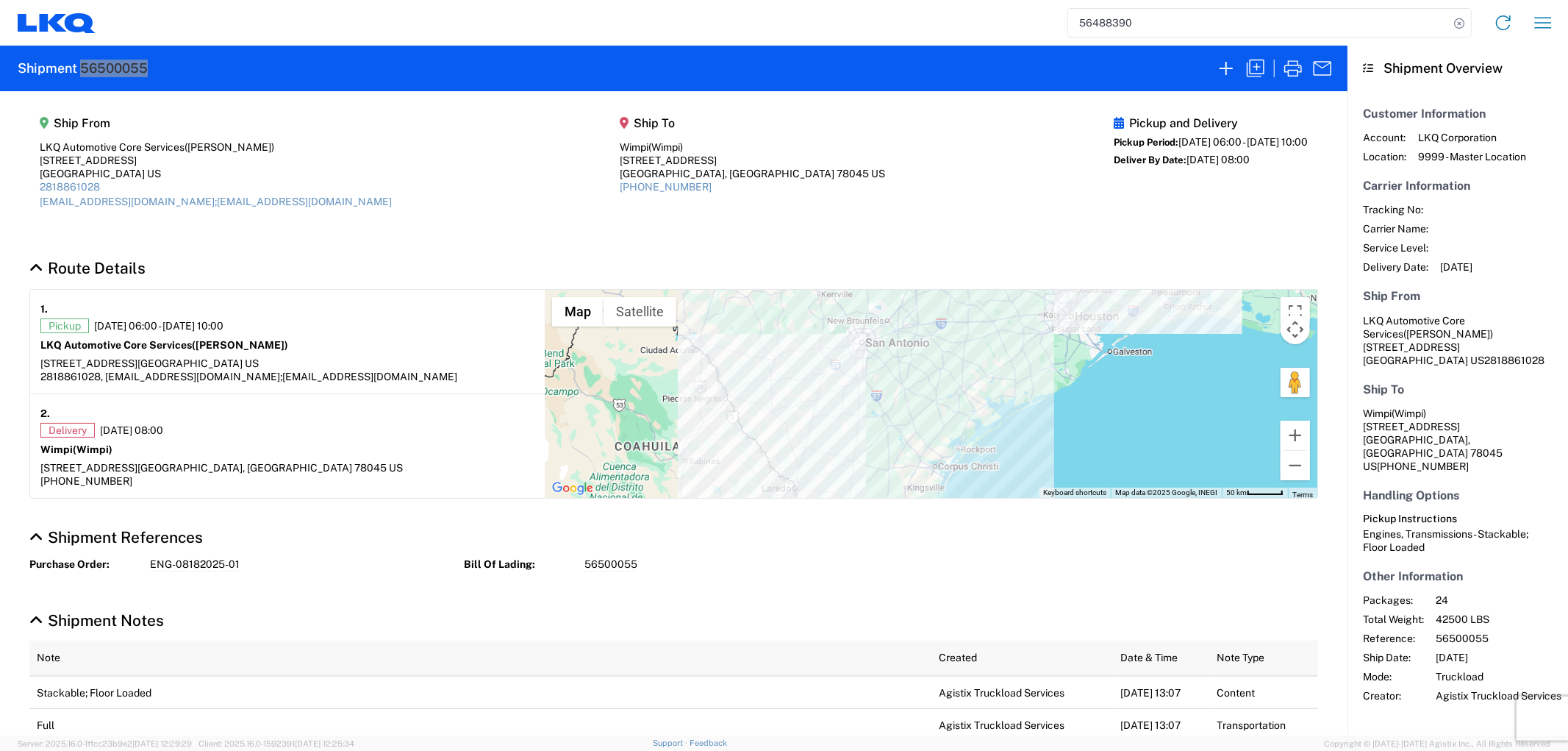
select select "STDV"
select select "FULL"
select select "[GEOGRAPHIC_DATA]"
select select "US"
select select "[GEOGRAPHIC_DATA]"
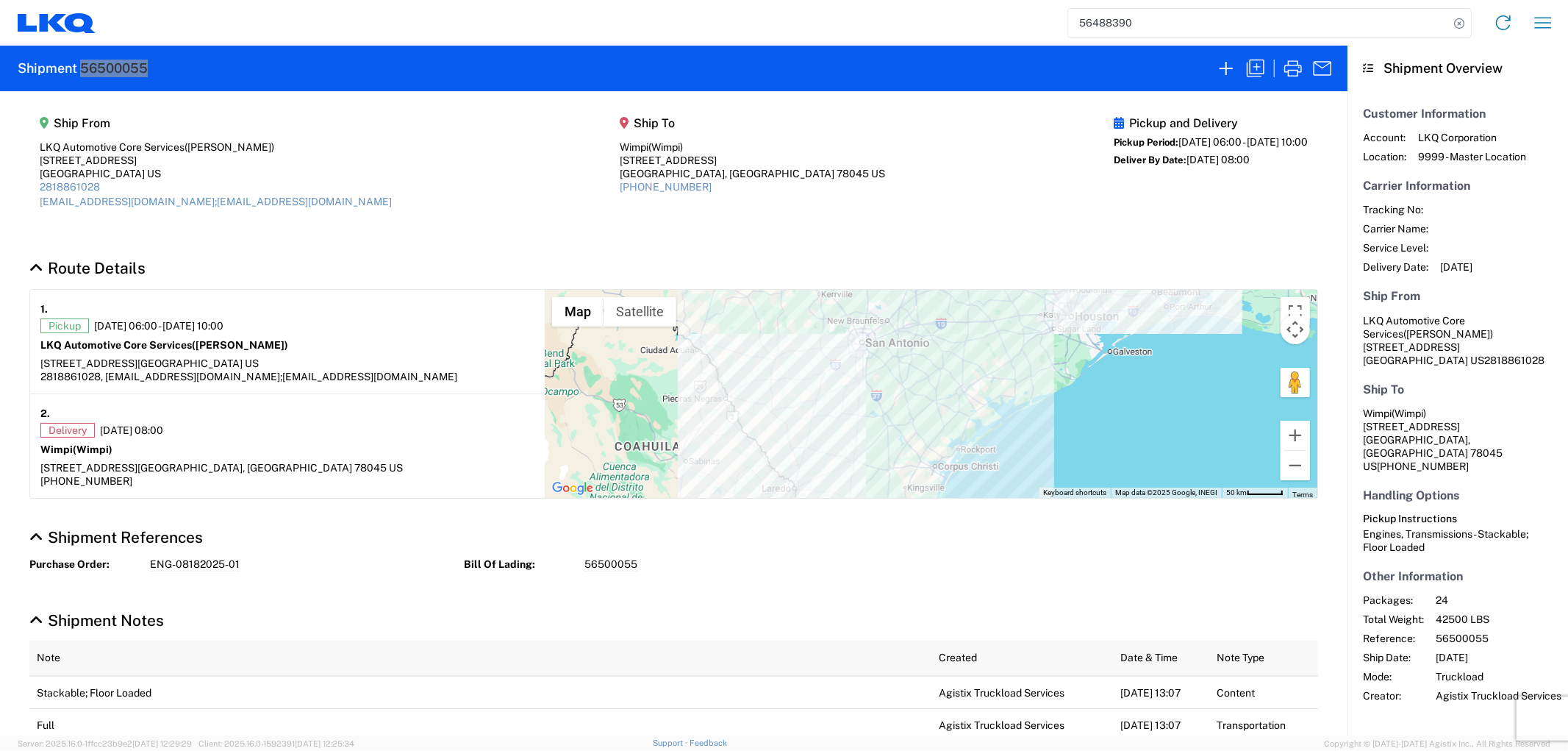
select select "US"
select select "LBS"
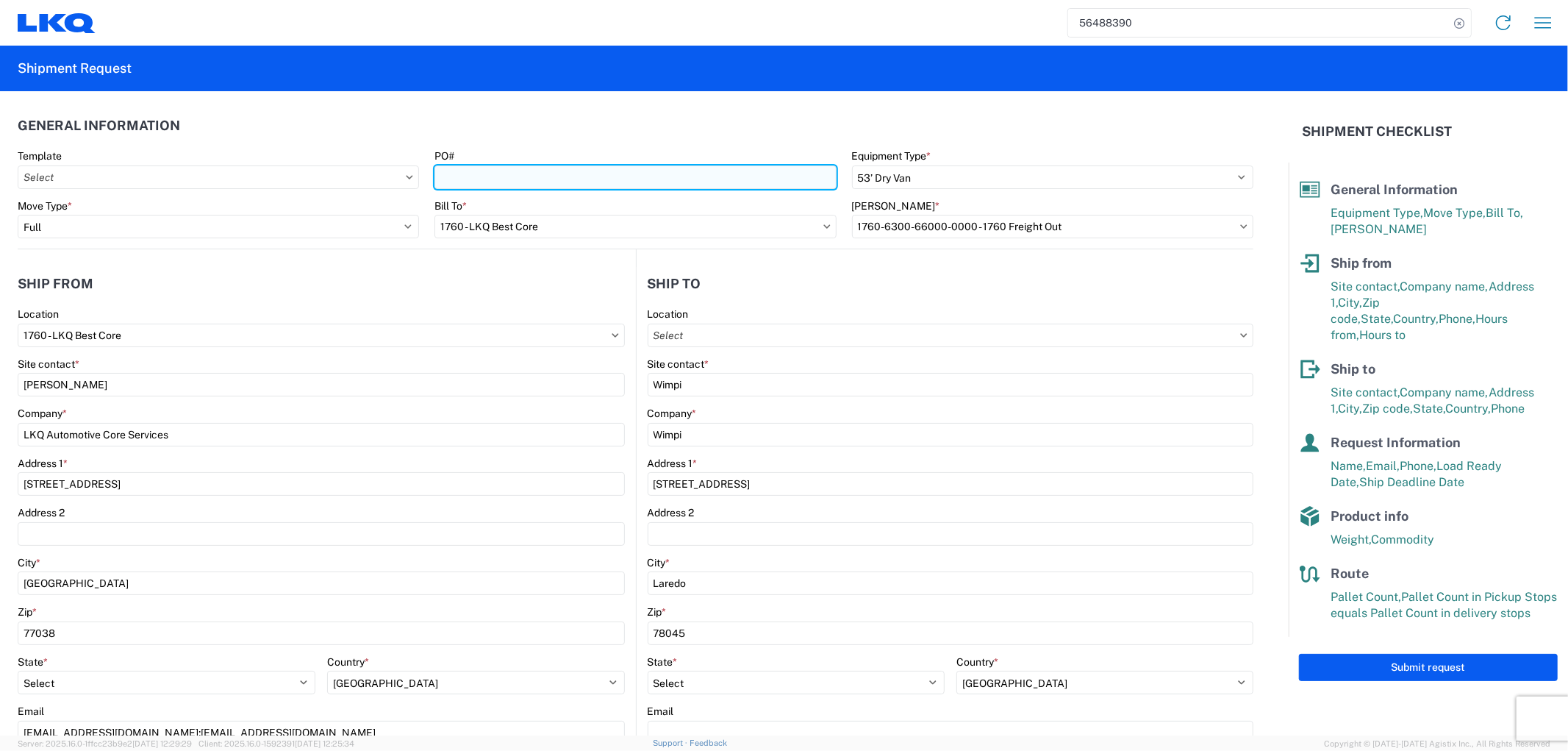
click at [495, 174] on input "PO#" at bounding box center [635, 177] width 402 height 24
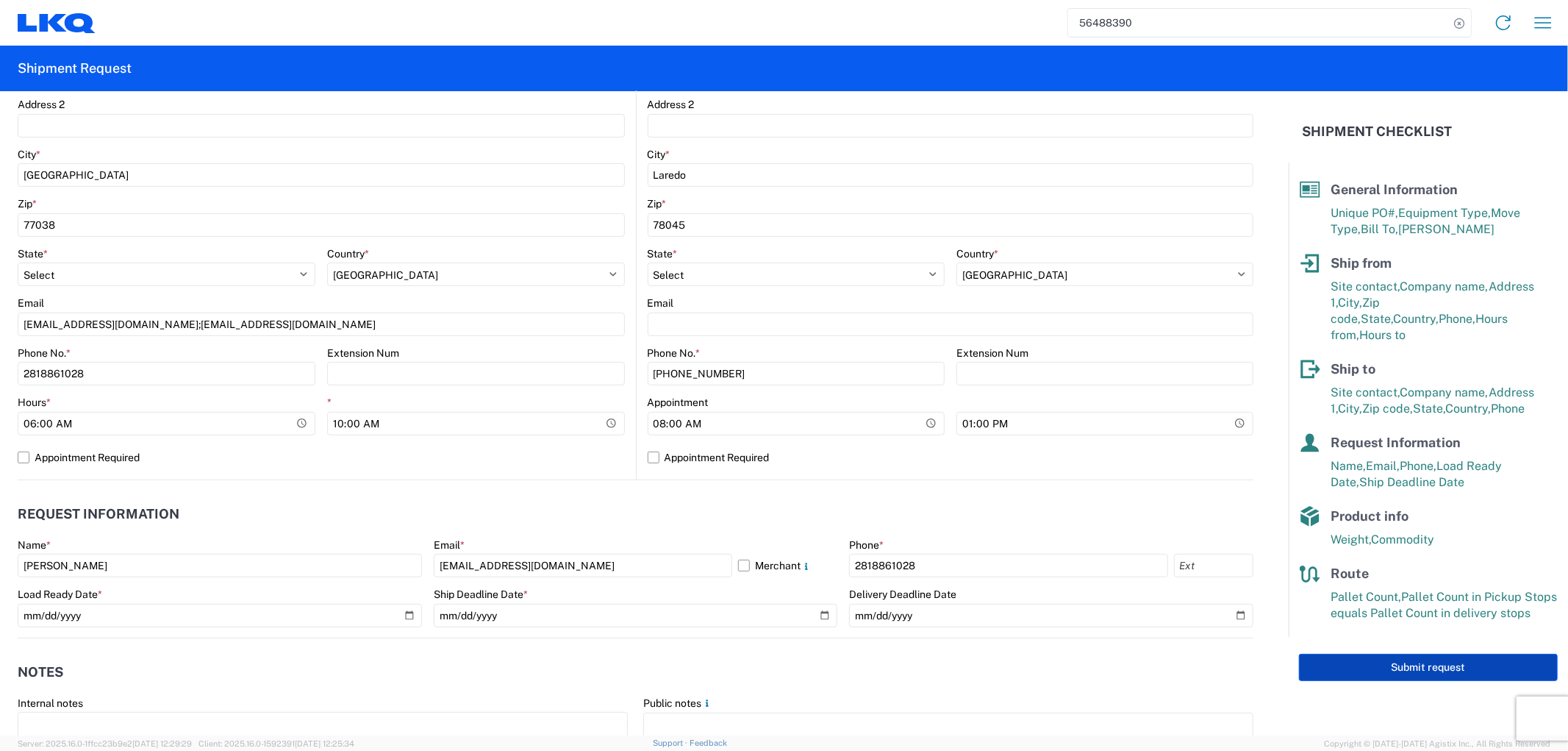
type input "ENG-08182025-2"
click at [1414, 658] on button "Submit request" at bounding box center [1429, 667] width 259 height 27
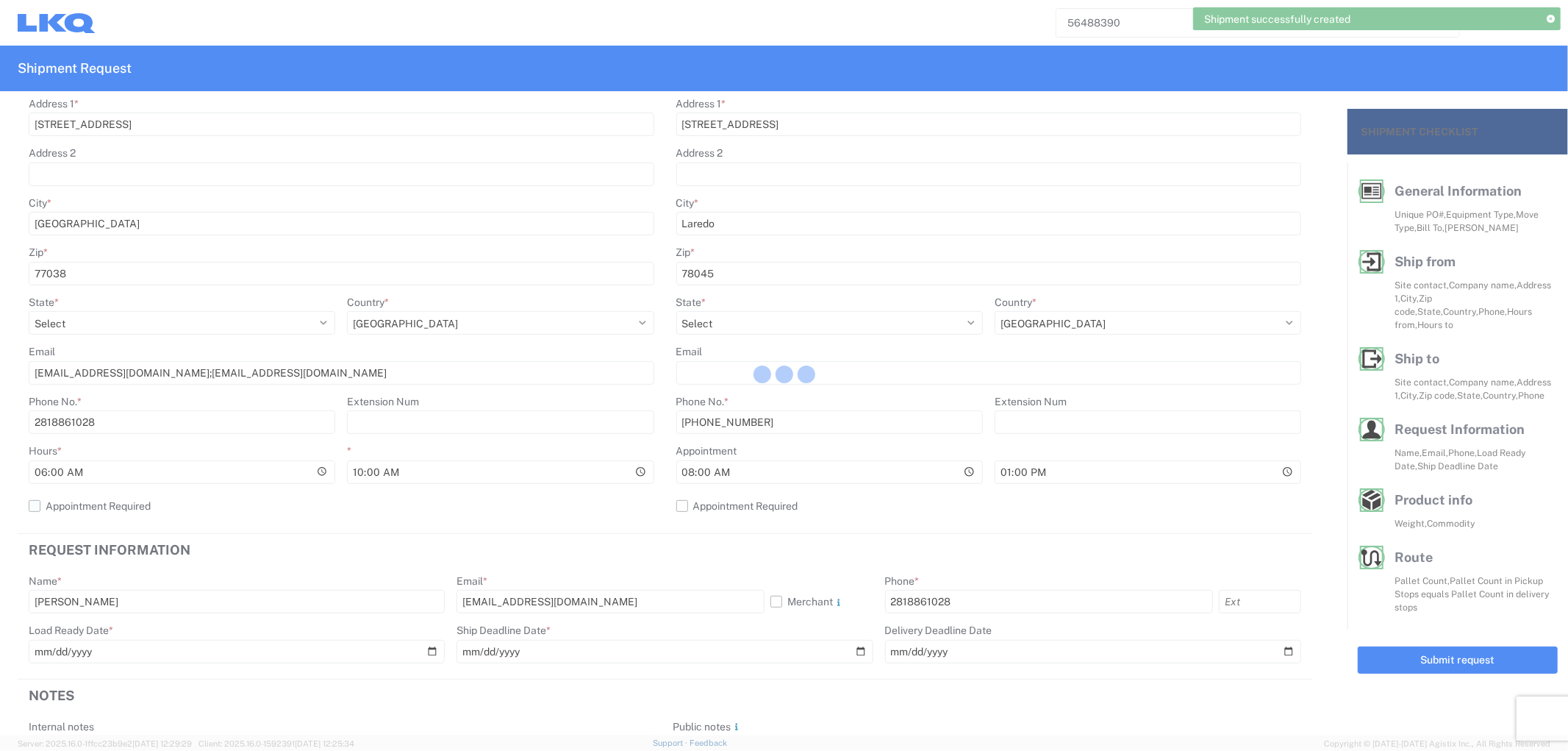
scroll to position [326, 0]
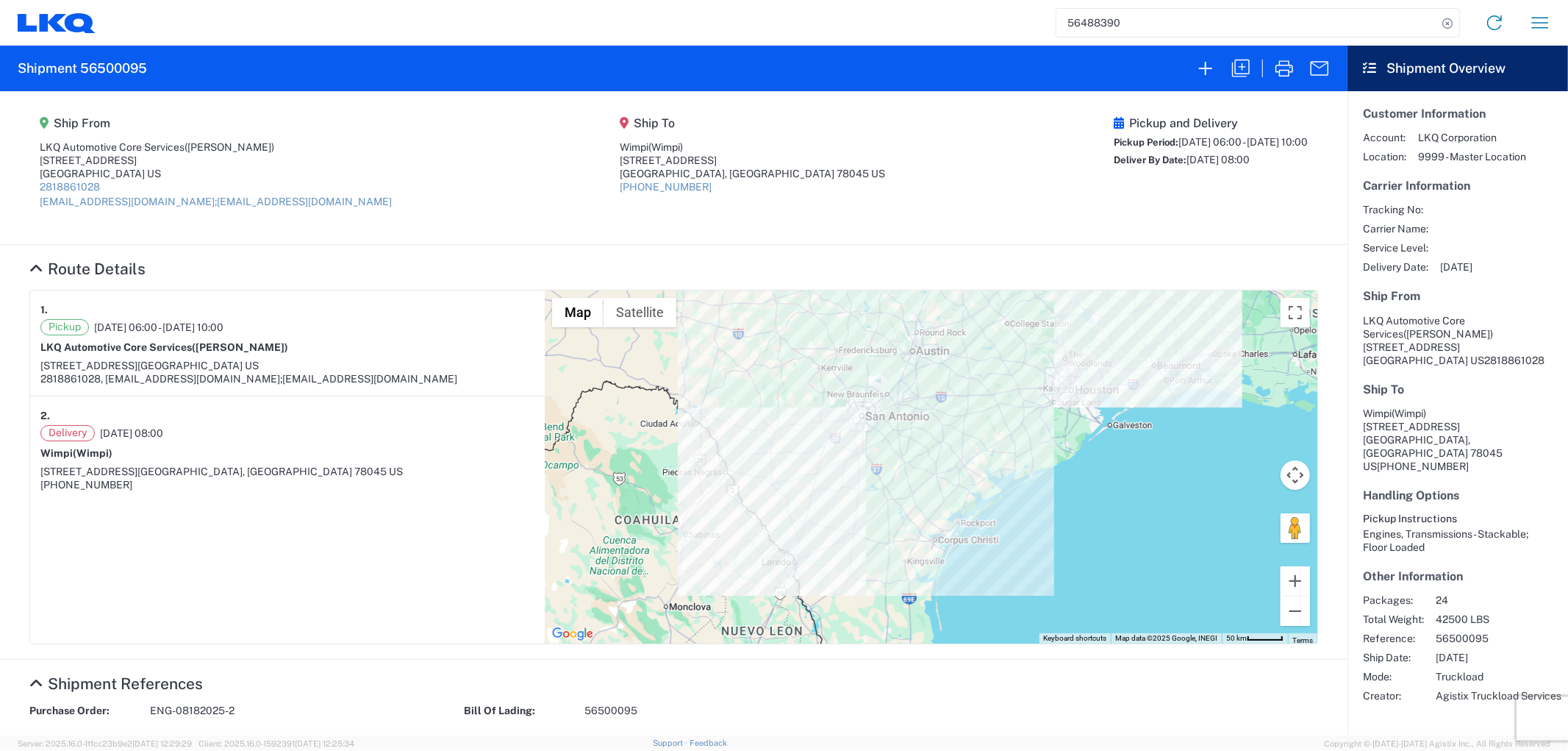
click at [145, 68] on h2 "Shipment 56500095" at bounding box center [83, 69] width 130 height 18
drag, startPoint x: 150, startPoint y: 63, endPoint x: 82, endPoint y: 67, distance: 68.1
click at [82, 67] on agx-form-header "Shipment 56500095" at bounding box center [674, 69] width 1348 height 46
copy h2 "56500095"
click at [1125, 22] on input "56488390" at bounding box center [1247, 23] width 381 height 28
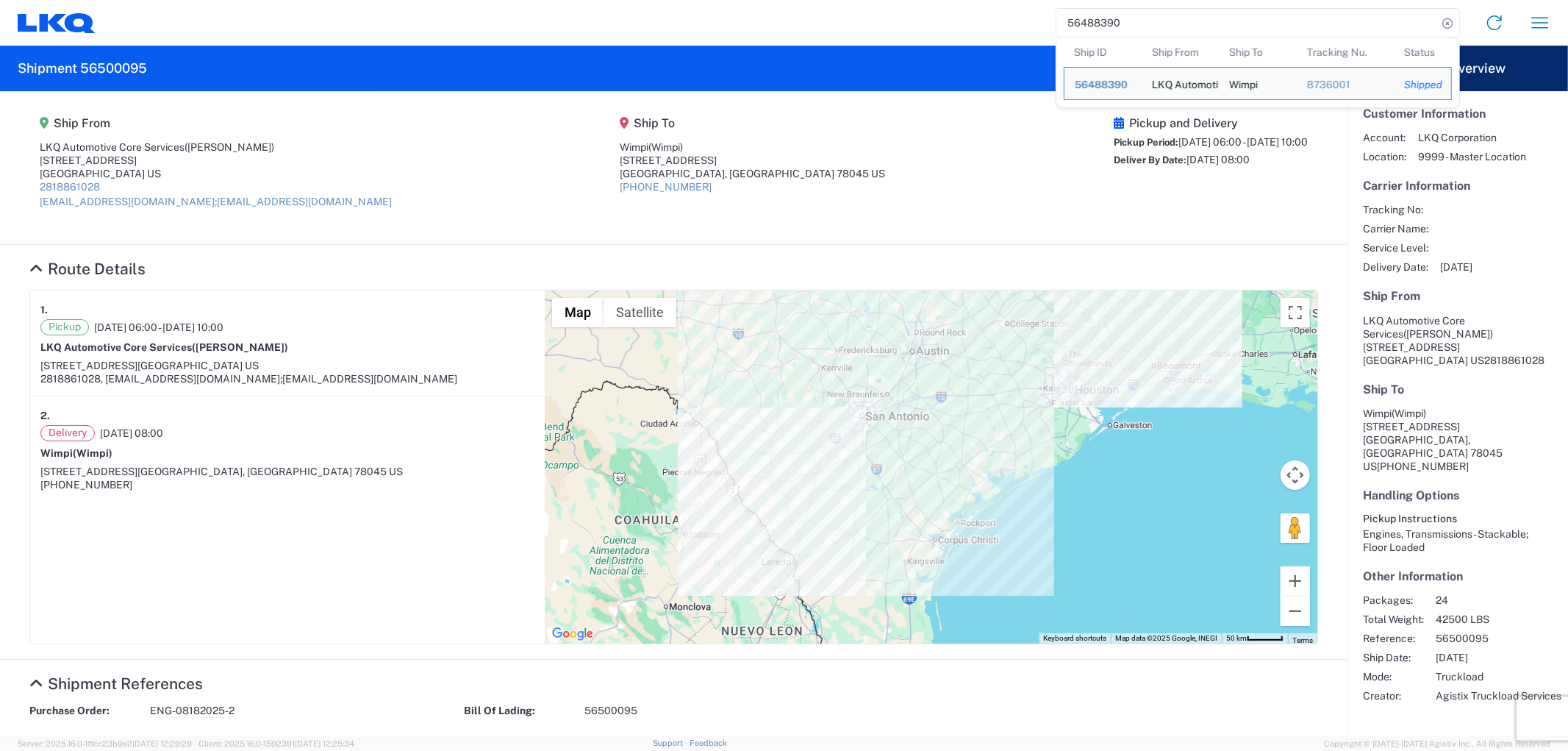
drag, startPoint x: 1129, startPoint y: 22, endPoint x: 1020, endPoint y: 38, distance: 110.2
click at [1020, 38] on div "56488390 Ship ID Ship From Ship To Tracking Nu. Status Ship ID 56488390 Ship Fr…" at bounding box center [829, 22] width 1467 height 35
click at [1157, 25] on input "56488390" at bounding box center [1247, 23] width 381 height 28
drag, startPoint x: 1157, startPoint y: 25, endPoint x: 1030, endPoint y: 30, distance: 127.1
click at [1030, 30] on div "56488390 Ship ID Ship From Ship To Tracking Nu. Status Ship ID 56488390 Ship Fr…" at bounding box center [829, 22] width 1467 height 35
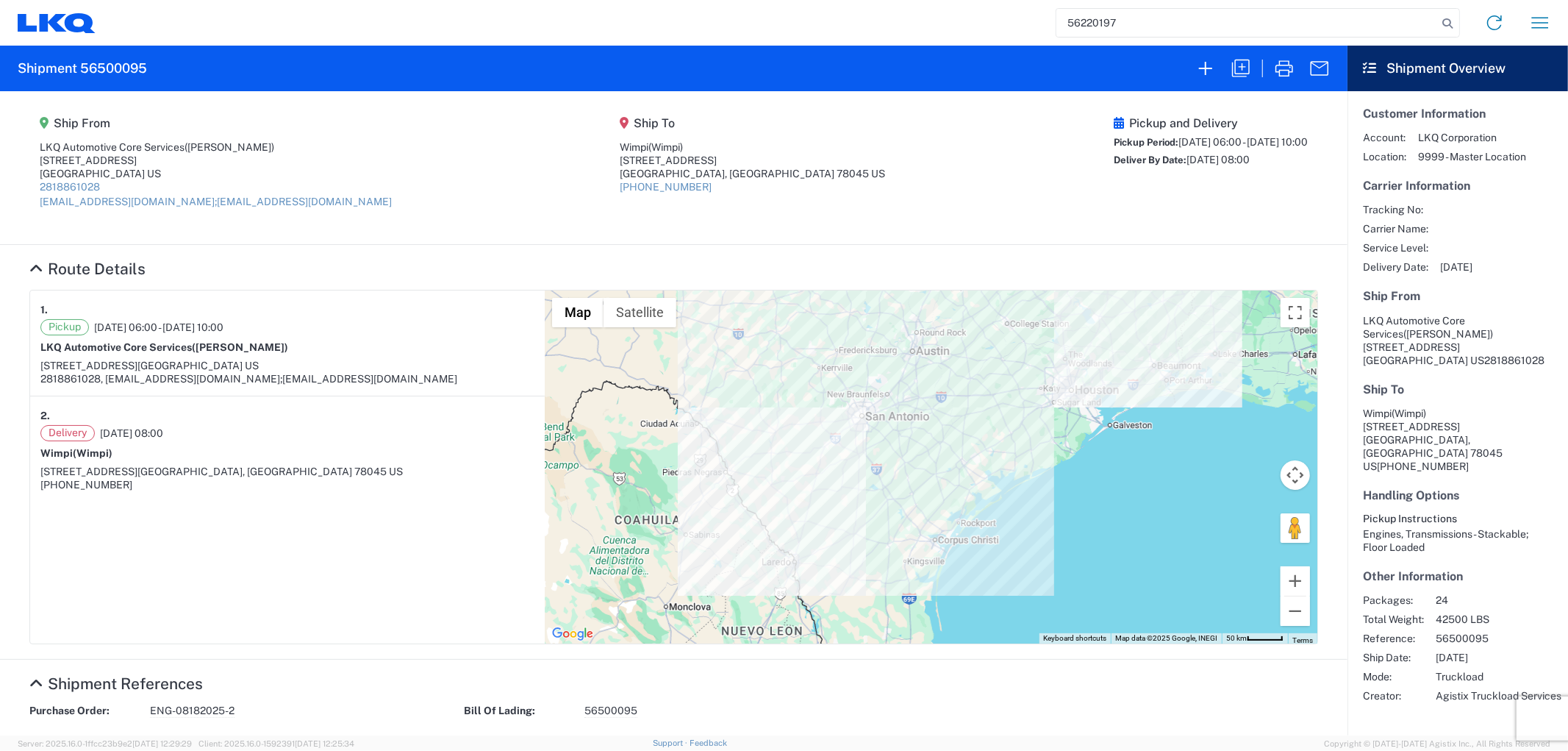
type input "56220197"
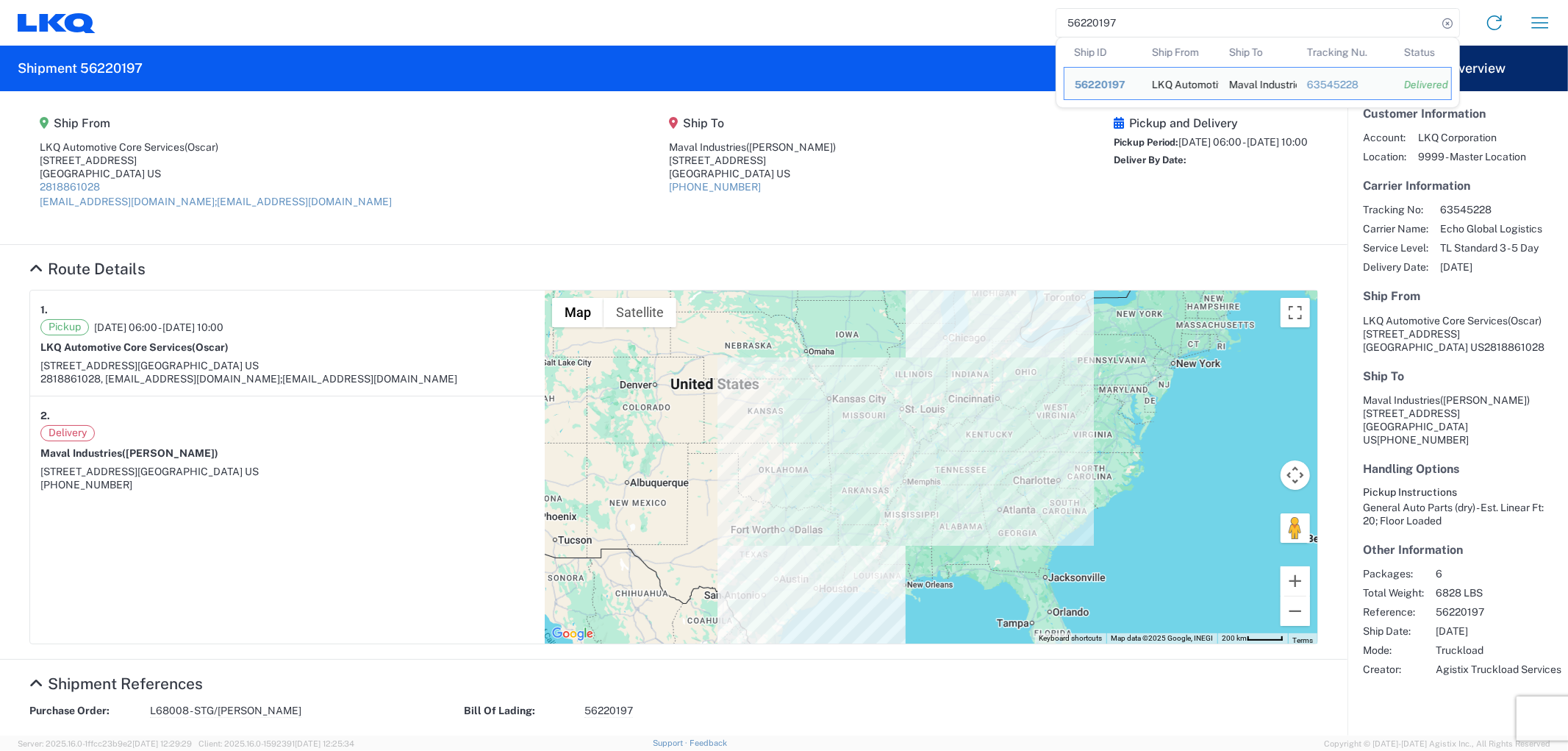
click at [922, 158] on agx-shipment-main-routing-info "Ship From LKQ Automotive Core Services (Oscar) [STREET_ADDRESS] US 2818861028 […" at bounding box center [674, 167] width 1288 height 124
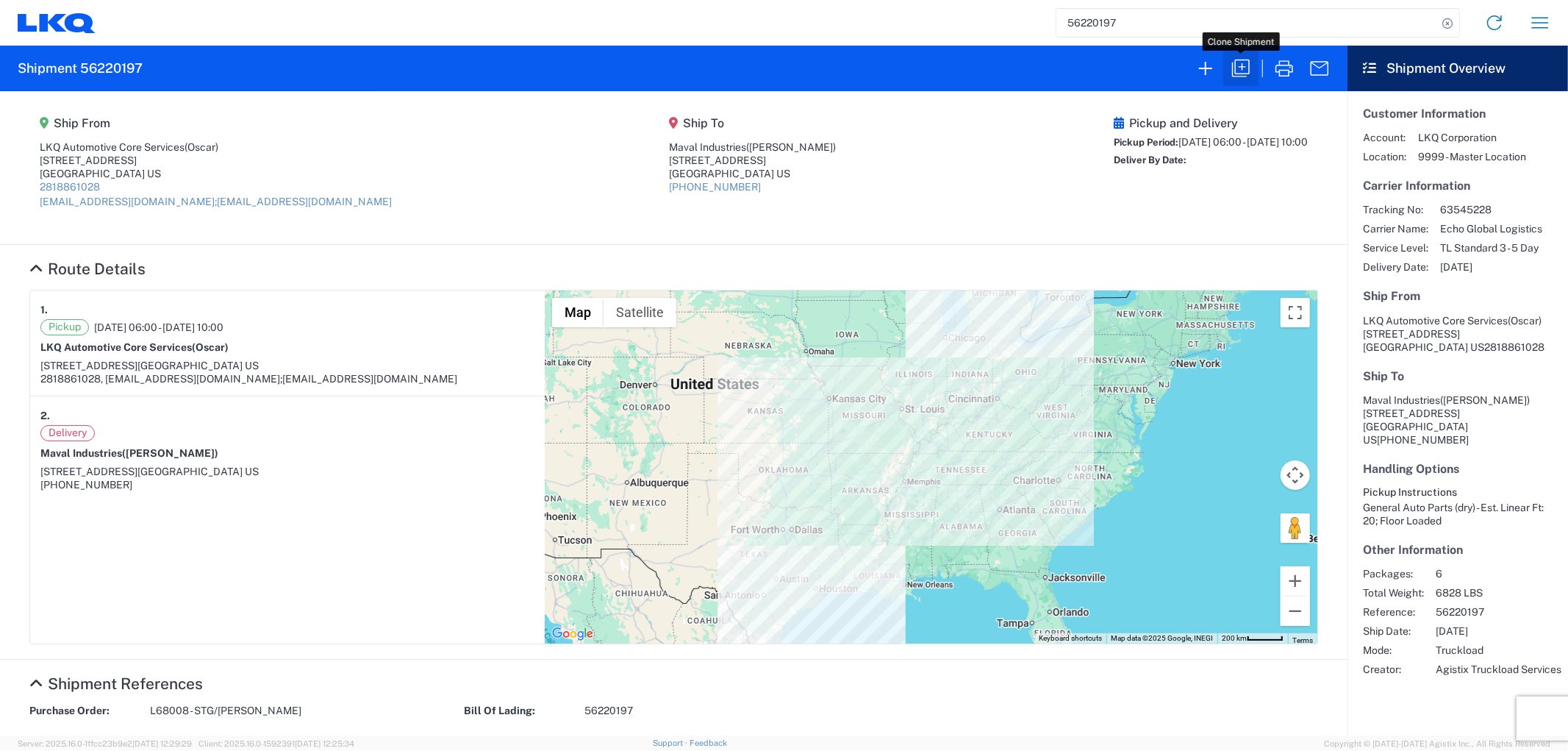
click at [1241, 61] on icon "button" at bounding box center [1240, 68] width 24 height 24
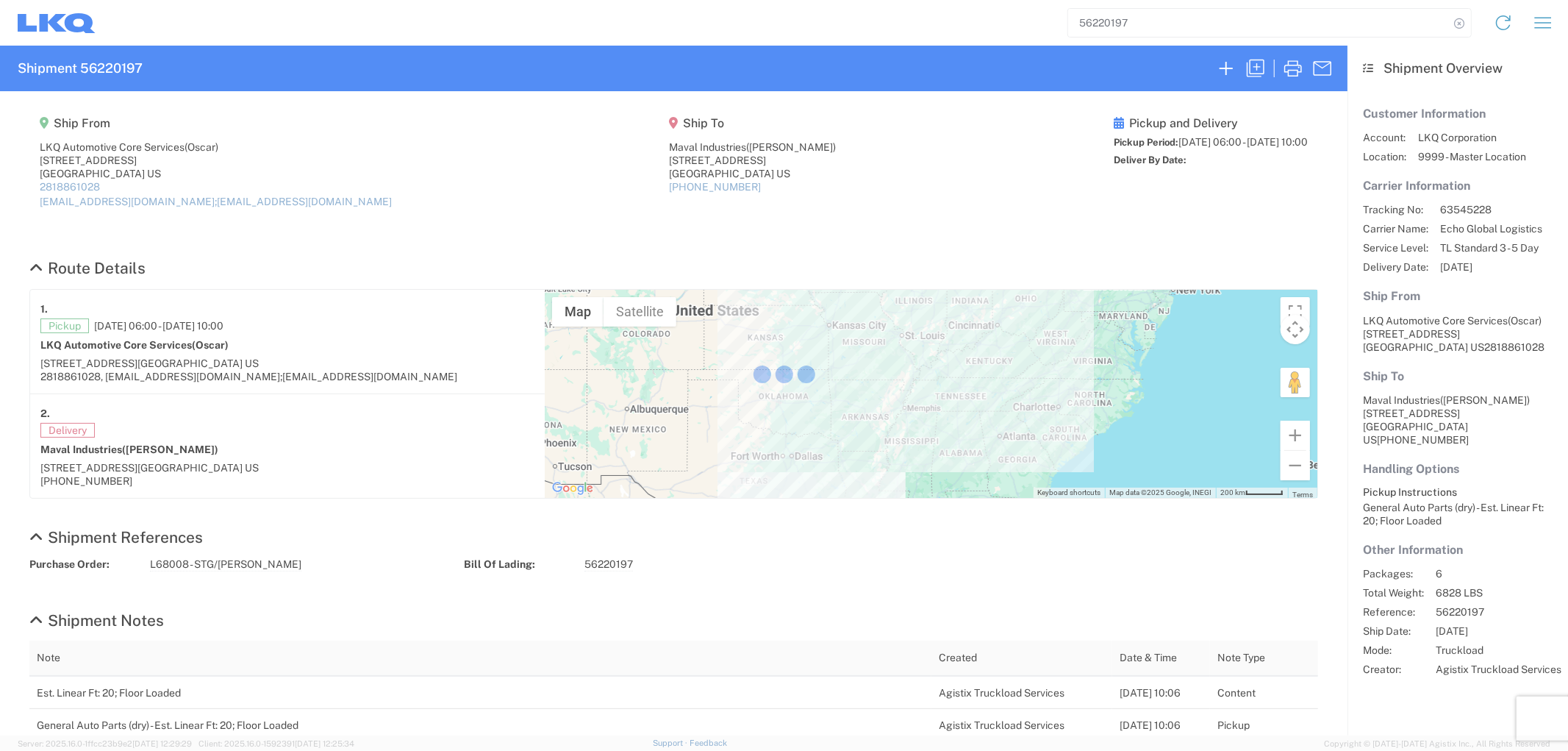
select select "FULL"
select select "LBS"
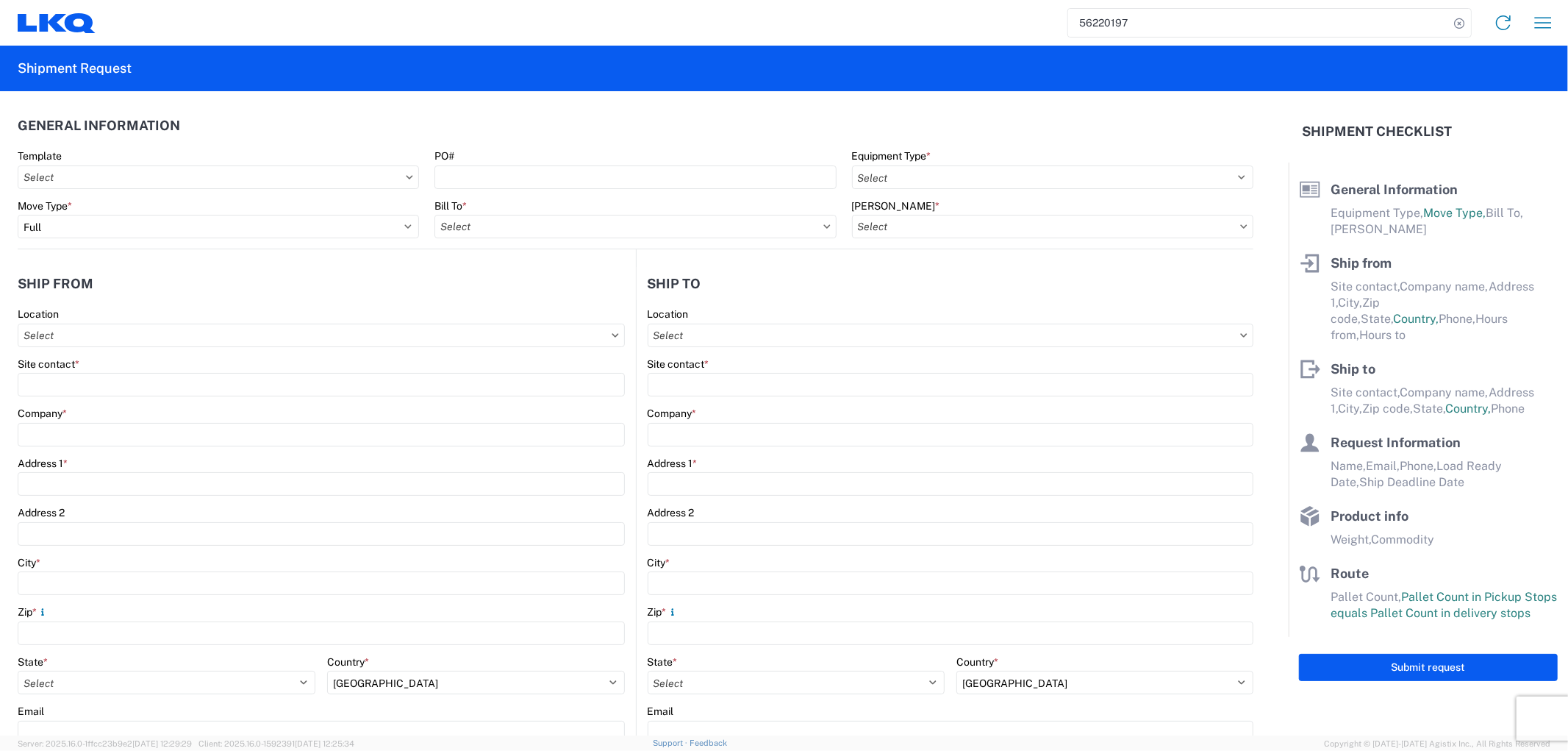
select select "STDV"
select select "PARTIAL_TL"
type input "Oscar"
type input "LKQ Automotive Core Services"
type input "[STREET_ADDRESS]"
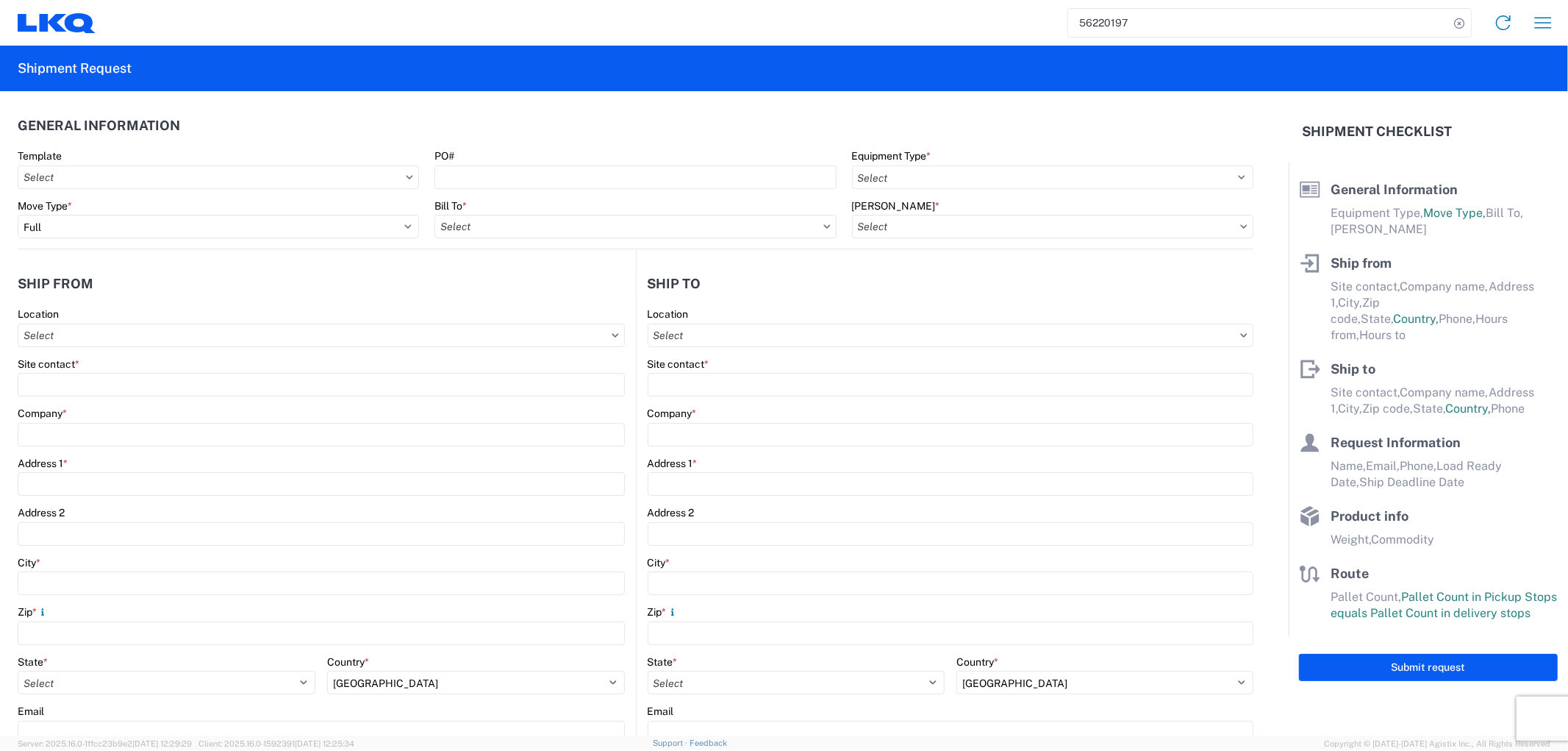
type input "[GEOGRAPHIC_DATA]"
type input "77038"
type input "[EMAIL_ADDRESS][DOMAIN_NAME];[EMAIL_ADDRESS][DOMAIN_NAME]"
type input "[PERSON_NAME]"
type input "Maval Industries"
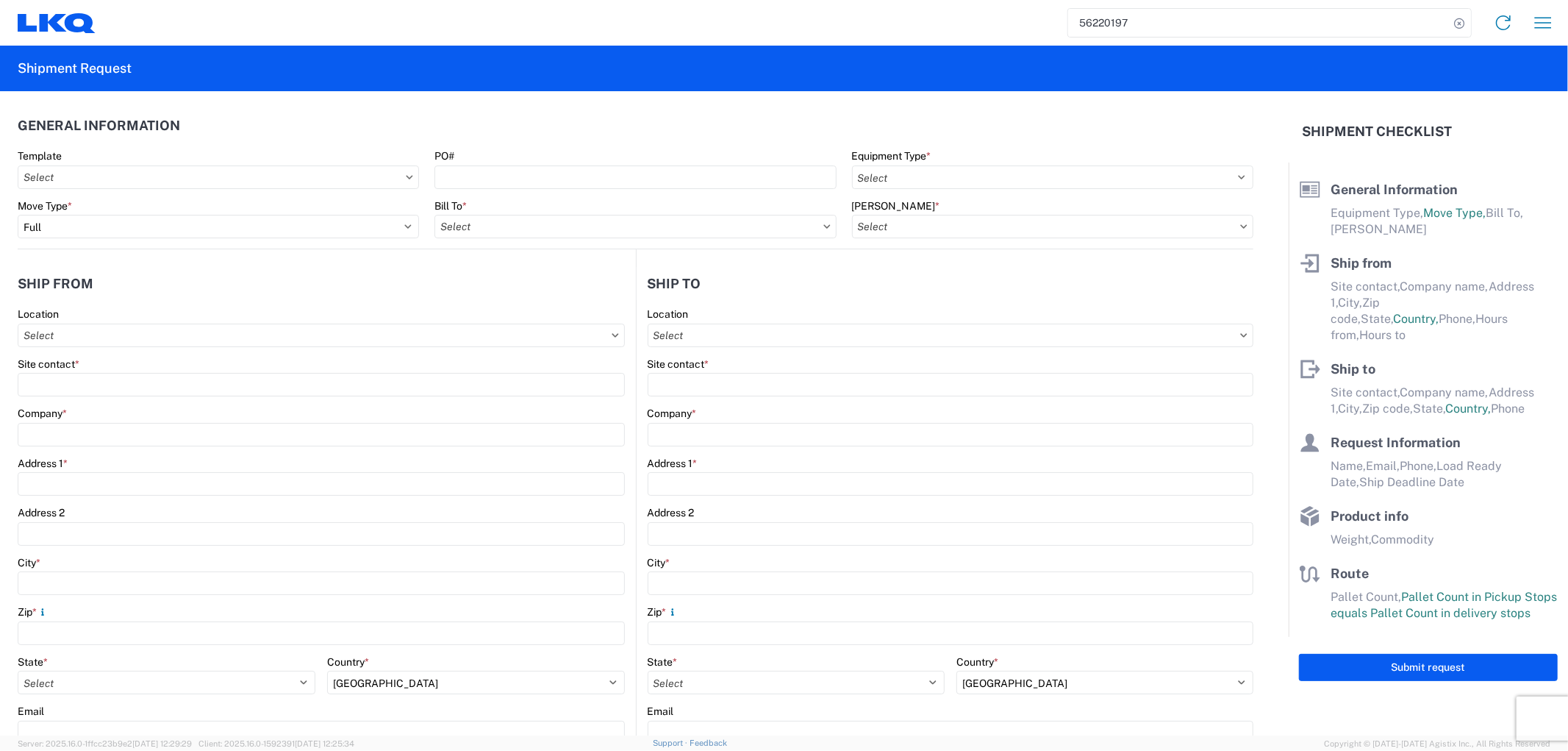
type input "[STREET_ADDRESS]"
type input "[GEOGRAPHIC_DATA]"
type input "44137"
type input "Oscar"
type input "[EMAIL_ADDRESS][DOMAIN_NAME]"
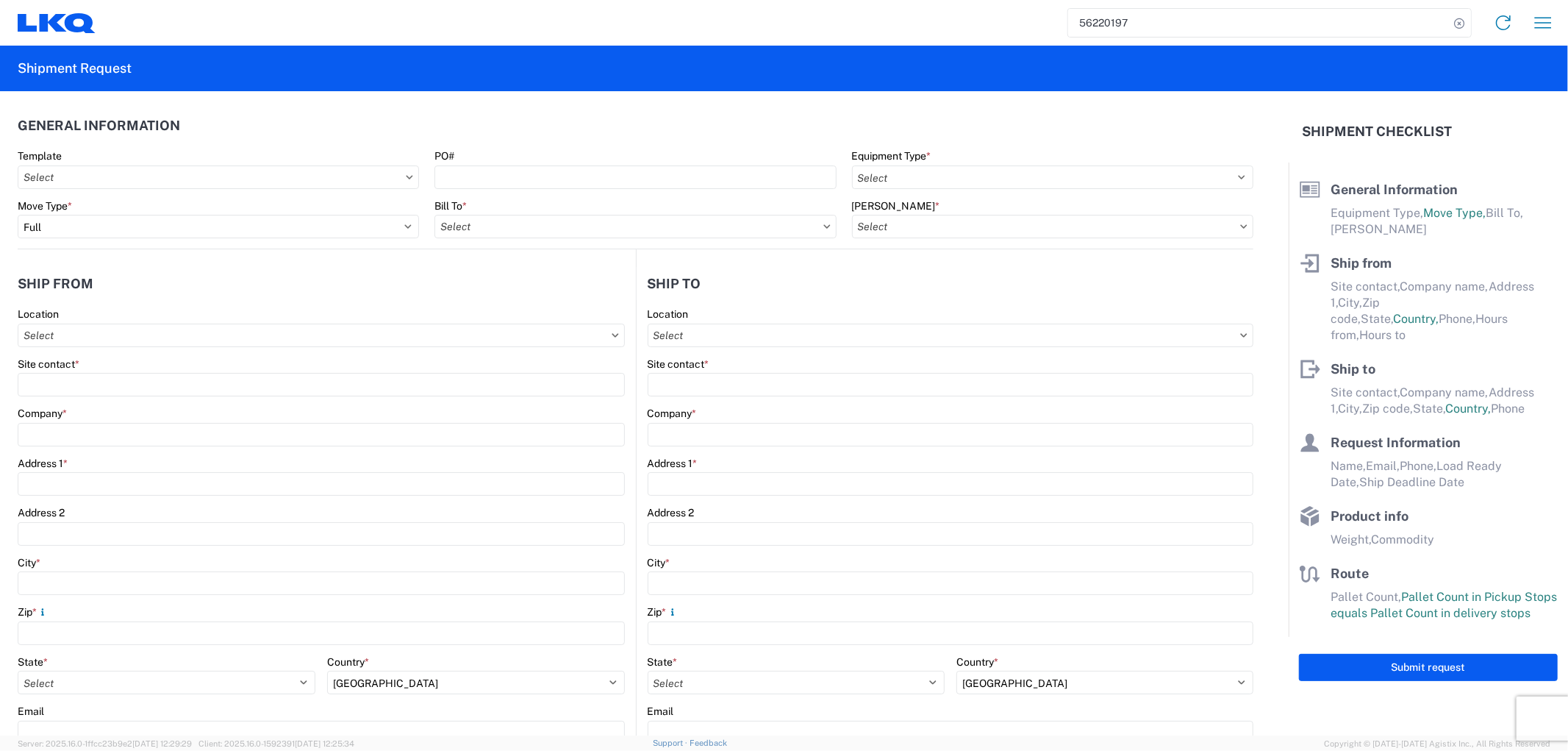
type input "2818861028"
type input "[DATE]"
type input "6828"
type input "General Auto Parts (dry)"
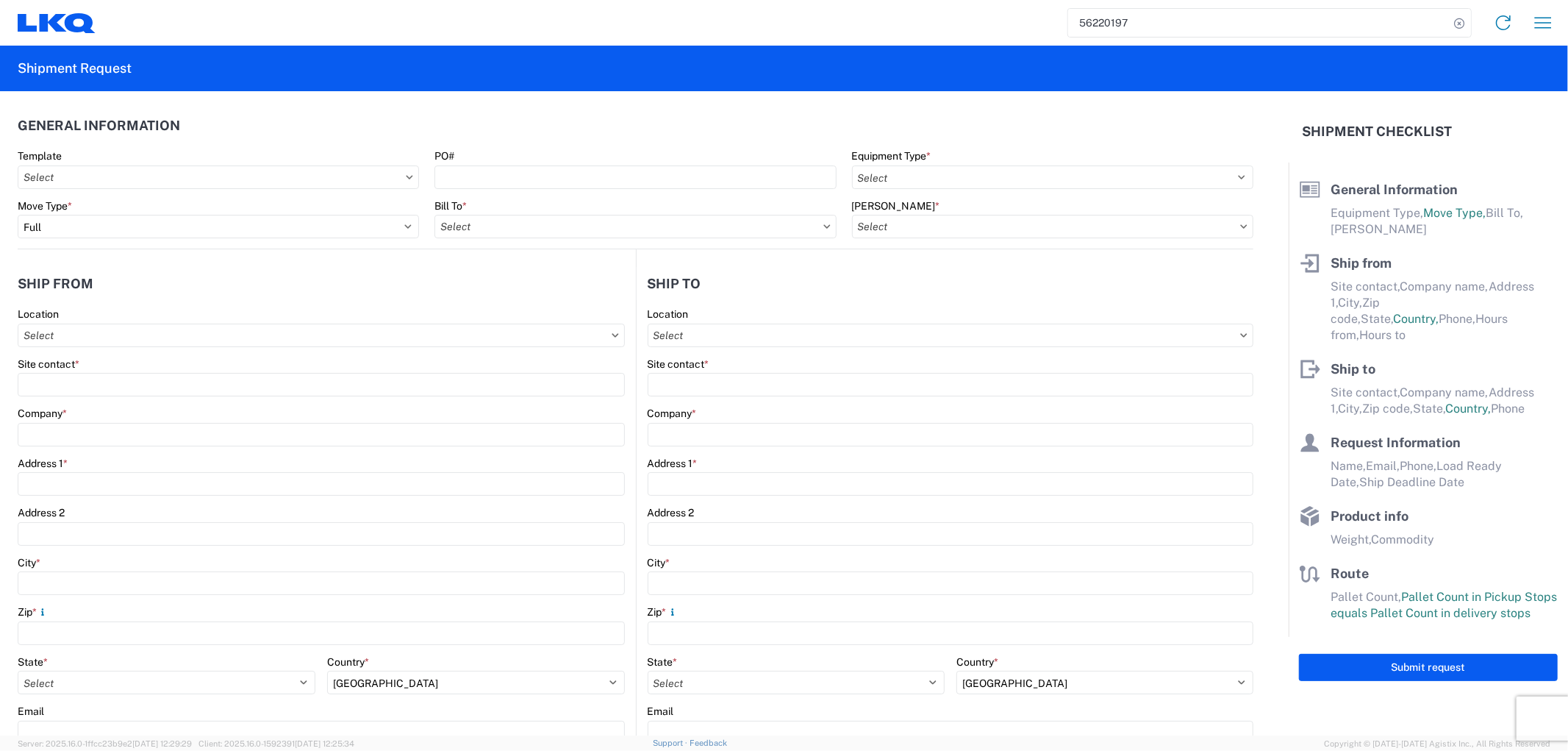
type input "6"
type input "1"
type input "48"
type input "40"
type input "36"
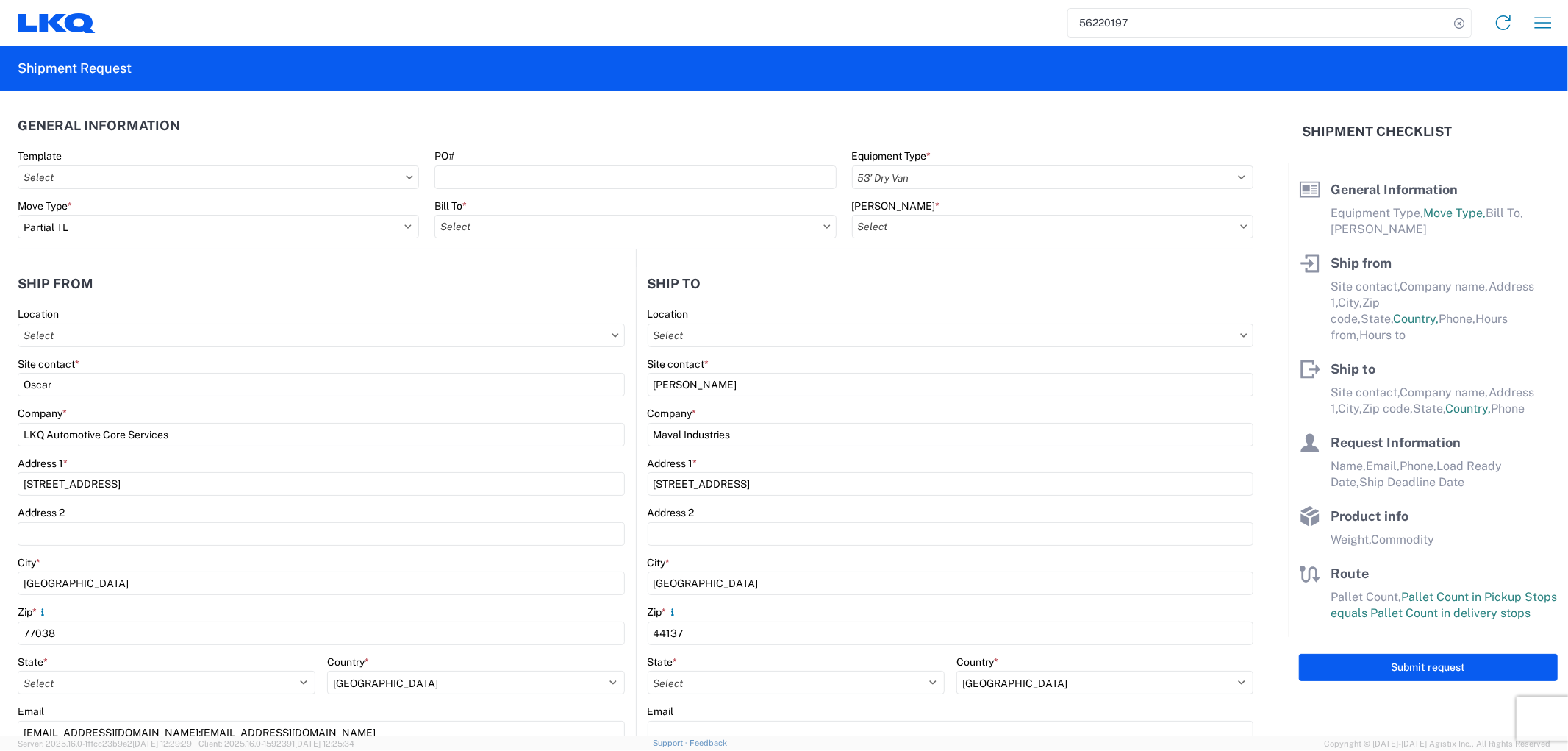
select select "US"
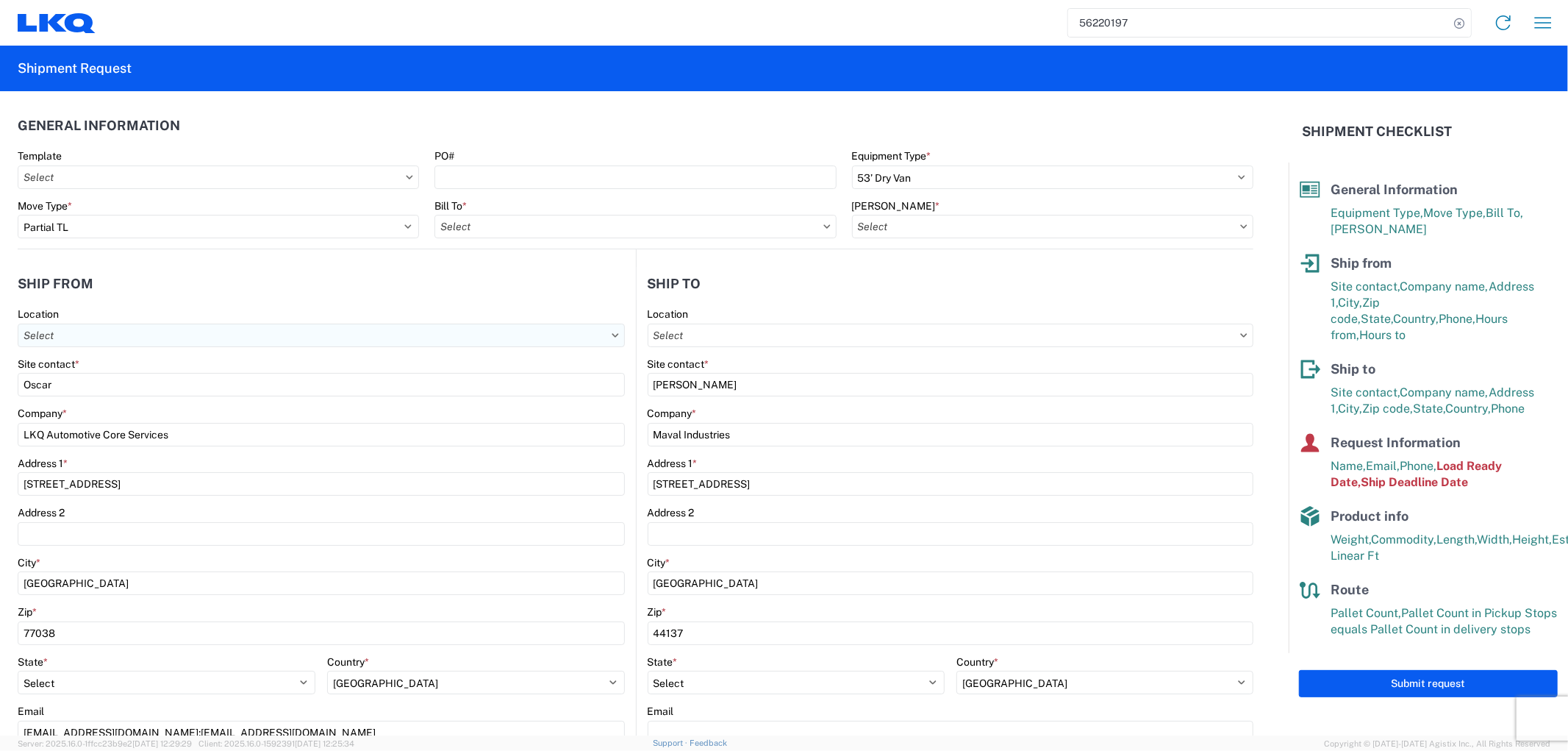
type input "1760 - LKQ Best Core"
type input "1760-6300-66000-0000 - 1760 Freight Out"
type input "1760 - LKQ Best Core"
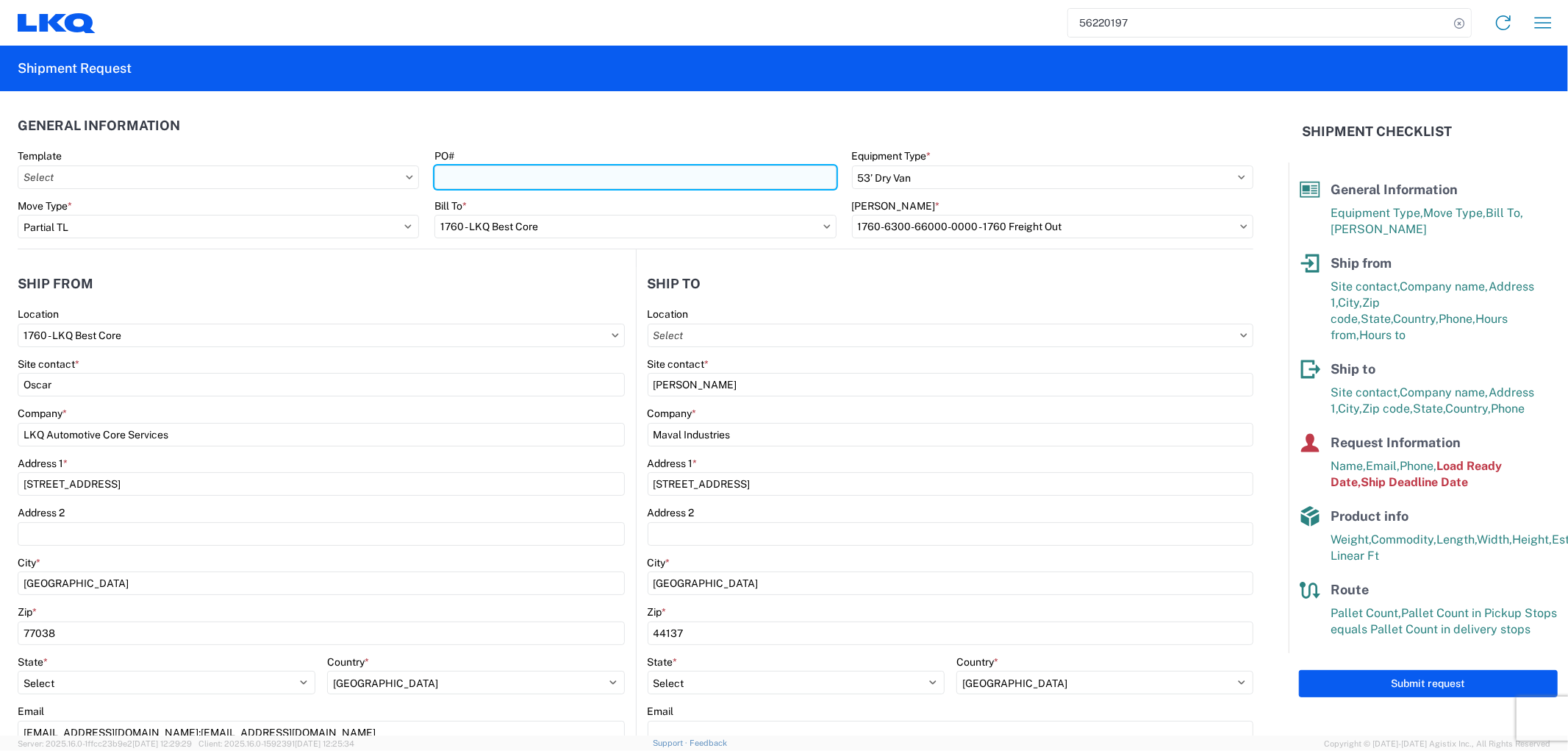
click at [539, 166] on input "PO#" at bounding box center [635, 177] width 402 height 24
type input "STG-L68821-L68802"
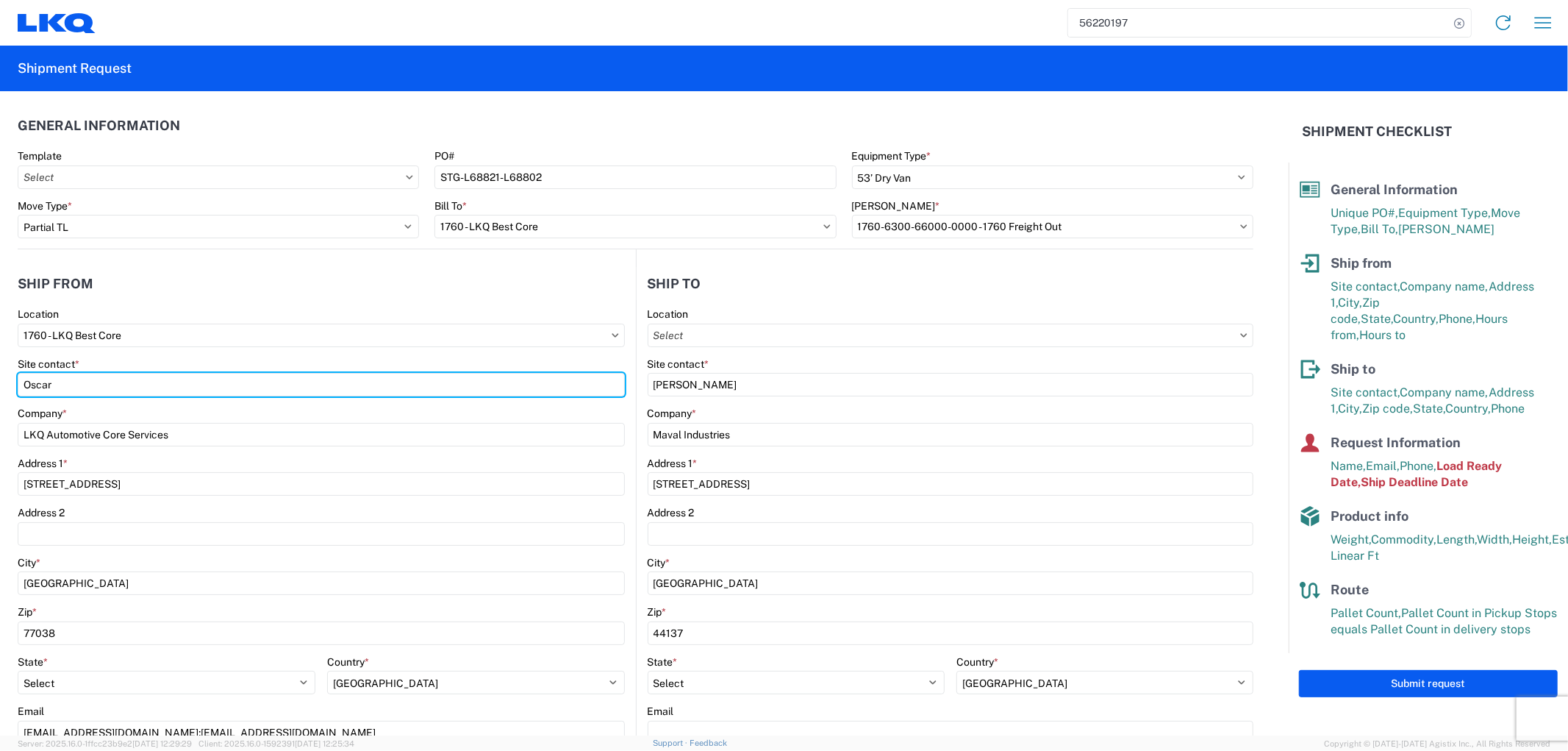
drag, startPoint x: 92, startPoint y: 389, endPoint x: -25, endPoint y: 391, distance: 117.0
click at [0, 391] on html "56220197 Home Shipment request Shipment tracking Shipment Request General Infor…" at bounding box center [784, 376] width 1568 height 751
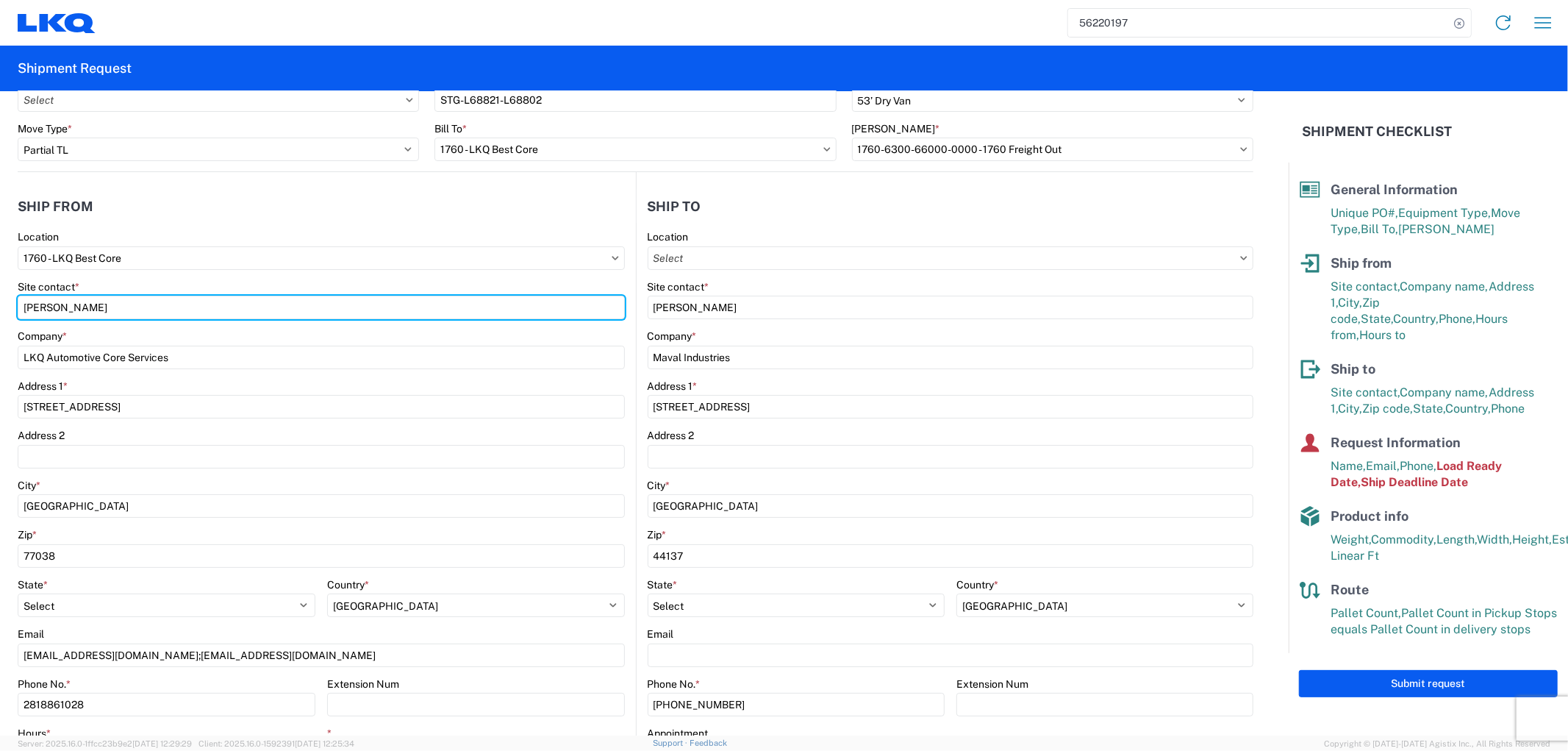
scroll to position [163, 0]
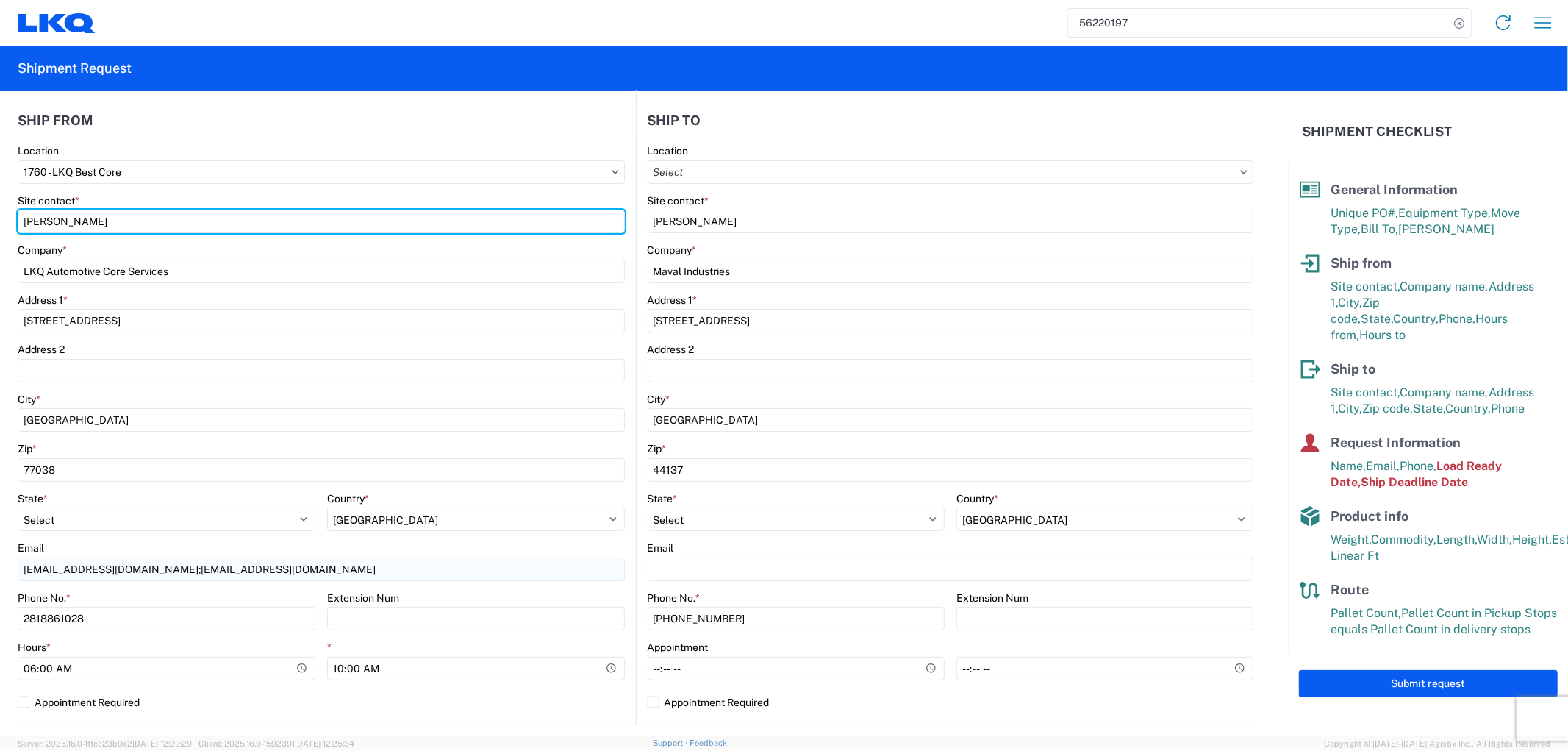
type input "[PERSON_NAME]"
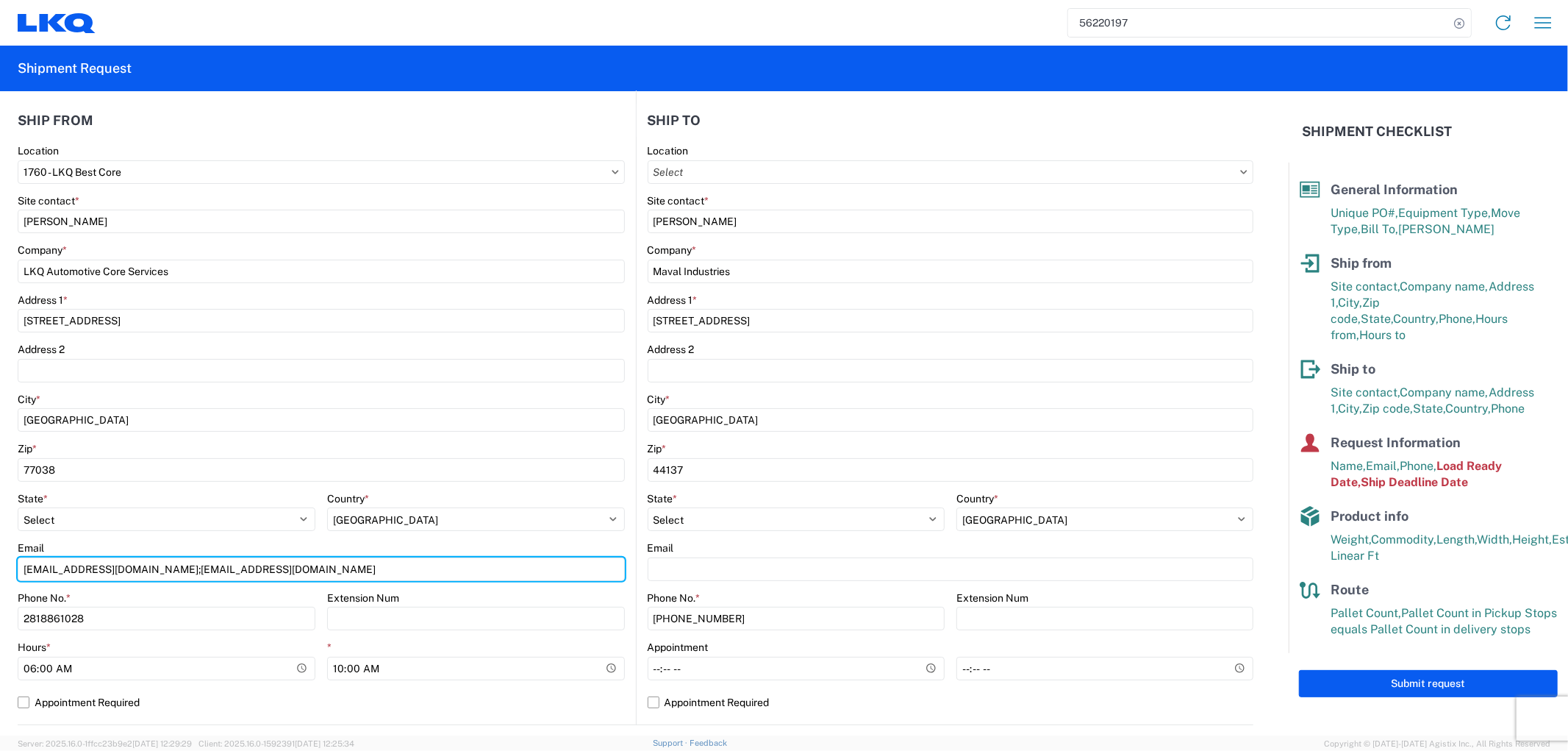
drag, startPoint x: 256, startPoint y: 562, endPoint x: -109, endPoint y: 563, distance: 365.0
click at [0, 563] on html "56220197 Home Shipment request Shipment tracking Shipment Request General Infor…" at bounding box center [784, 376] width 1568 height 751
type input "[EMAIL_ADDRESS][DOMAIN_NAME]; [EMAIL_ADDRESS][DOMAIN_NAME]"
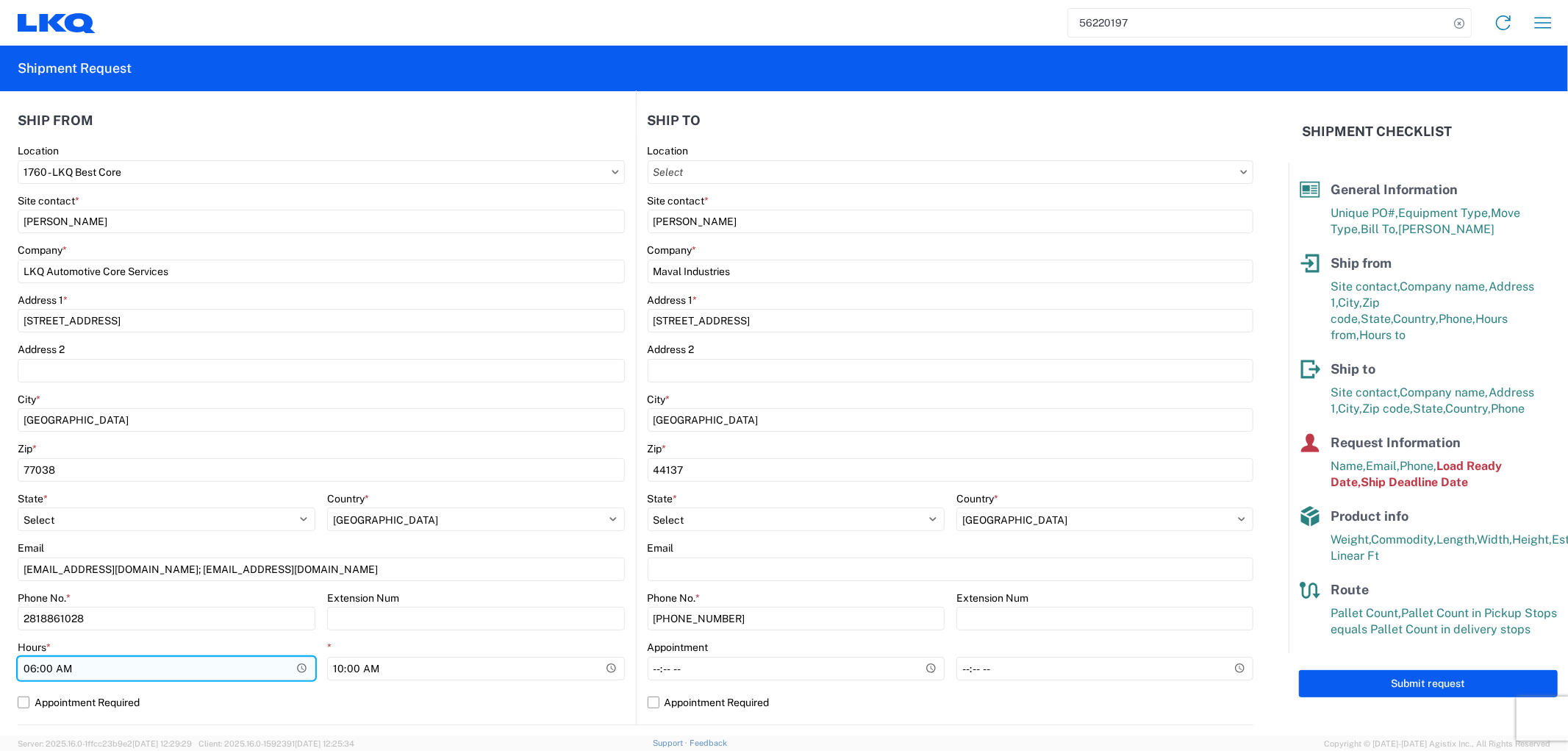
click at [218, 658] on input "06:00:00" at bounding box center [166, 668] width 298 height 24
click at [389, 649] on div "*" at bounding box center [475, 647] width 298 height 13
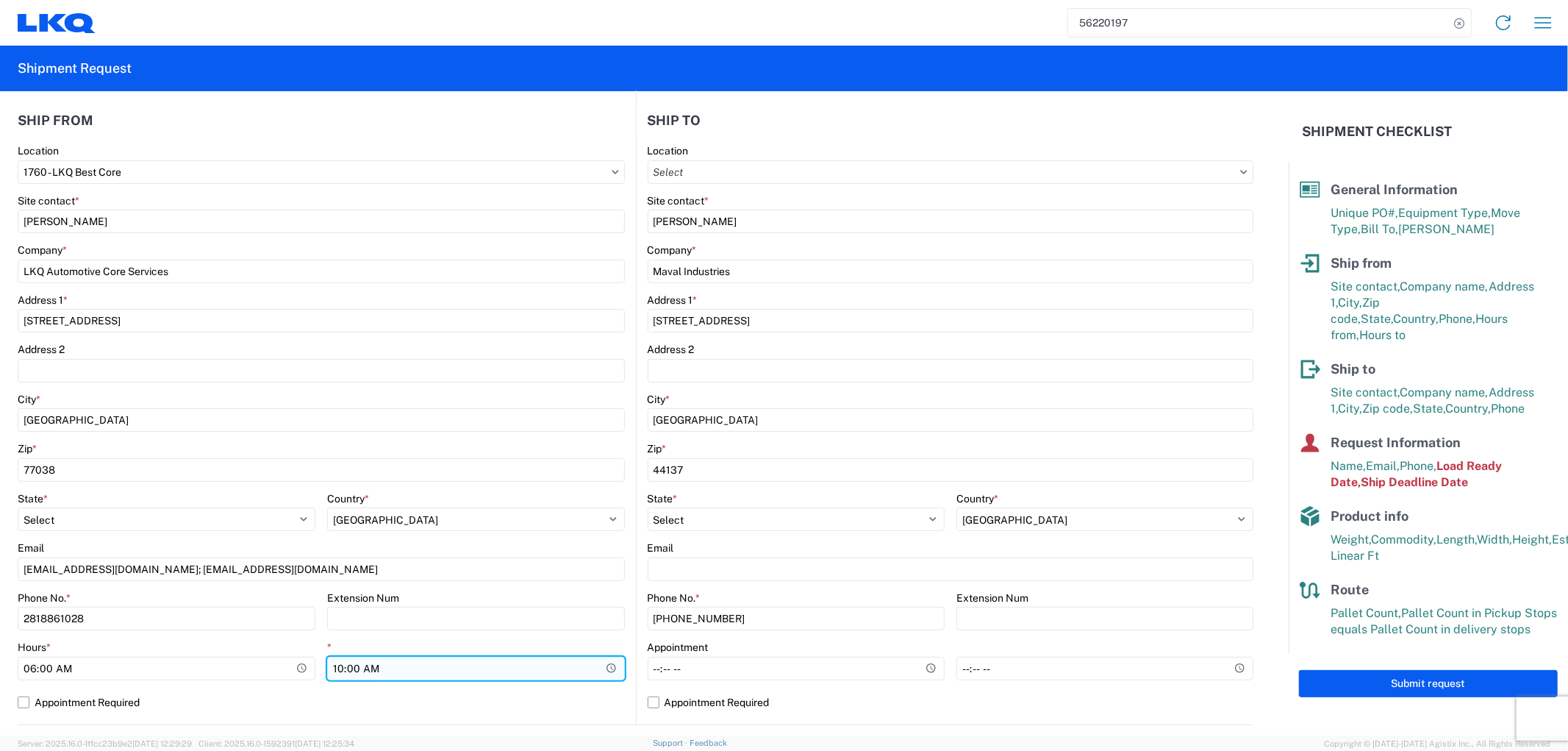
click at [372, 664] on input "10:00:00" at bounding box center [475, 668] width 298 height 24
type input "11:00"
click at [393, 585] on agx-form-control-wrapper-v2 "Email [EMAIL_ADDRESS][DOMAIN_NAME]; [EMAIL_ADDRESS][DOMAIN_NAME]" at bounding box center [321, 566] width 607 height 50
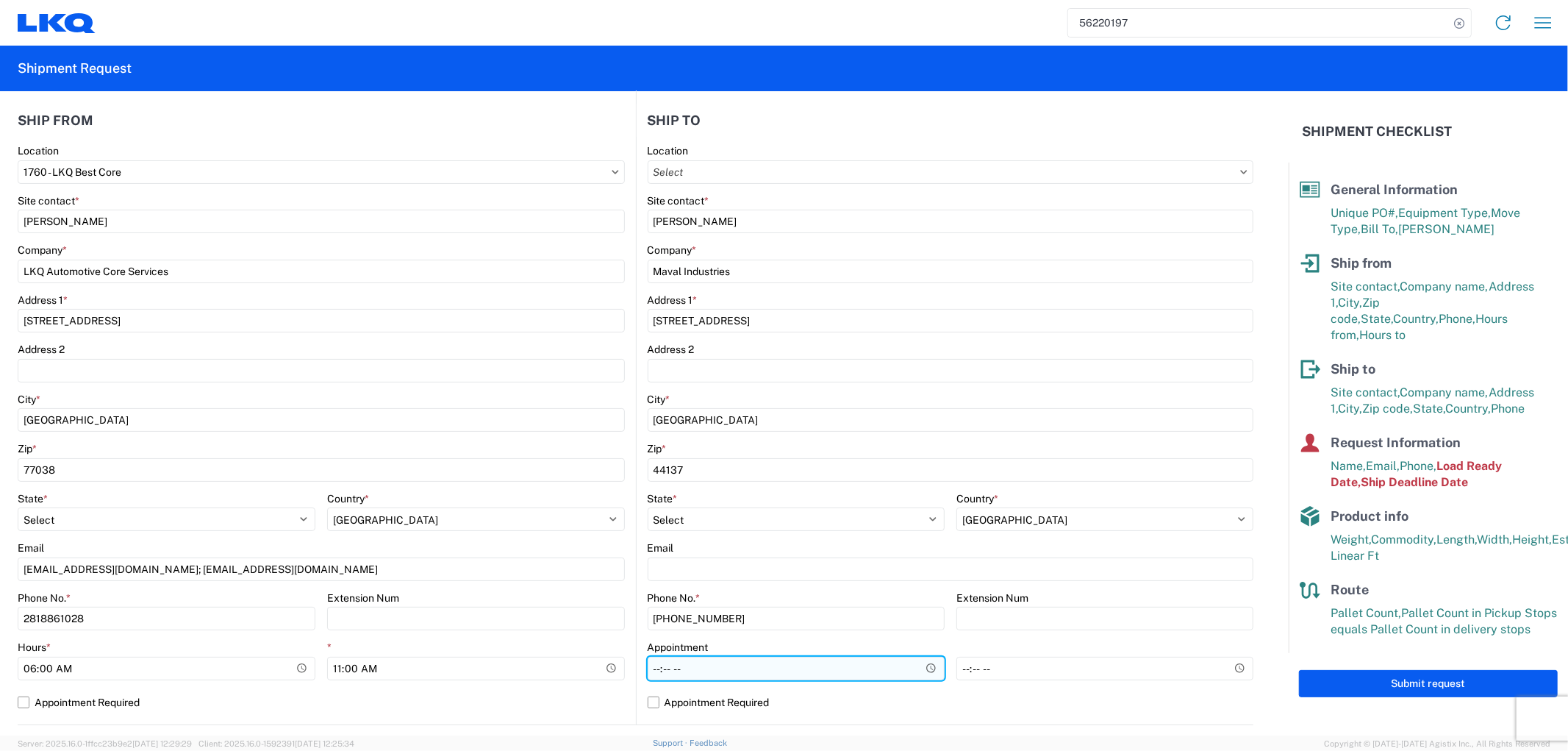
click at [702, 657] on input "Hours *" at bounding box center [796, 668] width 297 height 24
type input "08:00"
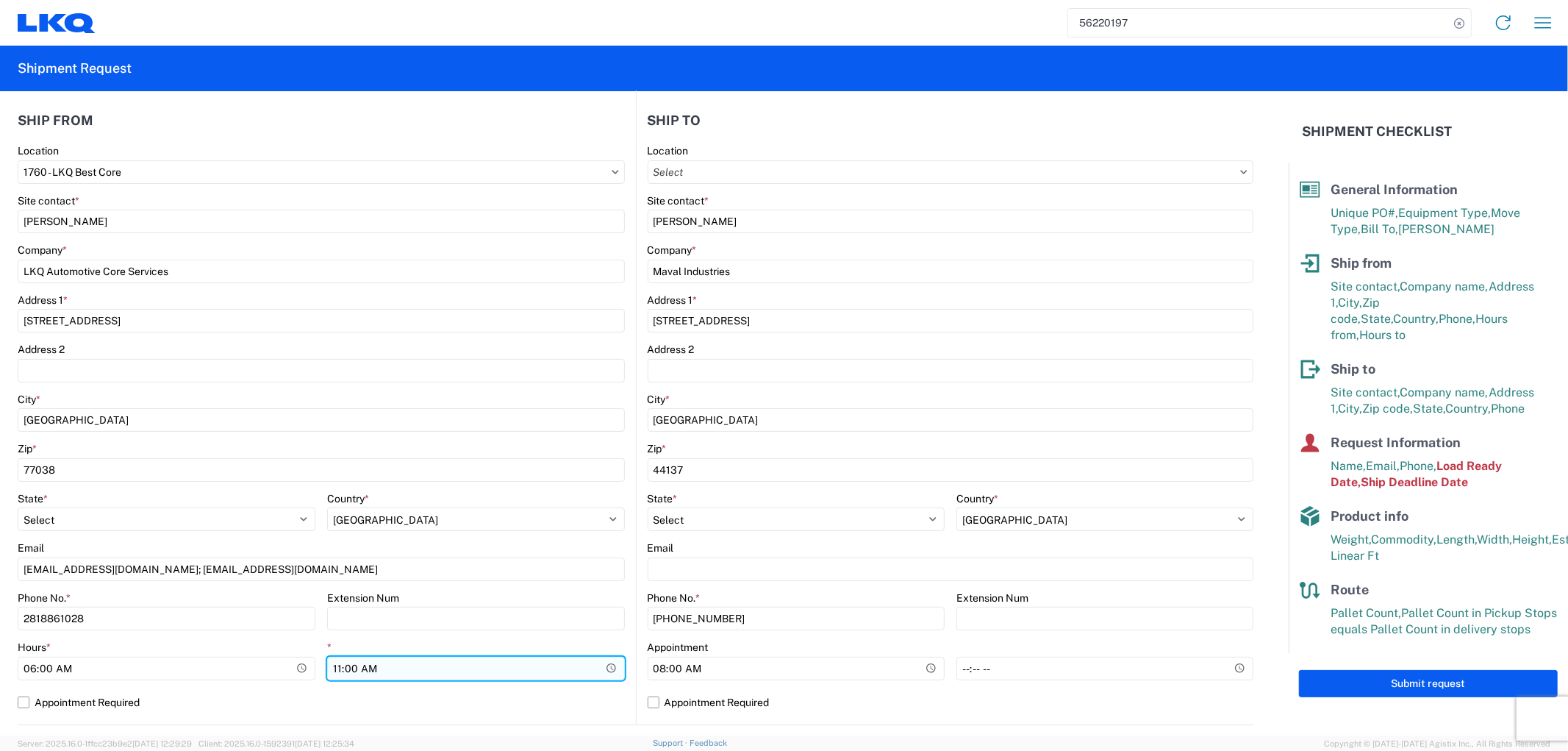
click at [548, 667] on input "11:00" at bounding box center [475, 668] width 298 height 24
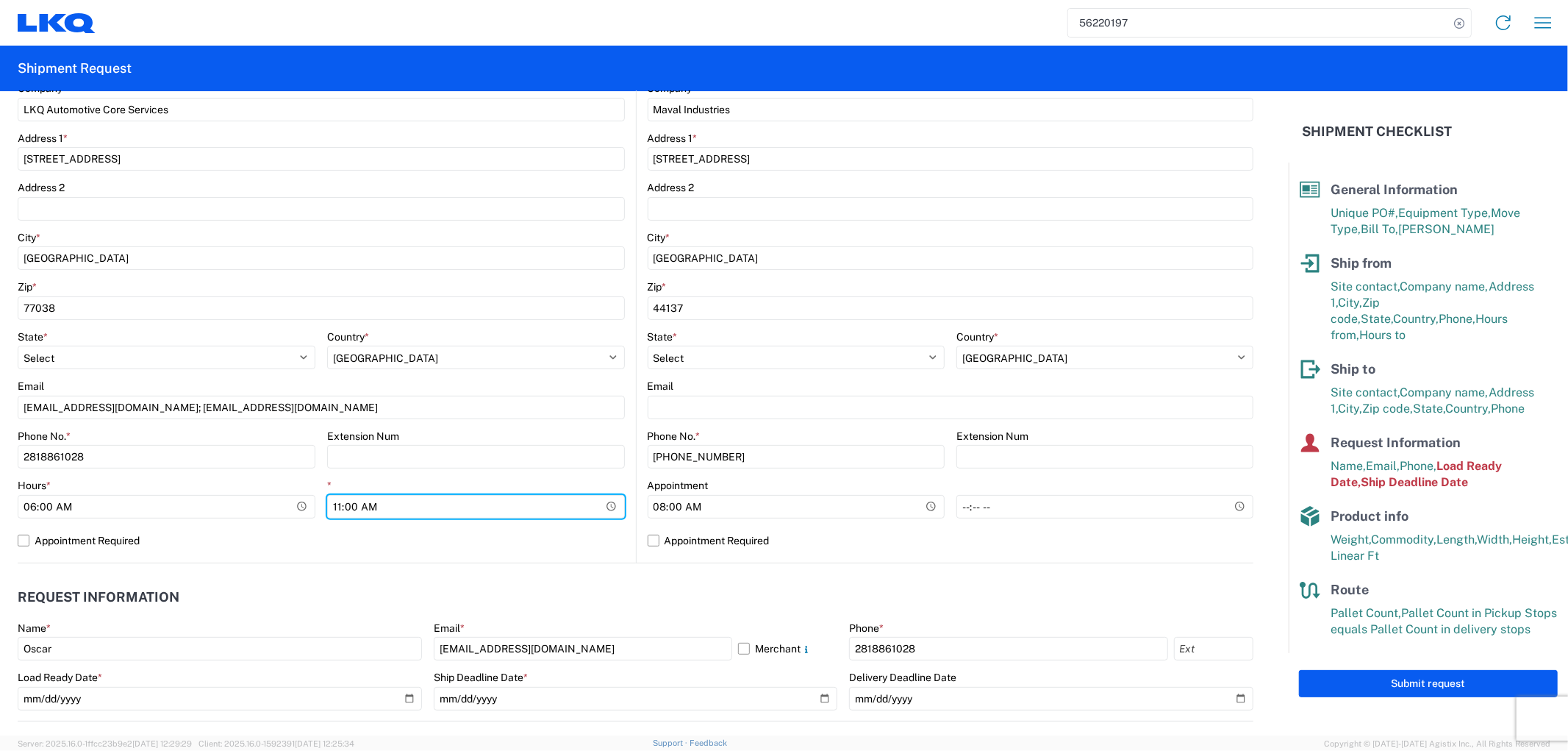
scroll to position [326, 0]
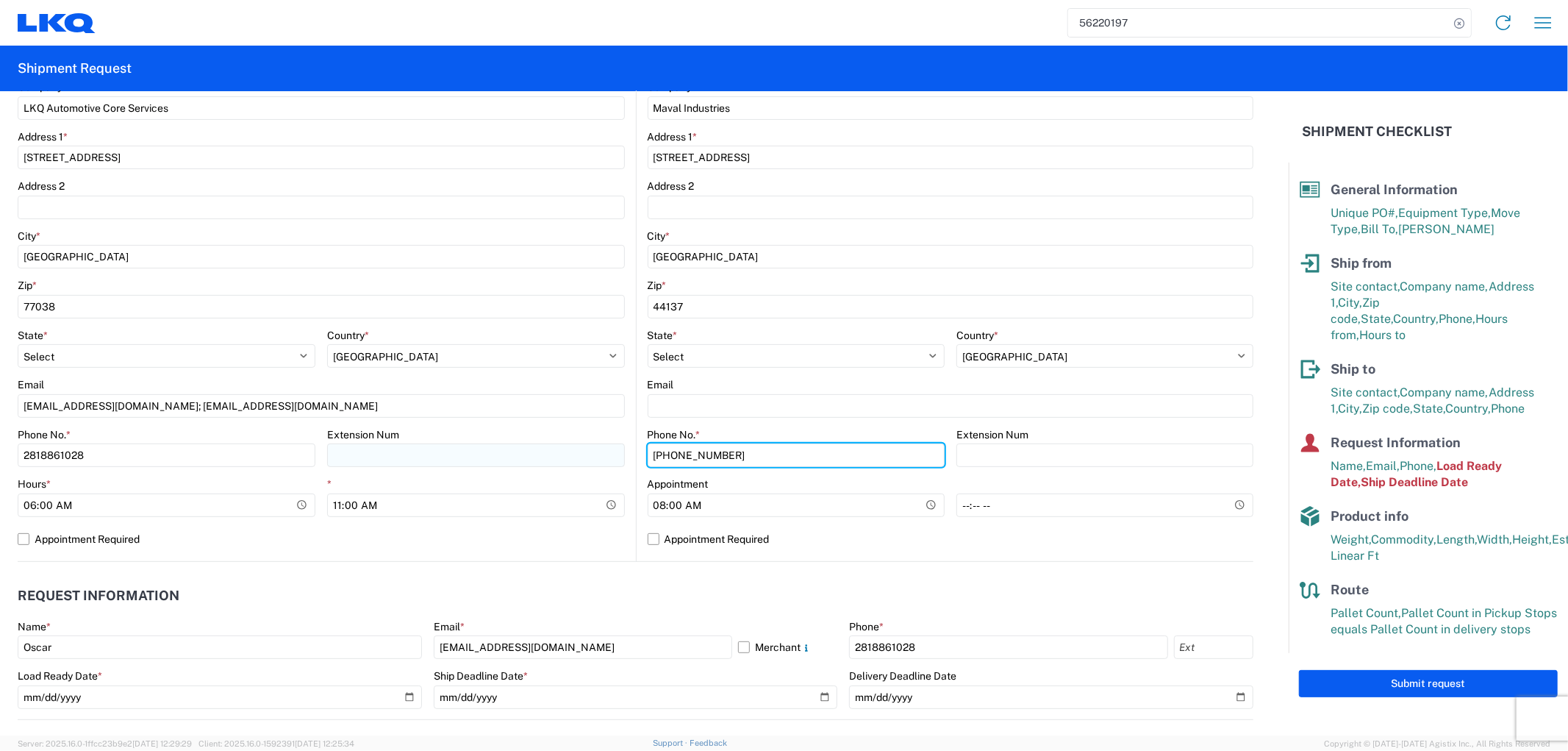
drag, startPoint x: 753, startPoint y: 453, endPoint x: 543, endPoint y: 453, distance: 210.0
click at [531, 453] on div "Ship from 1760 Location 1760 - LKQ Best Core Site contact * [PERSON_NAME] Compa…" at bounding box center [636, 242] width 1236 height 639
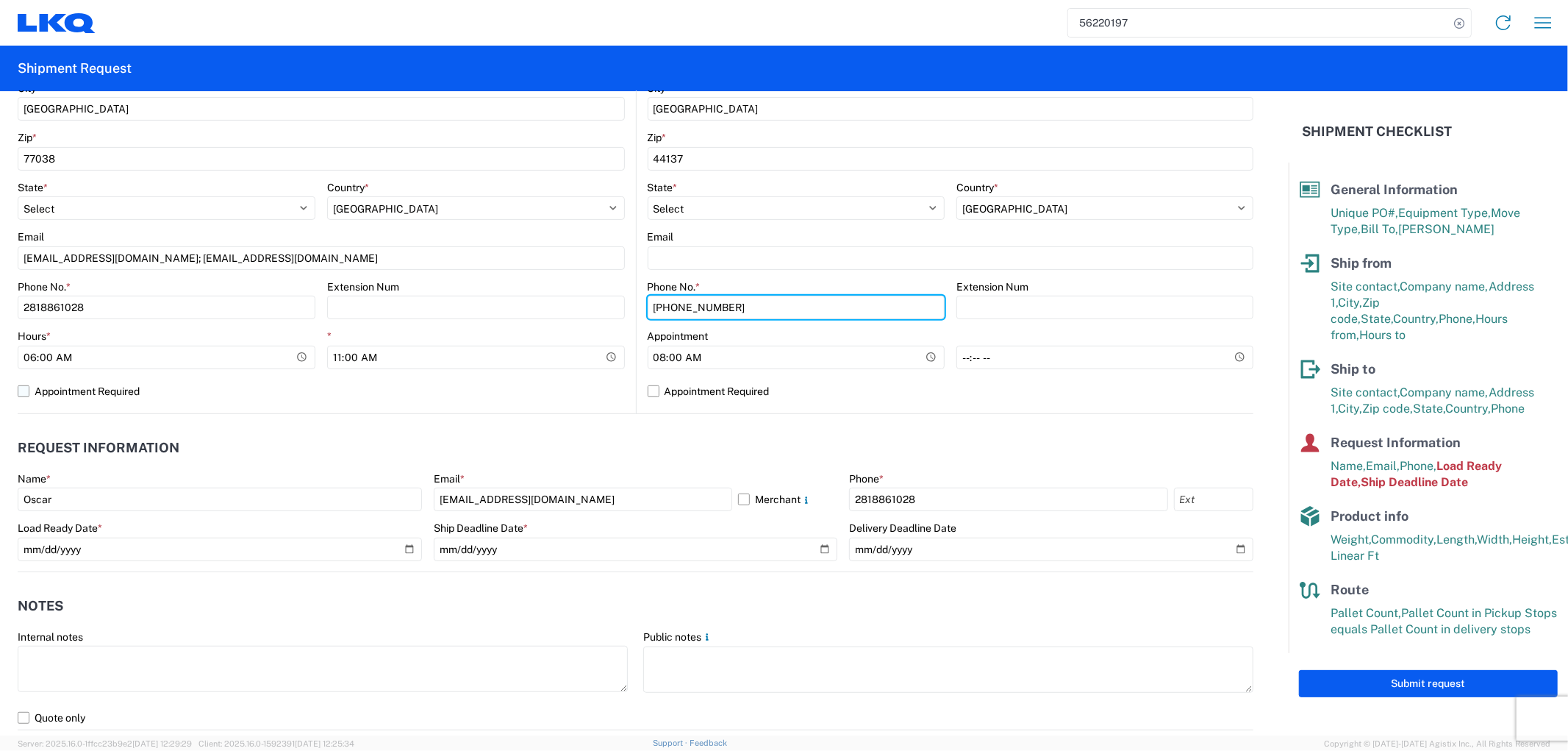
scroll to position [571, 0]
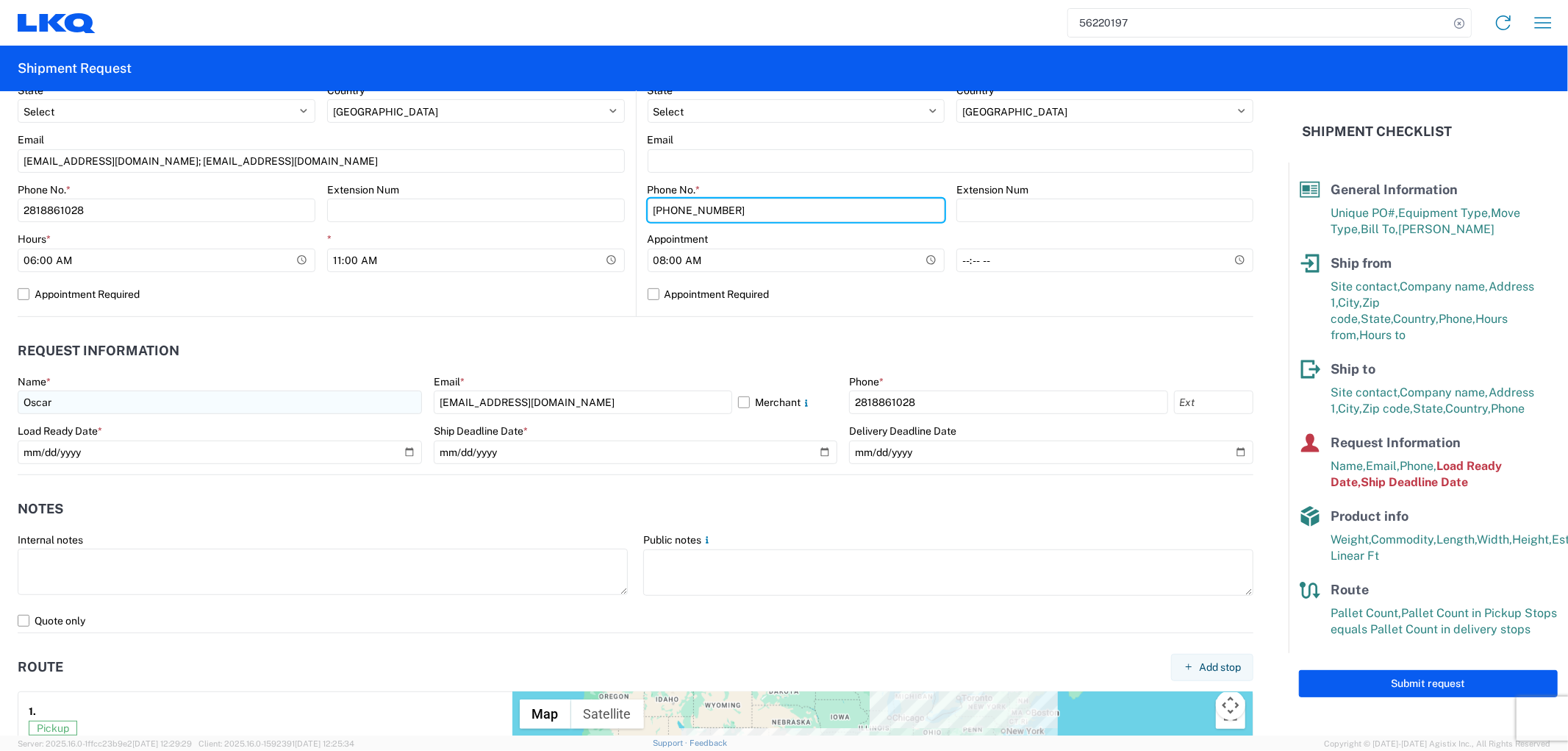
type input "[PHONE_NUMBER]"
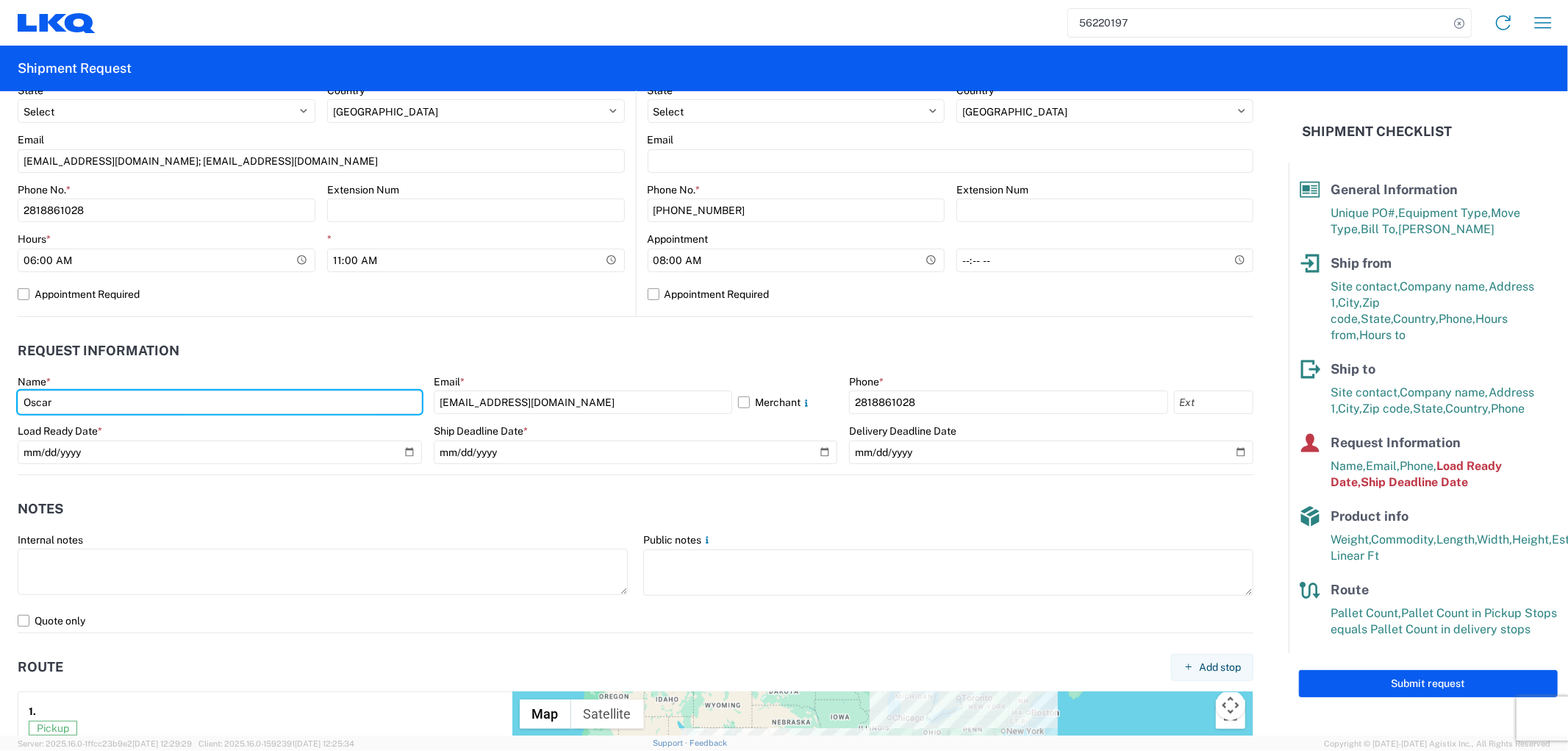
drag, startPoint x: 93, startPoint y: 407, endPoint x: -45, endPoint y: 407, distance: 138.0
click at [0, 407] on html "56220197 Home Shipment request Shipment tracking Shipment Request General Infor…" at bounding box center [784, 376] width 1568 height 751
type input "[PERSON_NAME]"
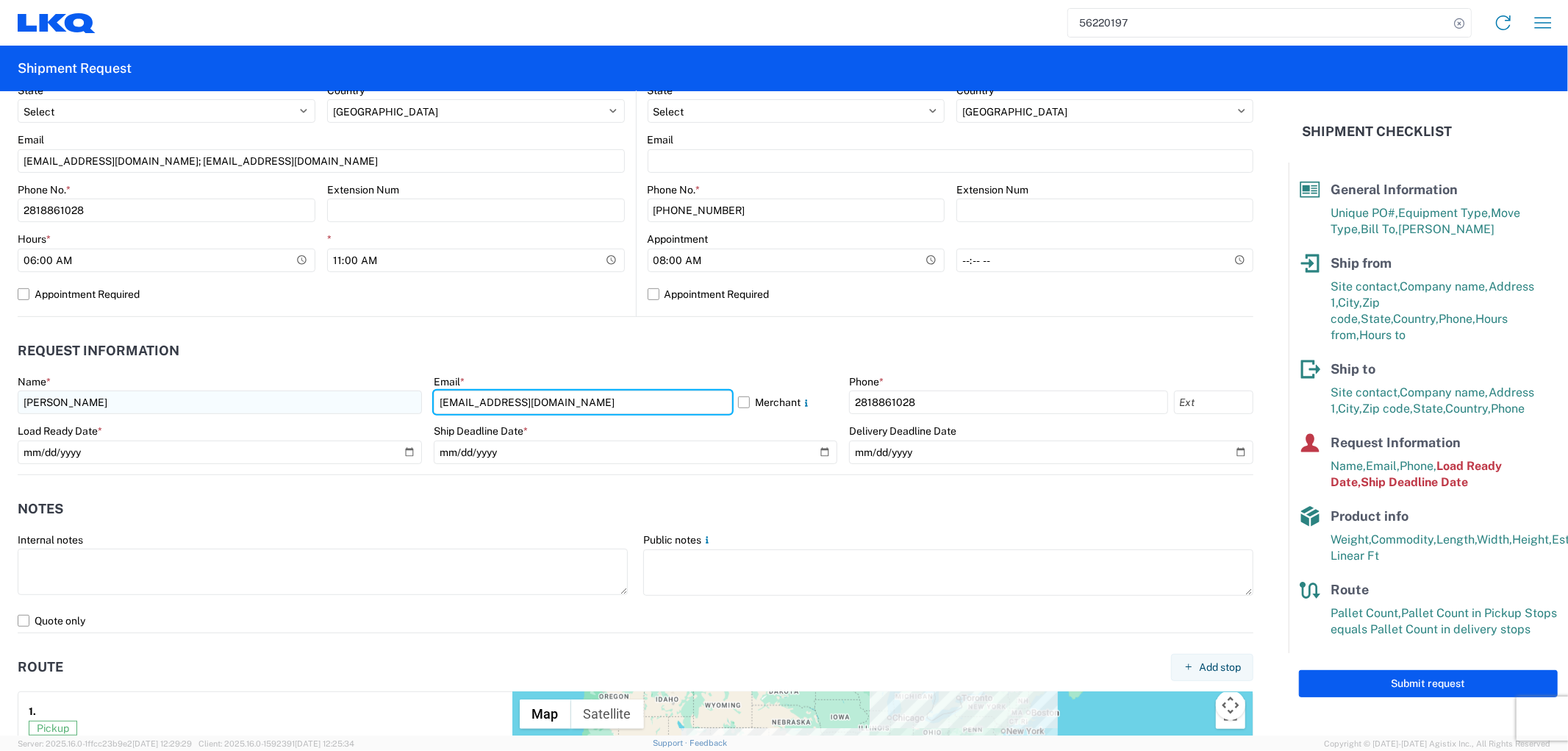
drag, startPoint x: 444, startPoint y: 402, endPoint x: 375, endPoint y: 401, distance: 69.0
click at [375, 401] on div "Name * [PERSON_NAME] Email * [EMAIL_ADDRESS][DOMAIN_NAME] Merchant Phone * [PHO…" at bounding box center [636, 424] width 1236 height 99
type input "[EMAIL_ADDRESS][DOMAIN_NAME]"
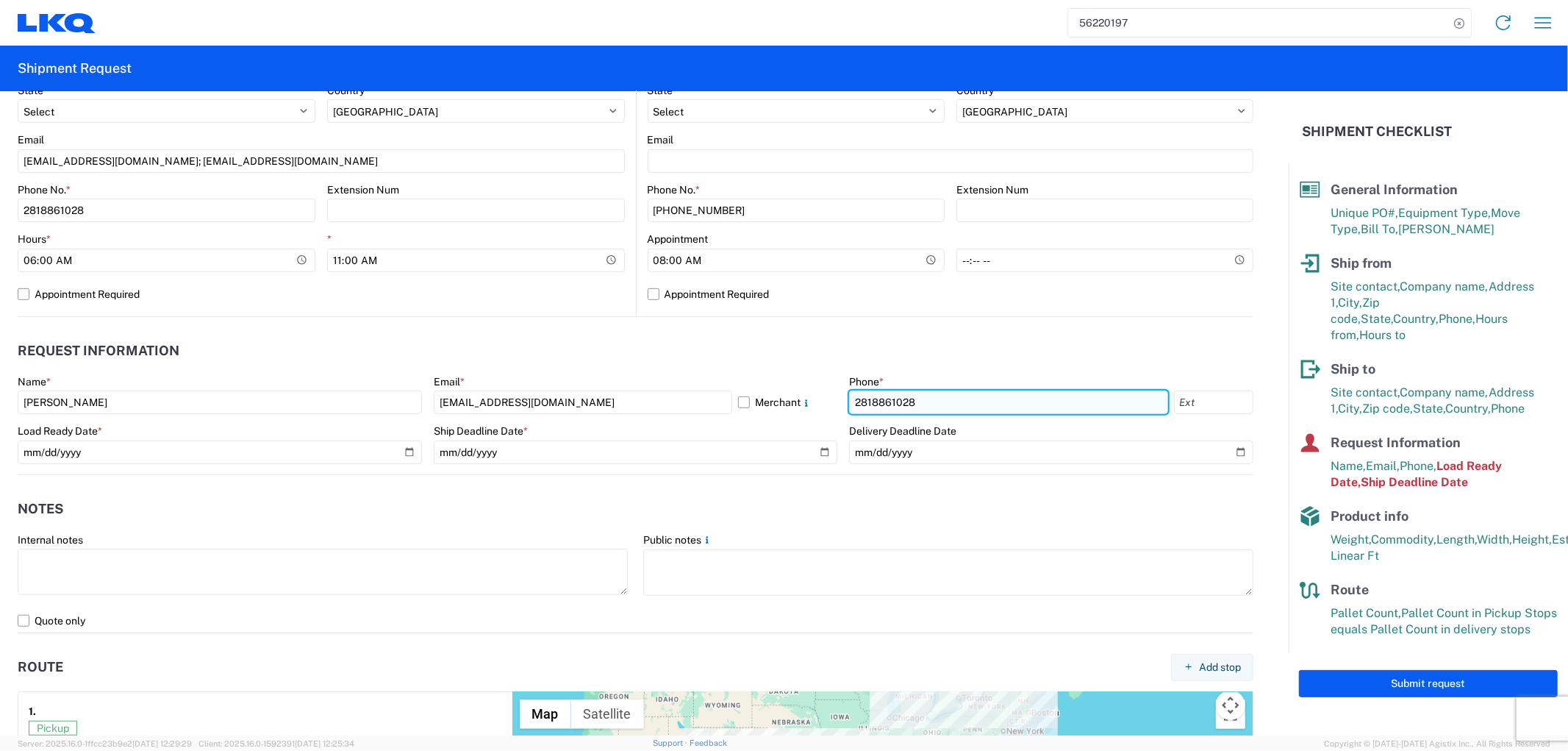
click at [934, 405] on input "2818861028" at bounding box center [1008, 402] width 318 height 24
drag, startPoint x: 934, startPoint y: 405, endPoint x: 802, endPoint y: 403, distance: 132.0
click at [802, 403] on div "Name * [PERSON_NAME] Email * [EMAIL_ADDRESS][DOMAIN_NAME] Merchant Phone * [PHO…" at bounding box center [636, 424] width 1236 height 99
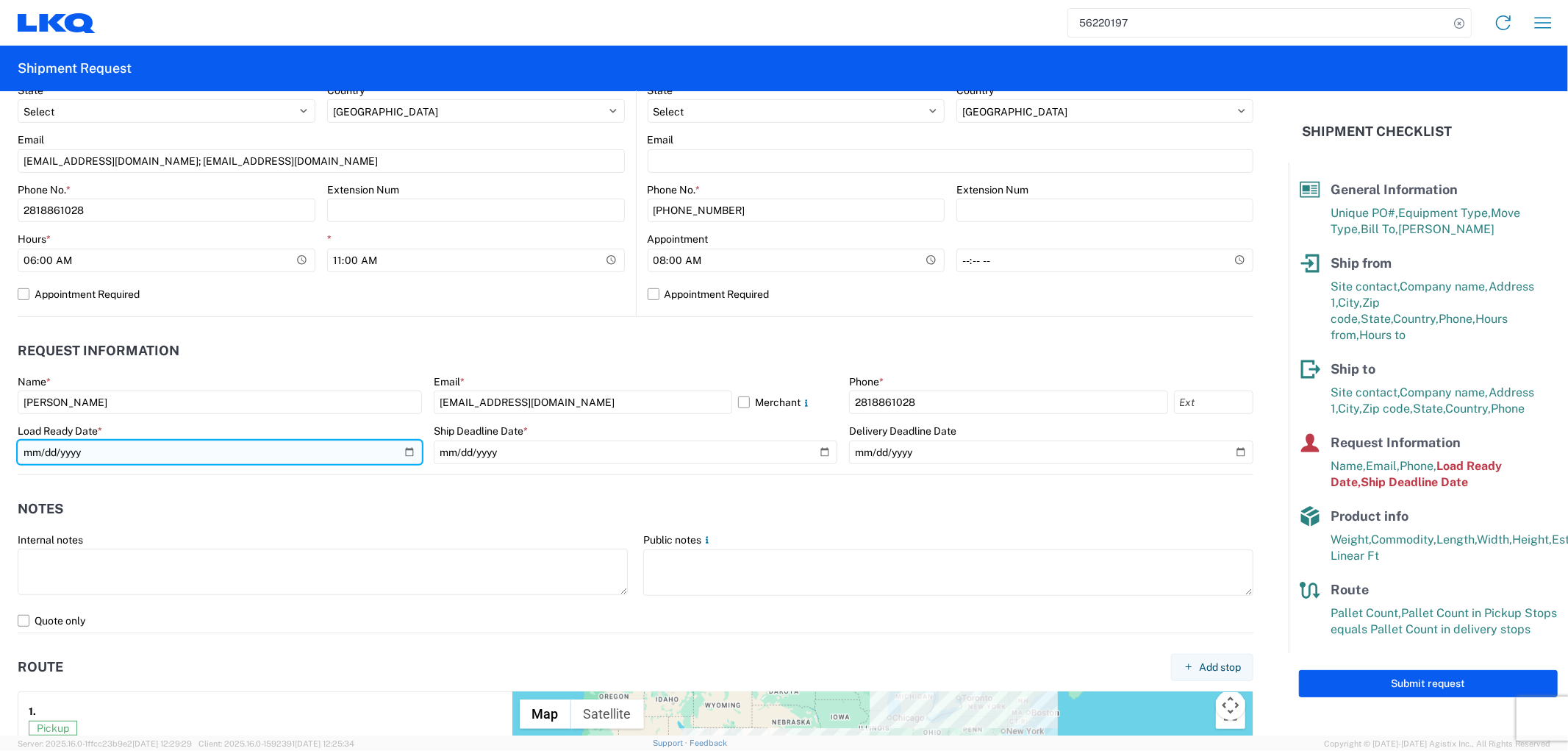
click at [401, 452] on input "[DATE]" at bounding box center [220, 452] width 404 height 24
type input "[DATE]"
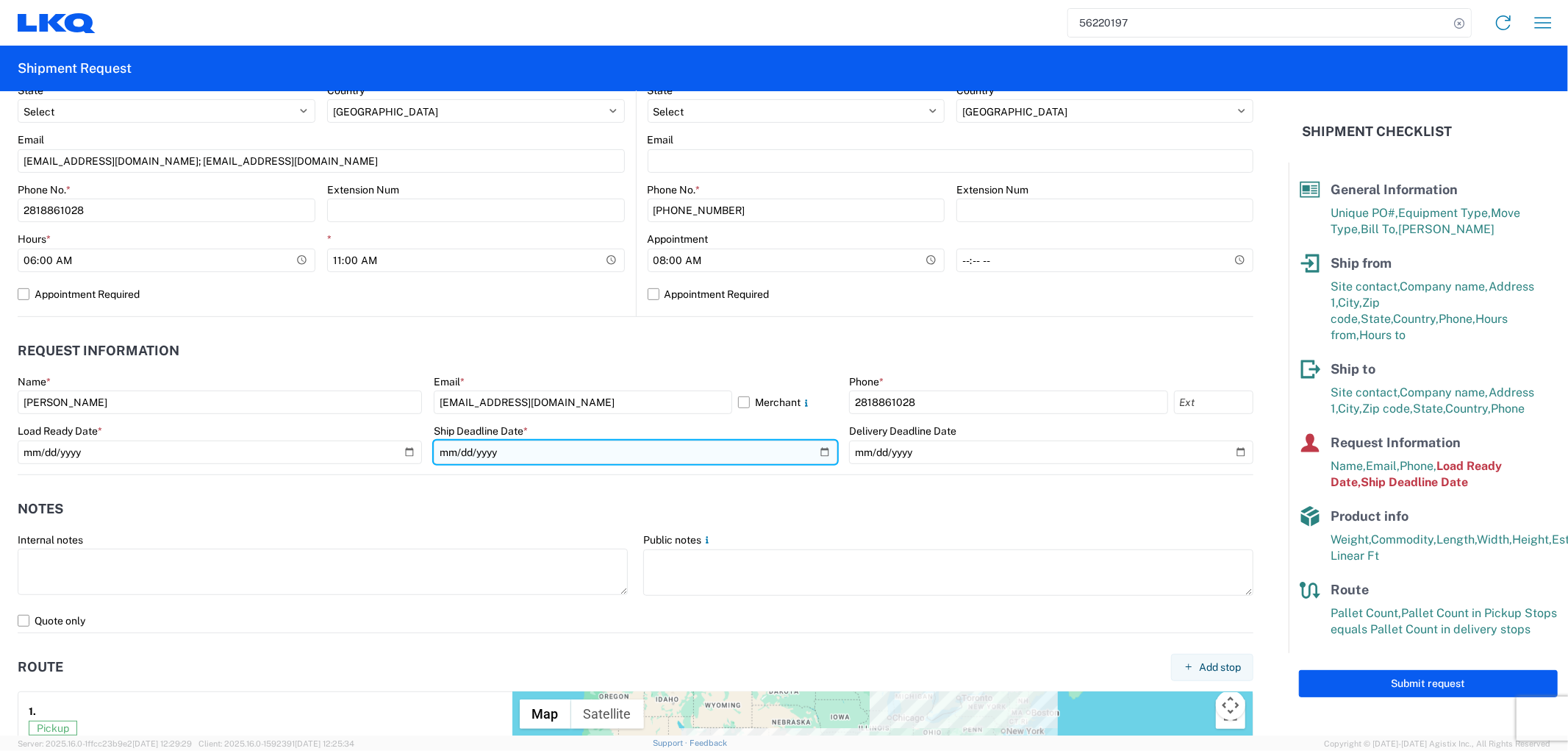
click at [815, 453] on input "[DATE]" at bounding box center [635, 452] width 404 height 24
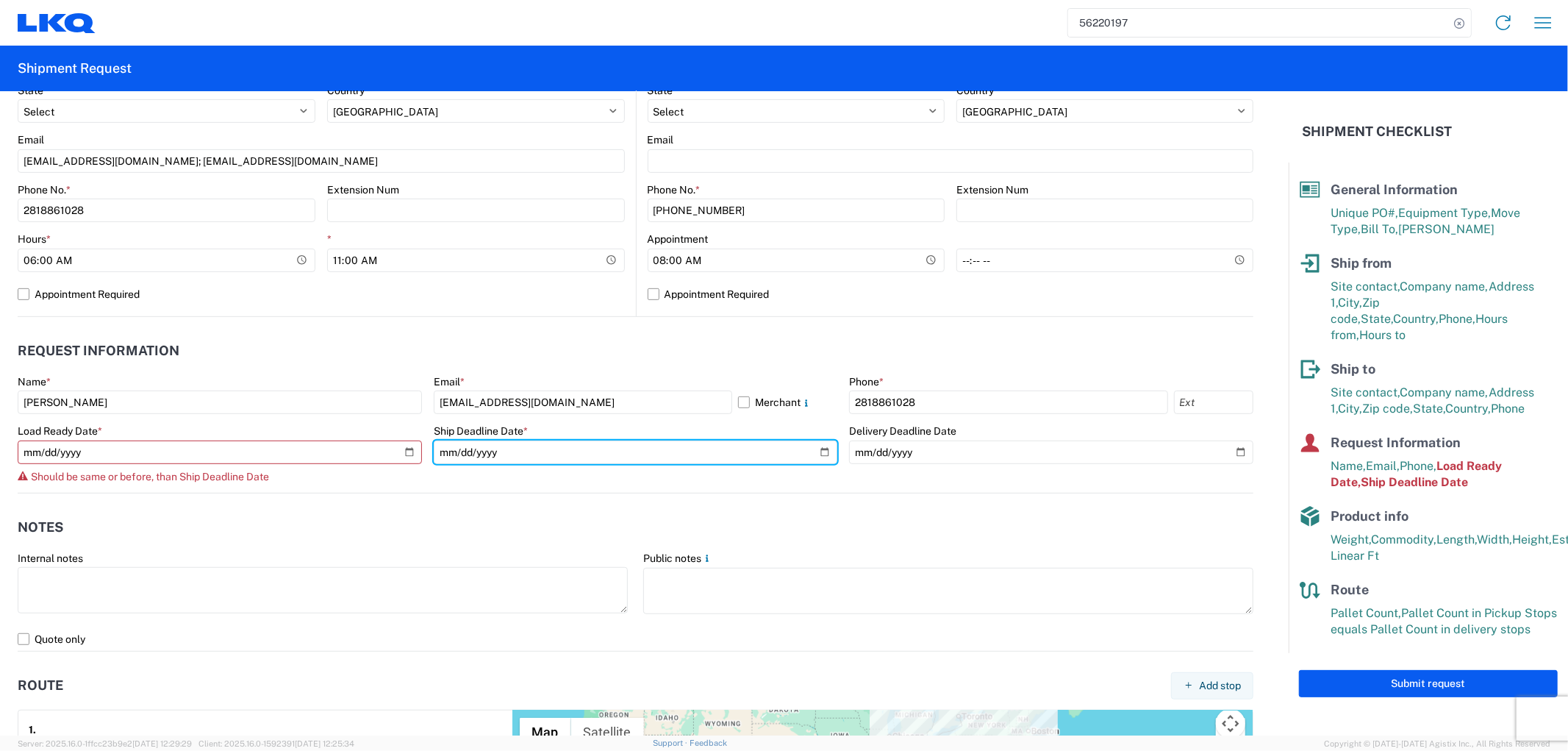
type input "[DATE]"
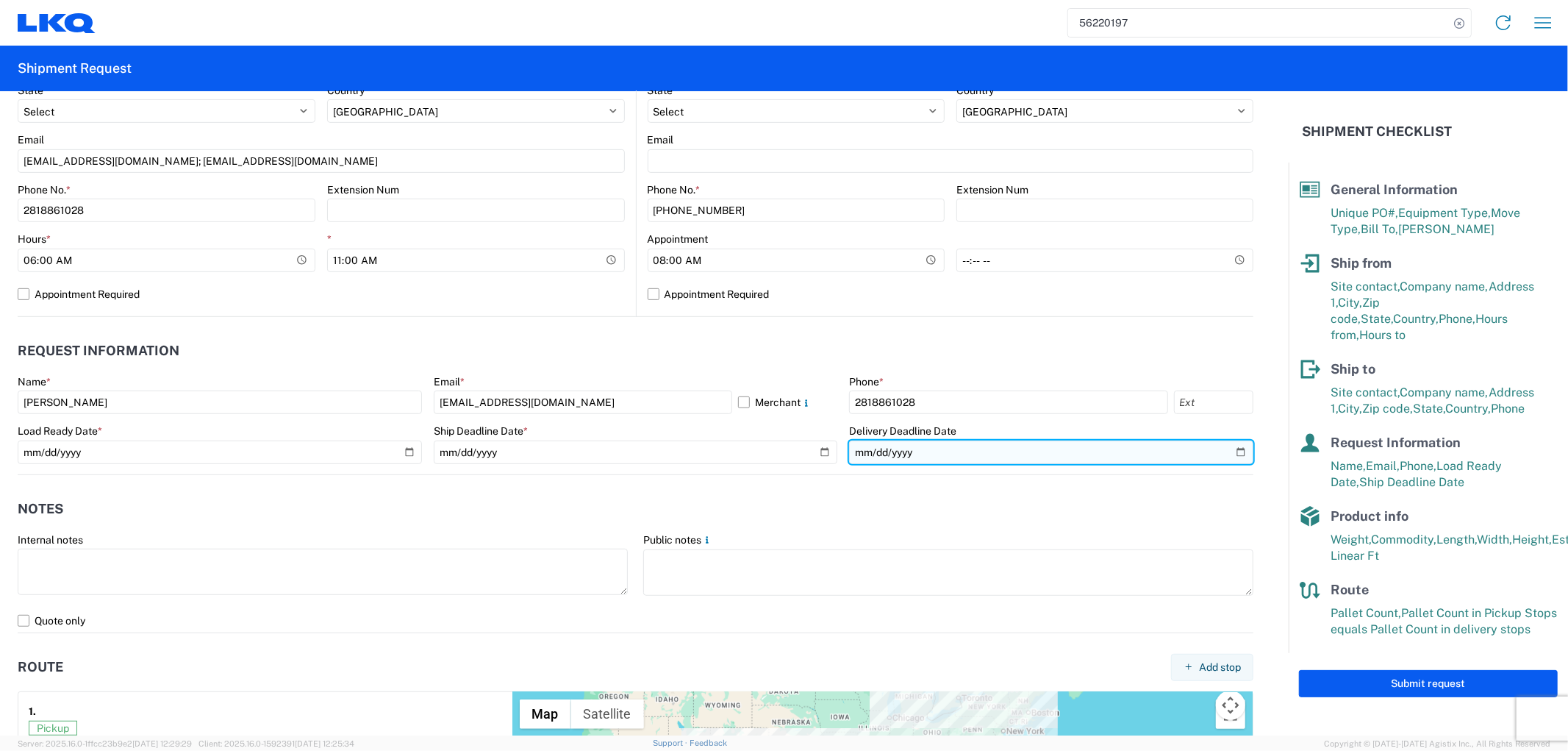
click at [1229, 448] on input "date" at bounding box center [1051, 452] width 404 height 24
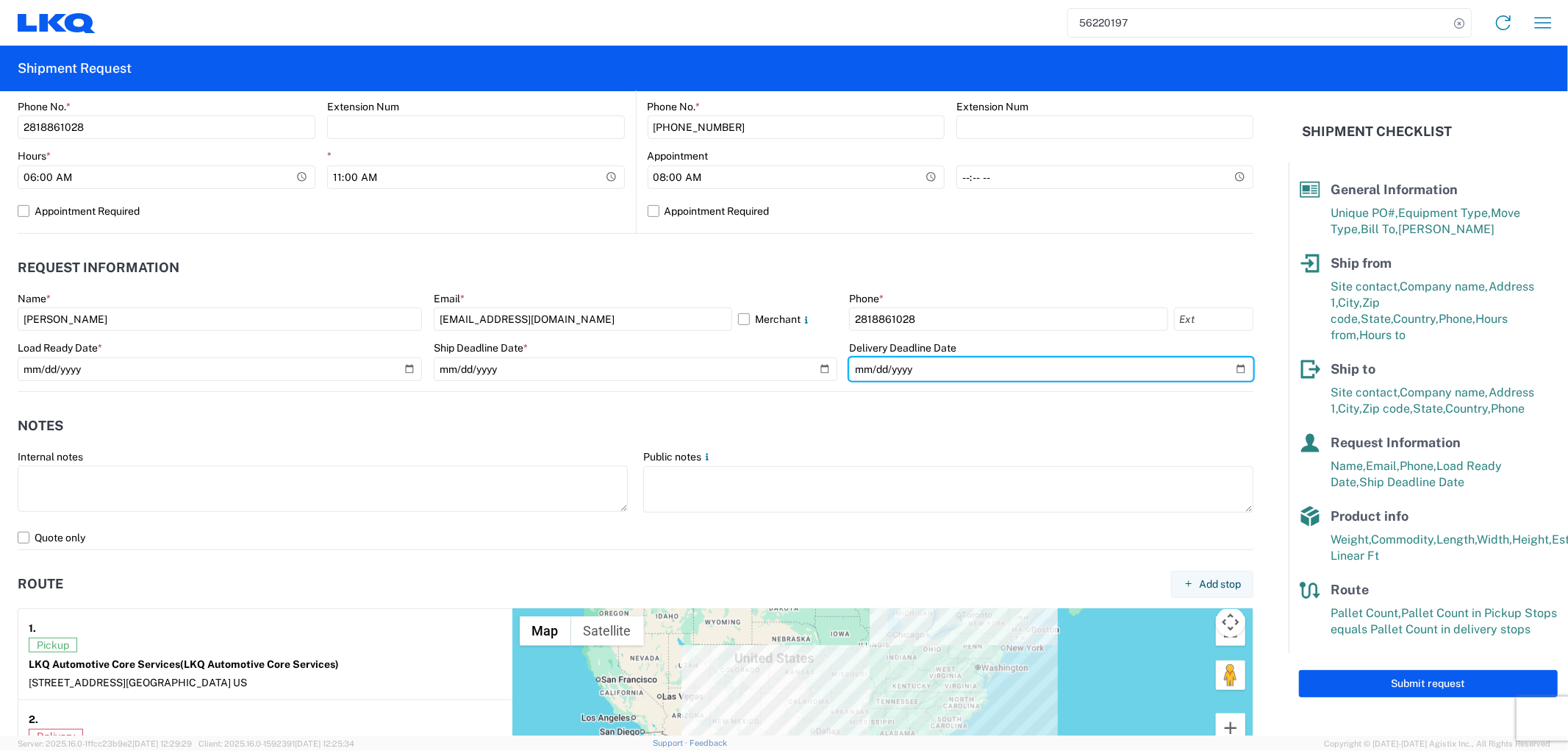
scroll to position [653, 0]
click at [1225, 369] on input "date" at bounding box center [1051, 371] width 404 height 24
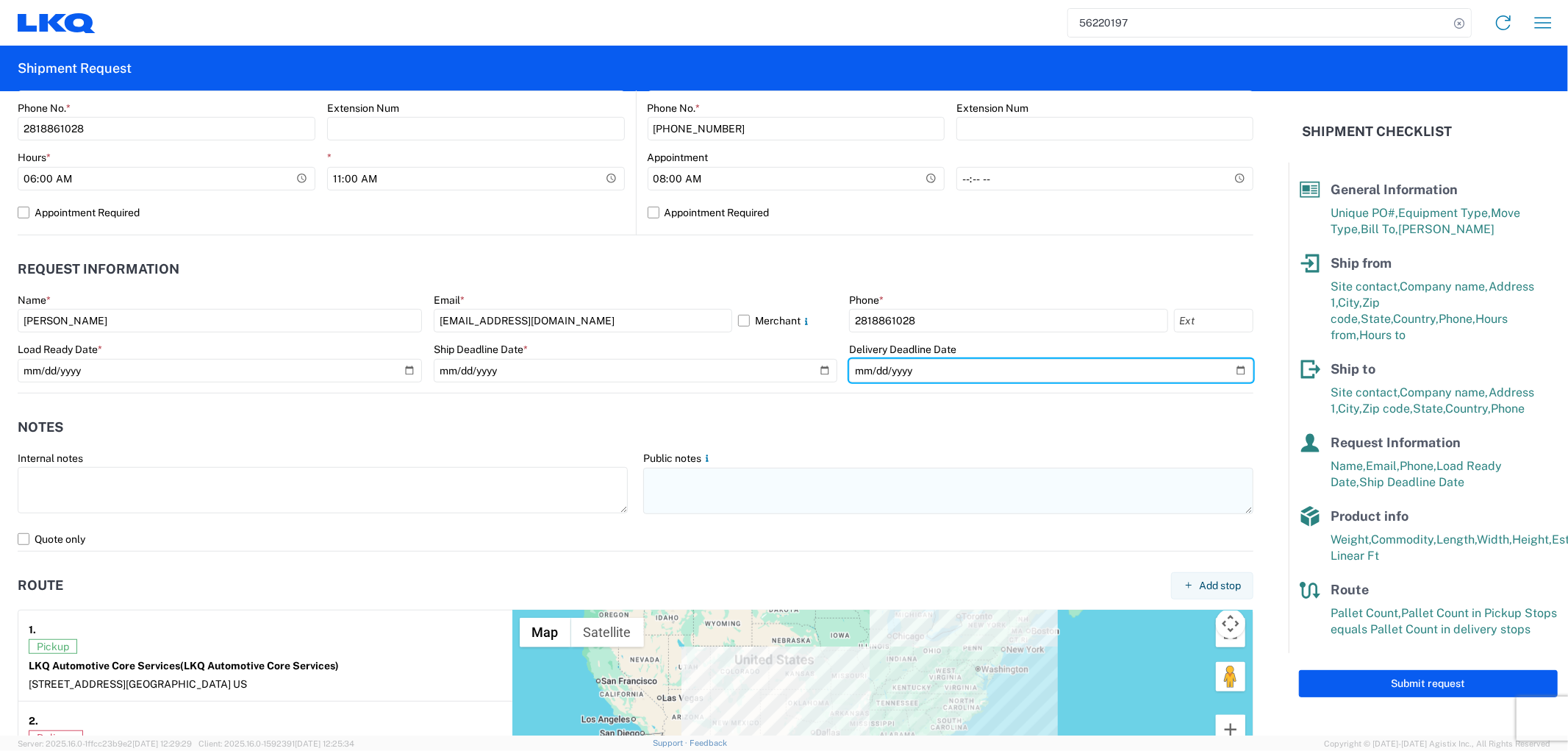
type input "[DATE]"
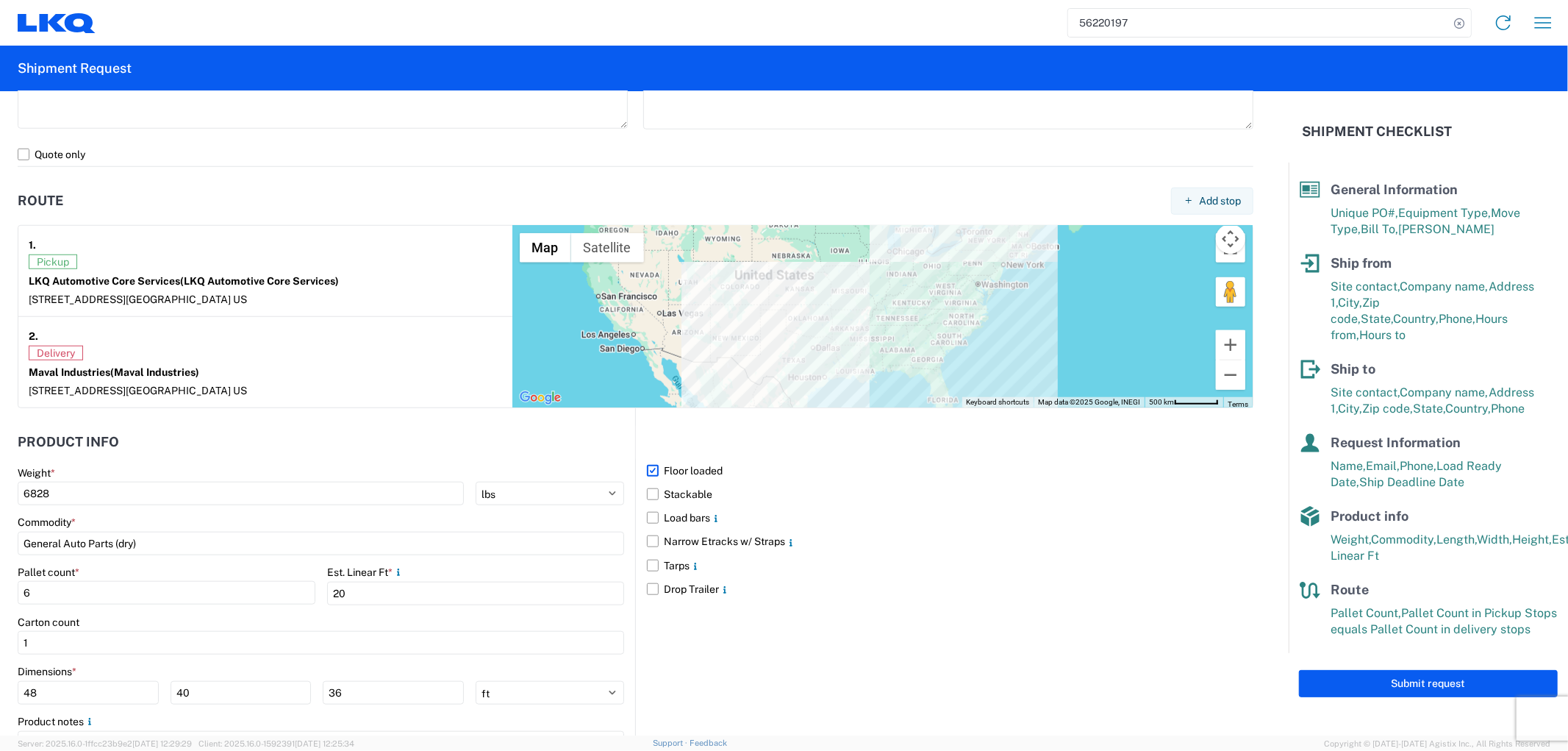
scroll to position [1062, 0]
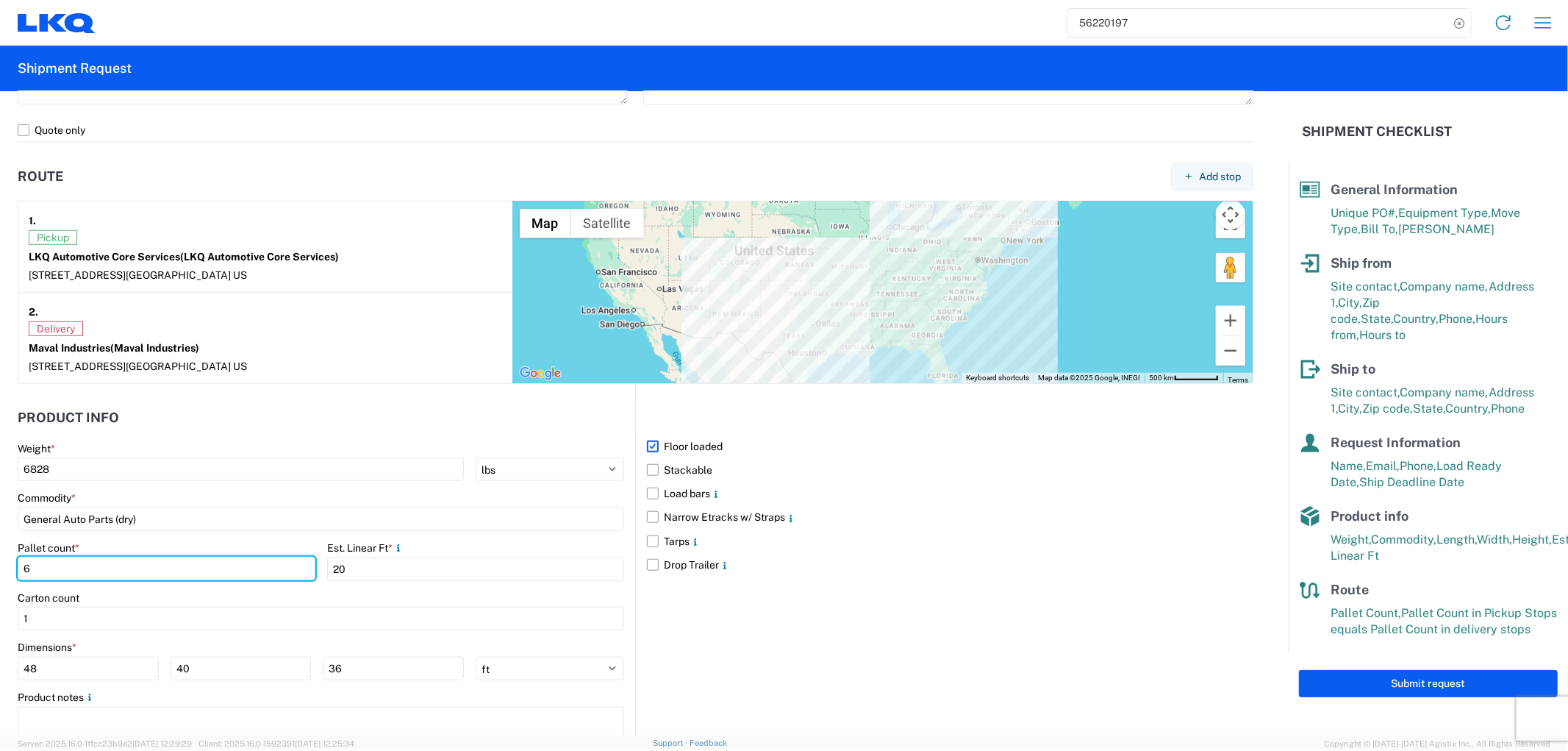
drag, startPoint x: 109, startPoint y: 574, endPoint x: 10, endPoint y: 576, distance: 99.0
click at [10, 576] on form "General Information Template PO# STG-L68821-L68802 Equipment Type * Select 53’ …" at bounding box center [644, 413] width 1288 height 644
type input "9"
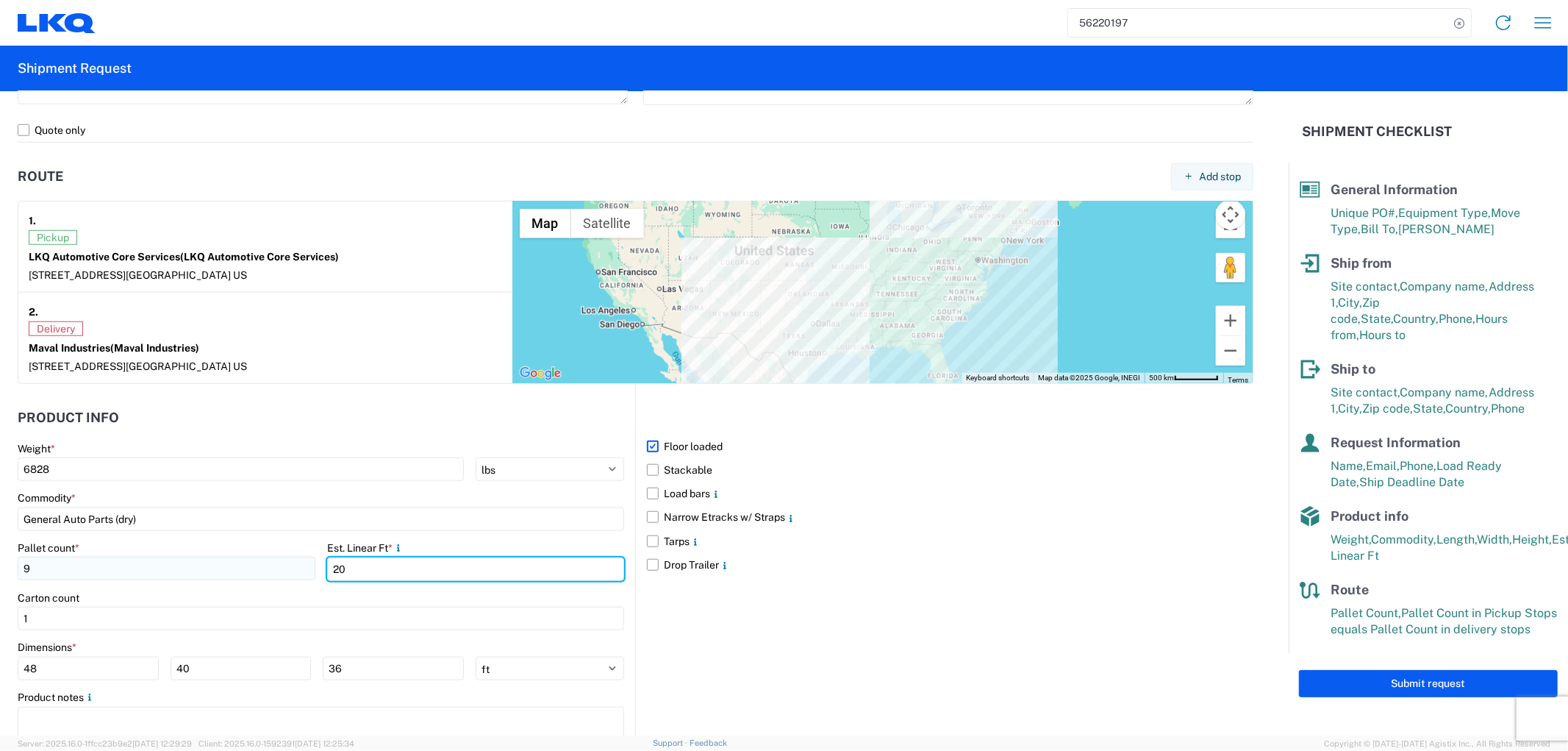
drag, startPoint x: 355, startPoint y: 568, endPoint x: 295, endPoint y: 574, distance: 60.3
click at [295, 574] on div "Pallet count * 9 Est. Linear Ft * 20" at bounding box center [321, 566] width 607 height 50
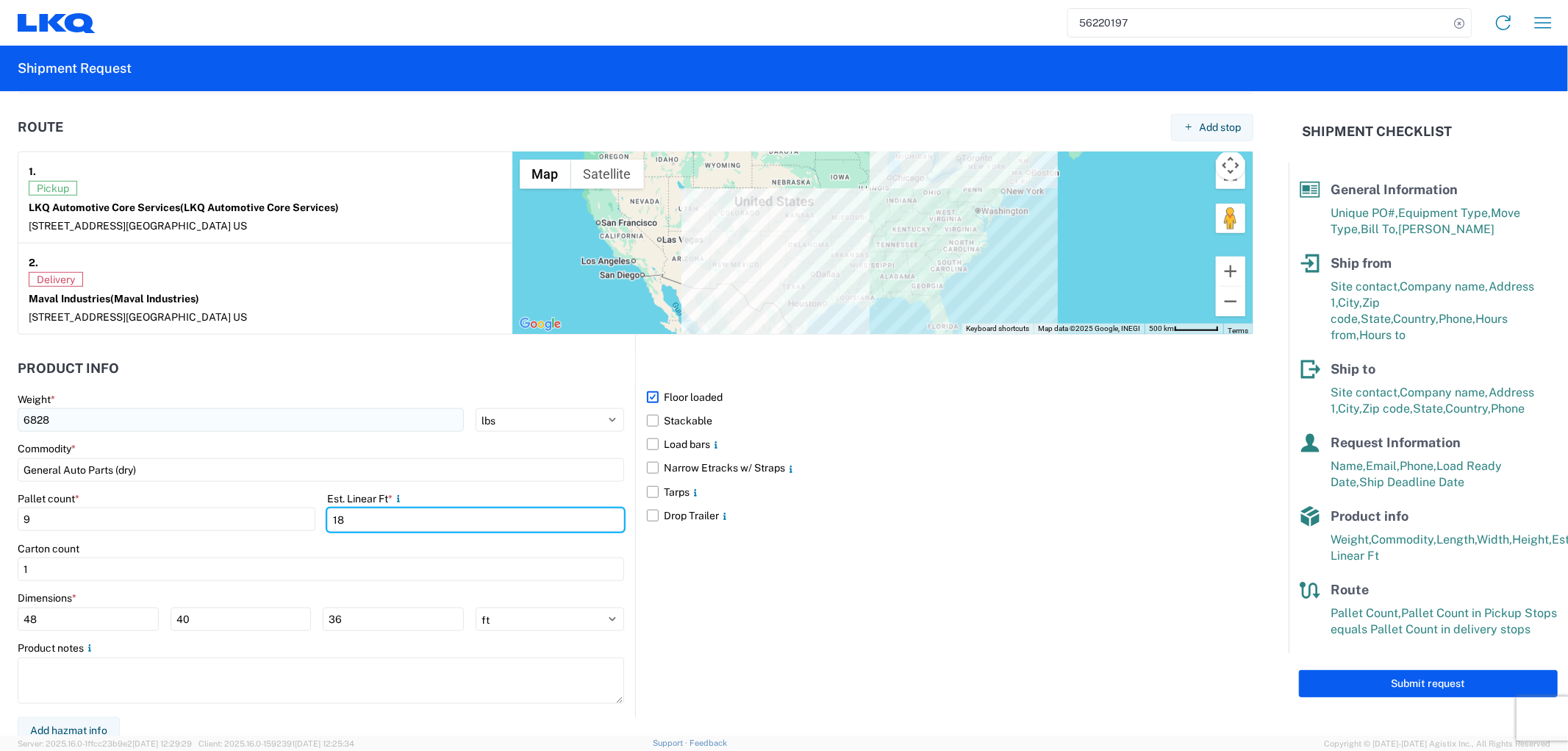
scroll to position [1120, 0]
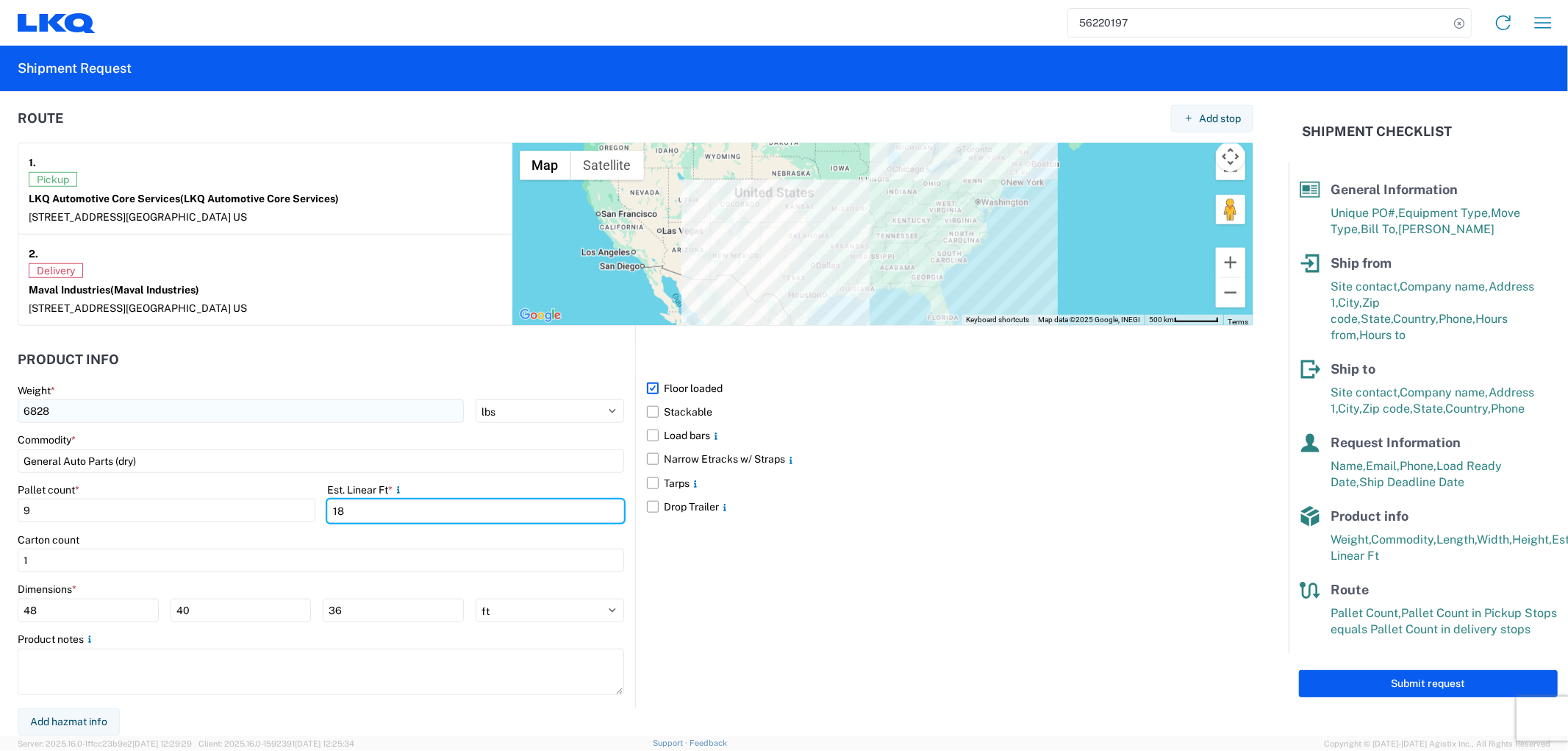
type input "18"
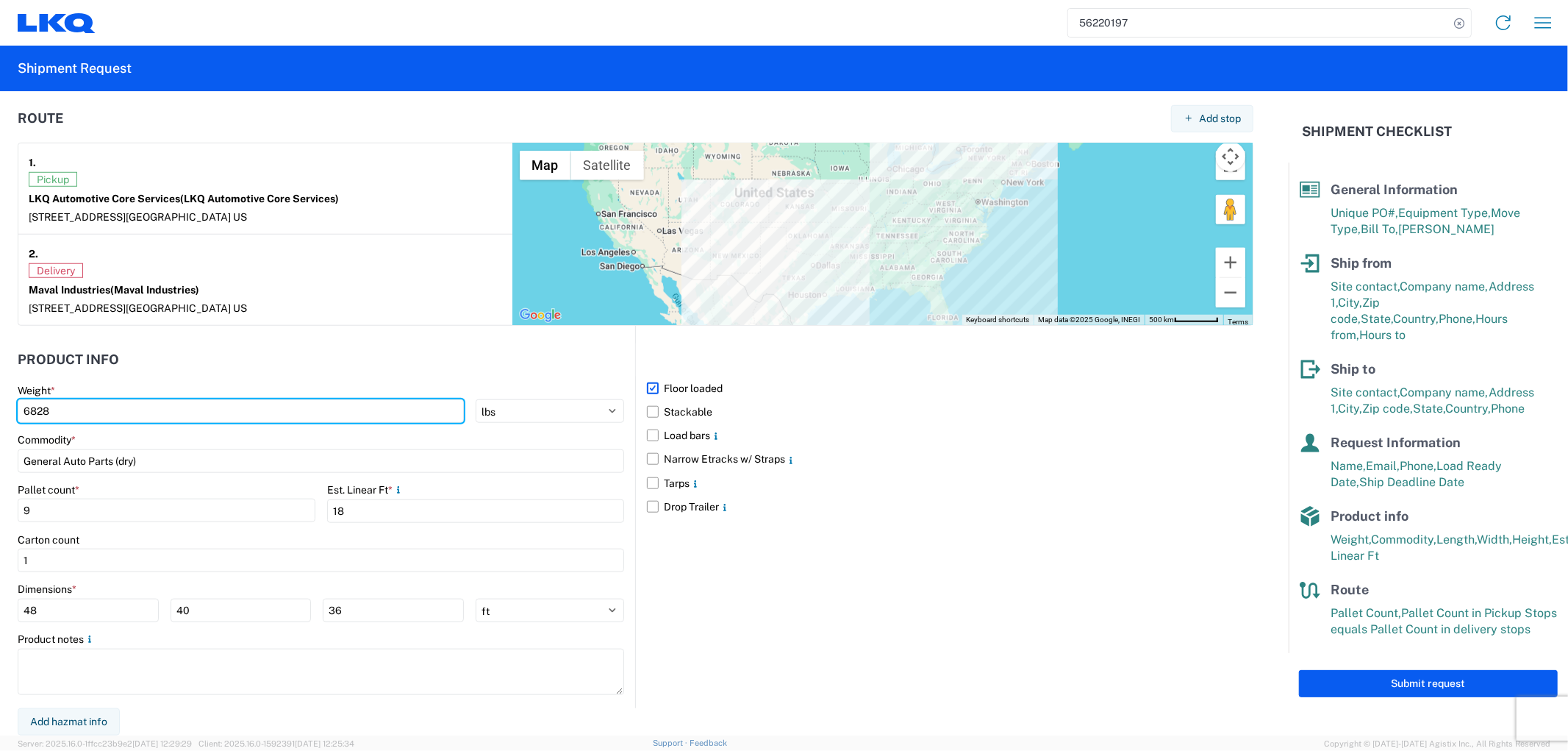
drag, startPoint x: 68, startPoint y: 417, endPoint x: -32, endPoint y: 417, distance: 100.0
click at [0, 417] on html "56220197 Home Shipment request Shipment tracking Shipment Request General Infor…" at bounding box center [784, 376] width 1568 height 751
type input "9699"
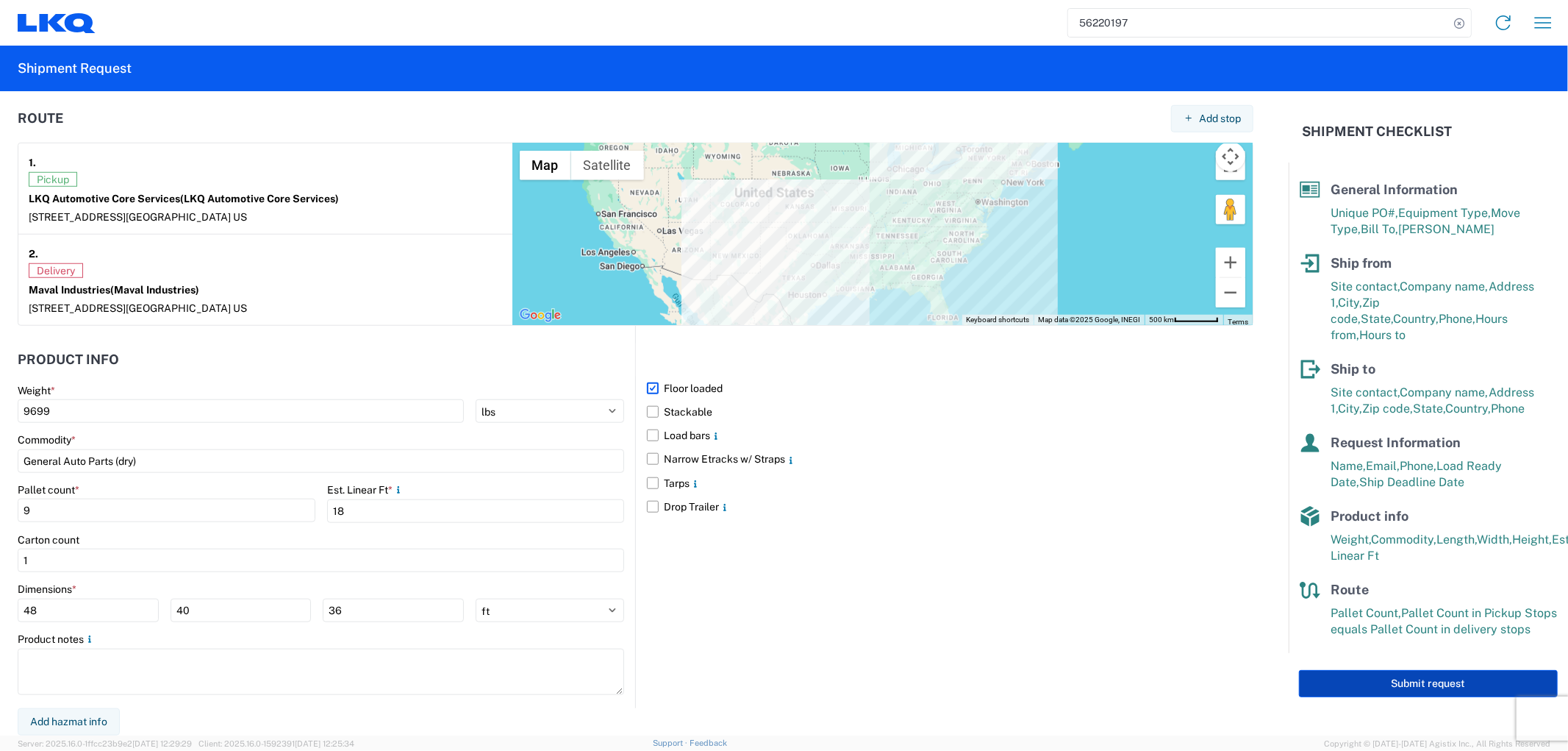
click at [1378, 670] on button "Submit request" at bounding box center [1429, 683] width 259 height 27
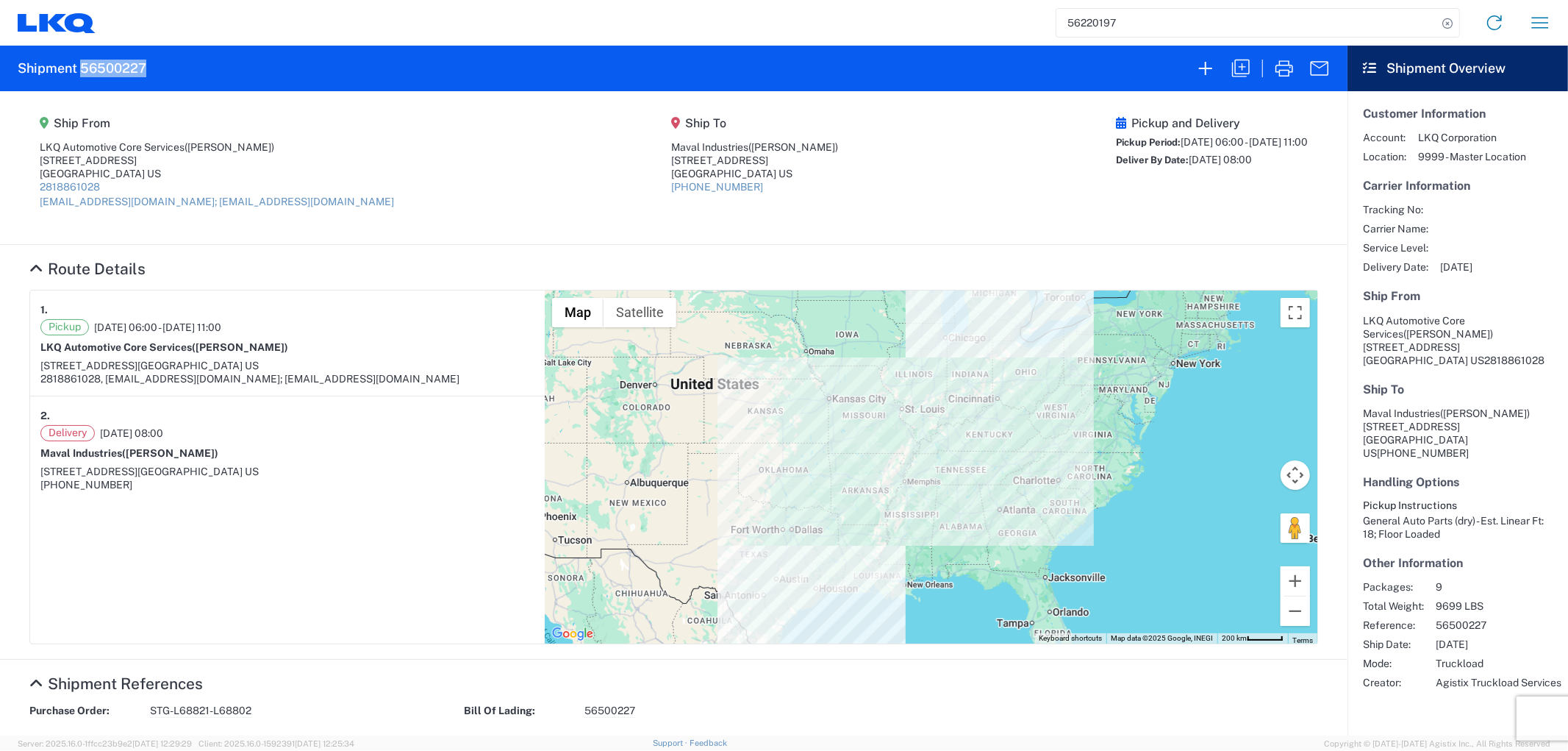
drag, startPoint x: 146, startPoint y: 75, endPoint x: 82, endPoint y: 75, distance: 64.0
click at [82, 75] on h2 "Shipment 56500227" at bounding box center [82, 69] width 129 height 18
copy h2 "56500227"
